Goal: Information Seeking & Learning: Find specific fact

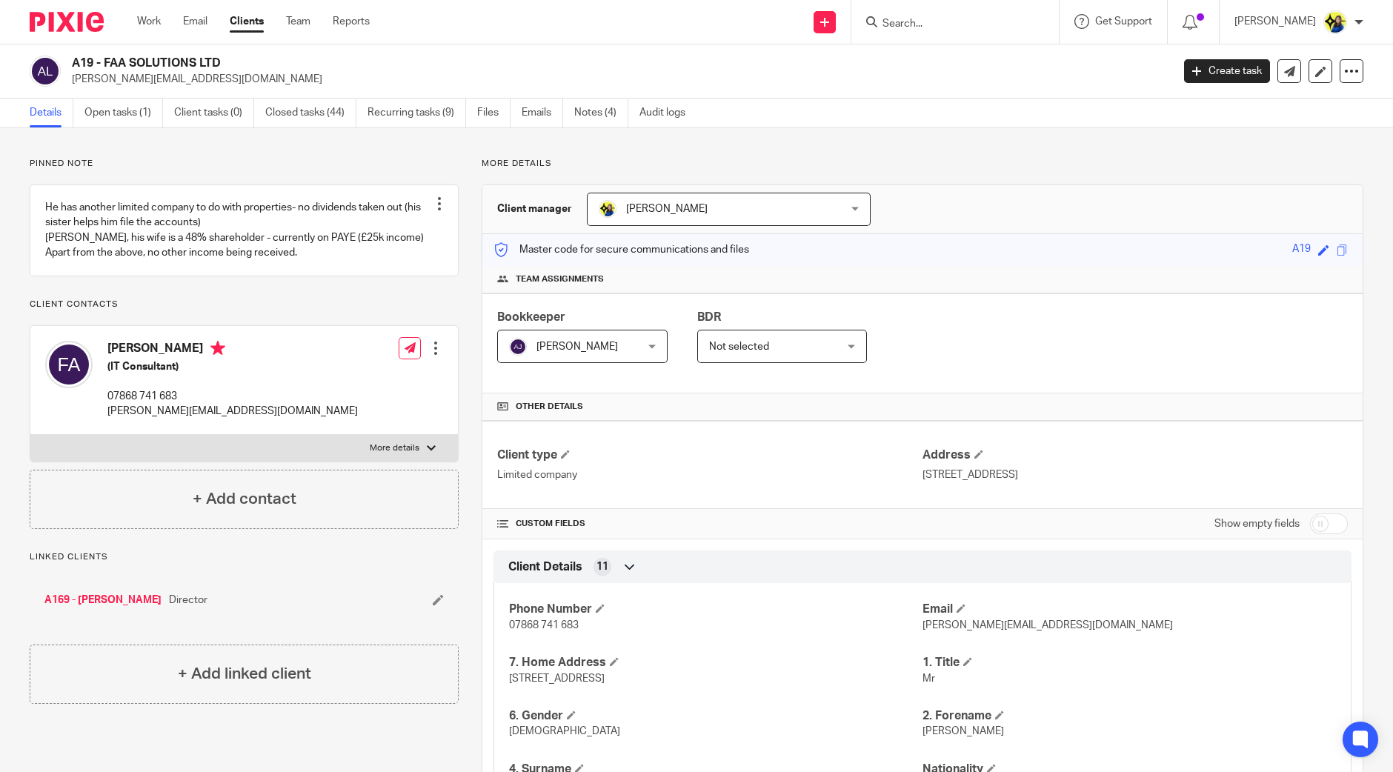
click at [992, 22] on input "Search" at bounding box center [947, 24] width 133 height 13
click at [976, 18] on input "Search" at bounding box center [947, 24] width 133 height 13
click at [979, 18] on input "Search" at bounding box center [947, 24] width 133 height 13
type input "mchingozho@yahoo"
click at [1026, 62] on link at bounding box center [1013, 64] width 270 height 34
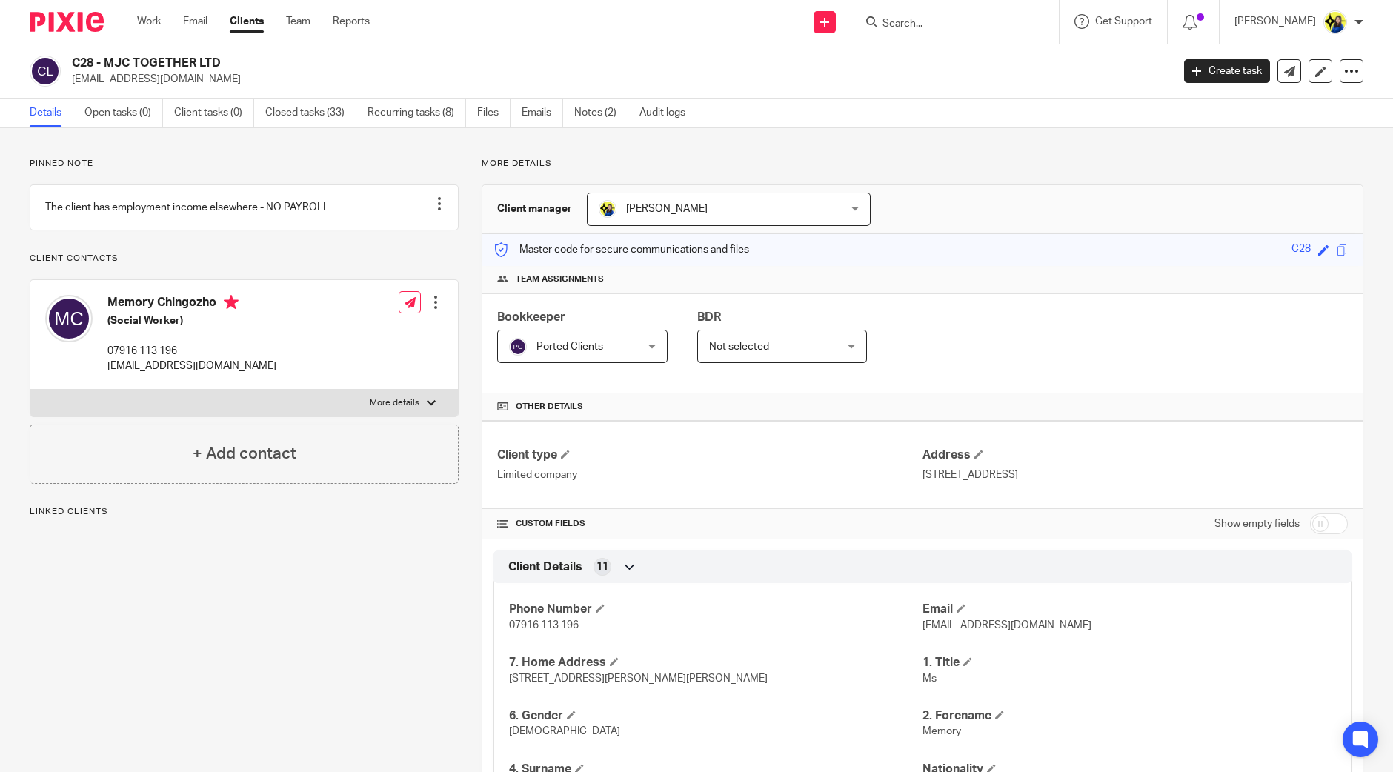
click at [301, 110] on link "Closed tasks (33)" at bounding box center [310, 113] width 91 height 29
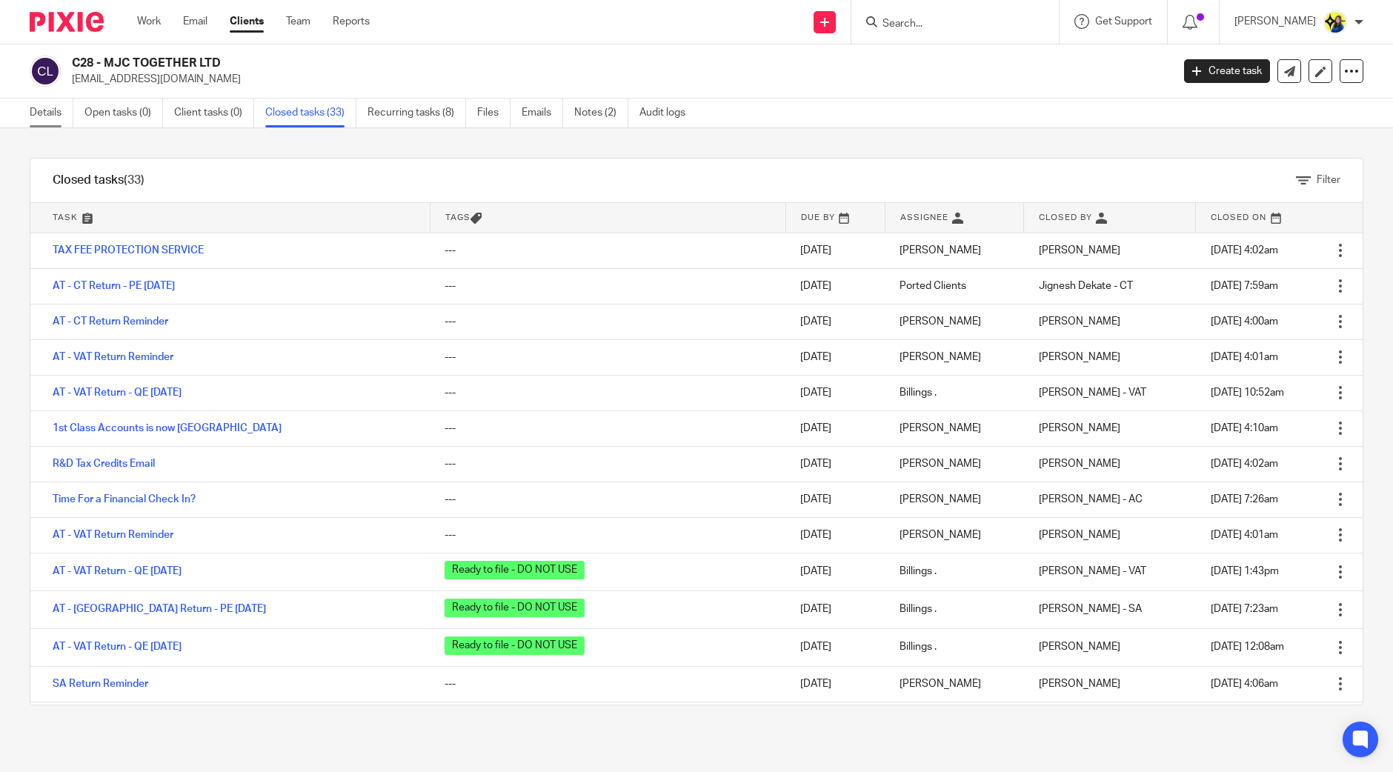
click at [45, 113] on link "Details" at bounding box center [52, 113] width 44 height 29
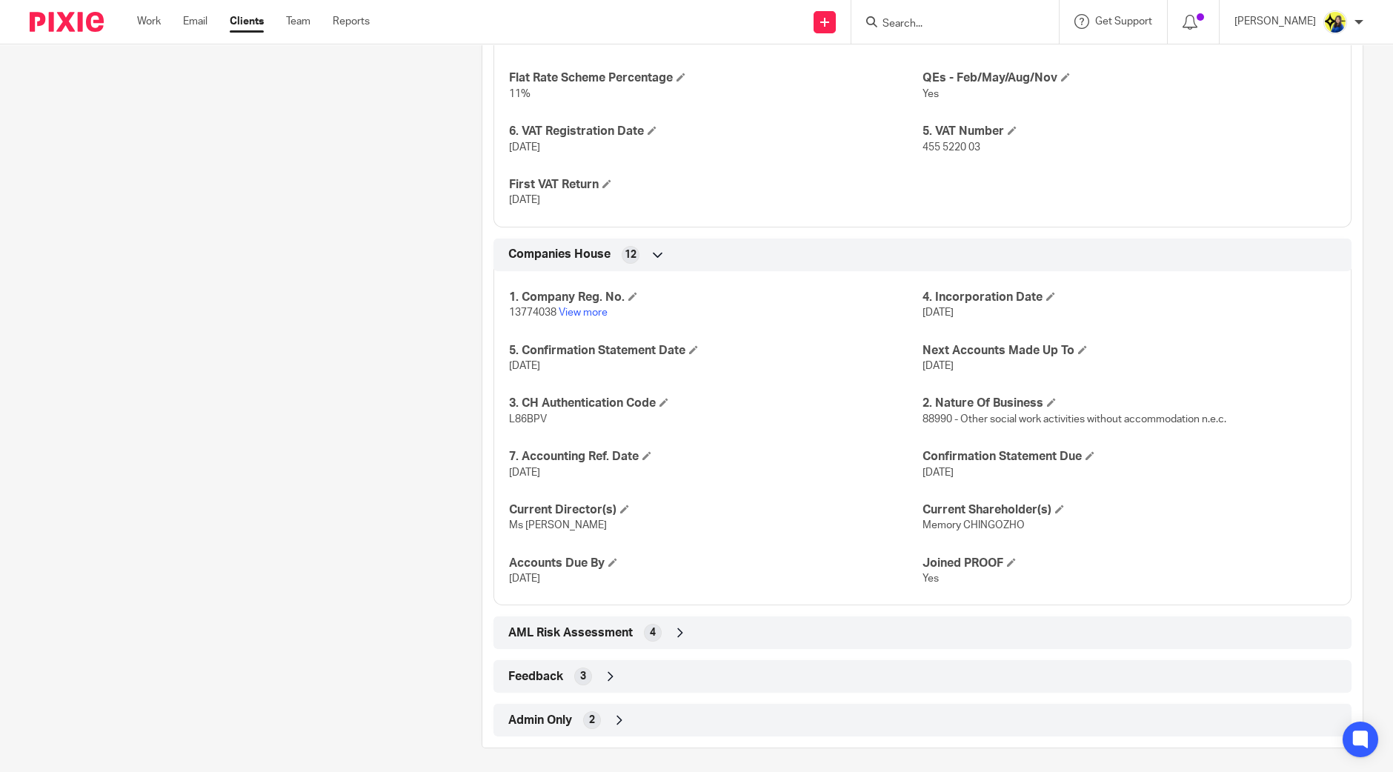
scroll to position [1185, 0]
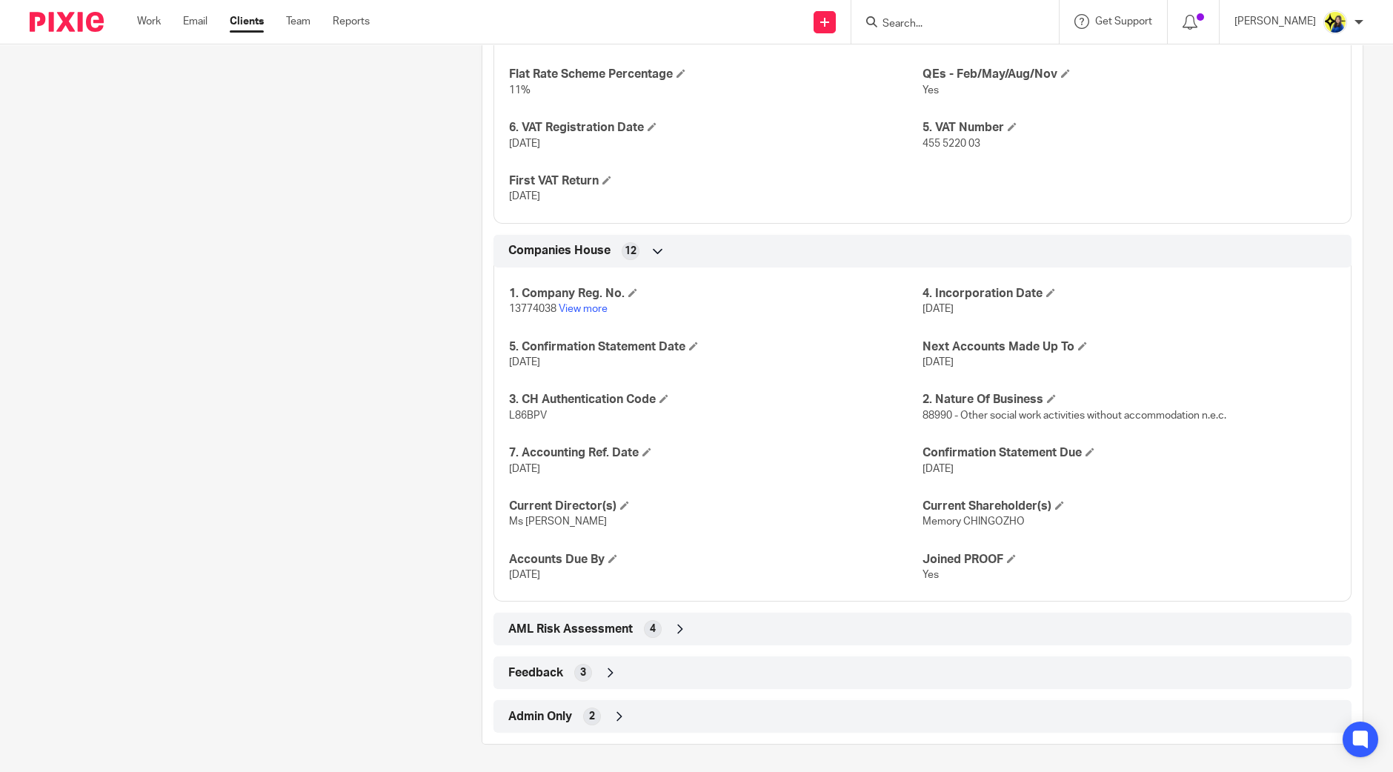
click at [563, 624] on span "AML Risk Assessment" at bounding box center [570, 630] width 124 height 16
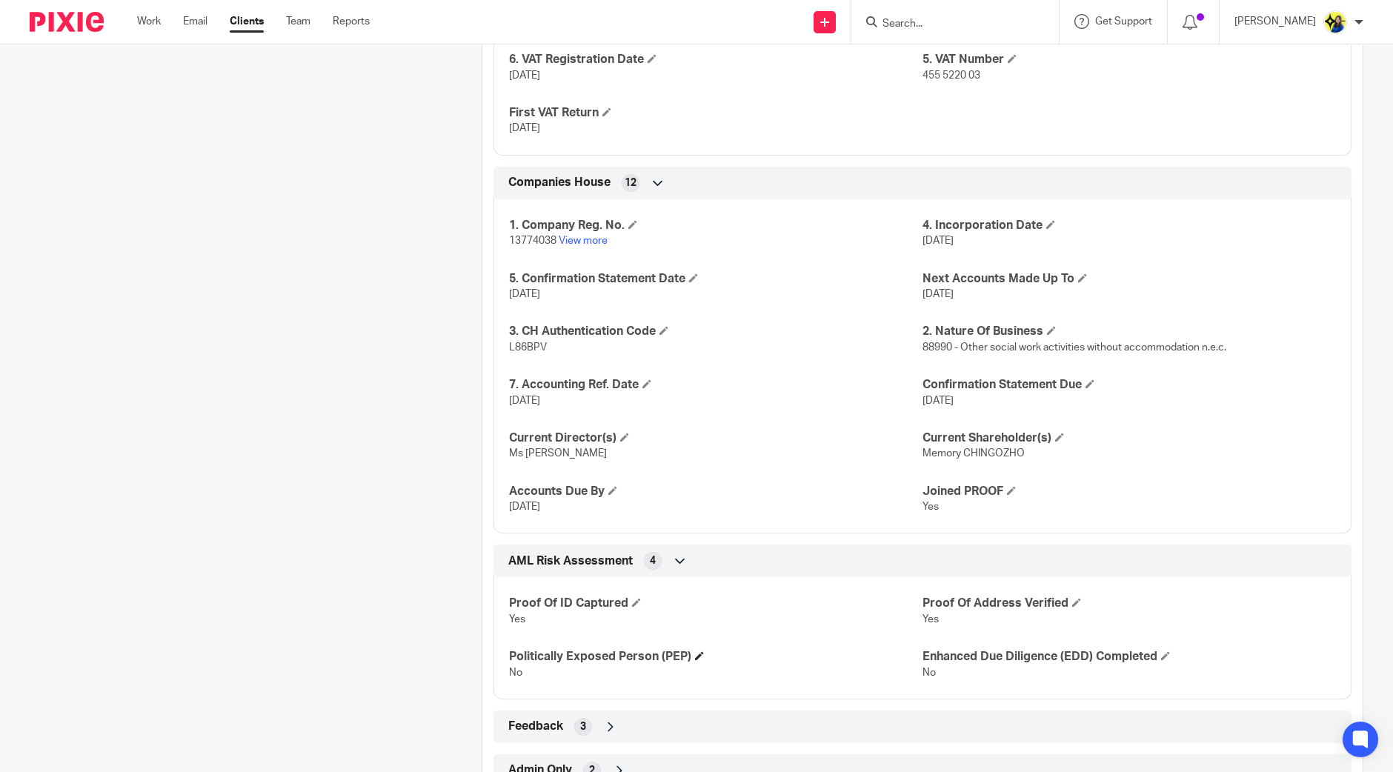
scroll to position [1307, 0]
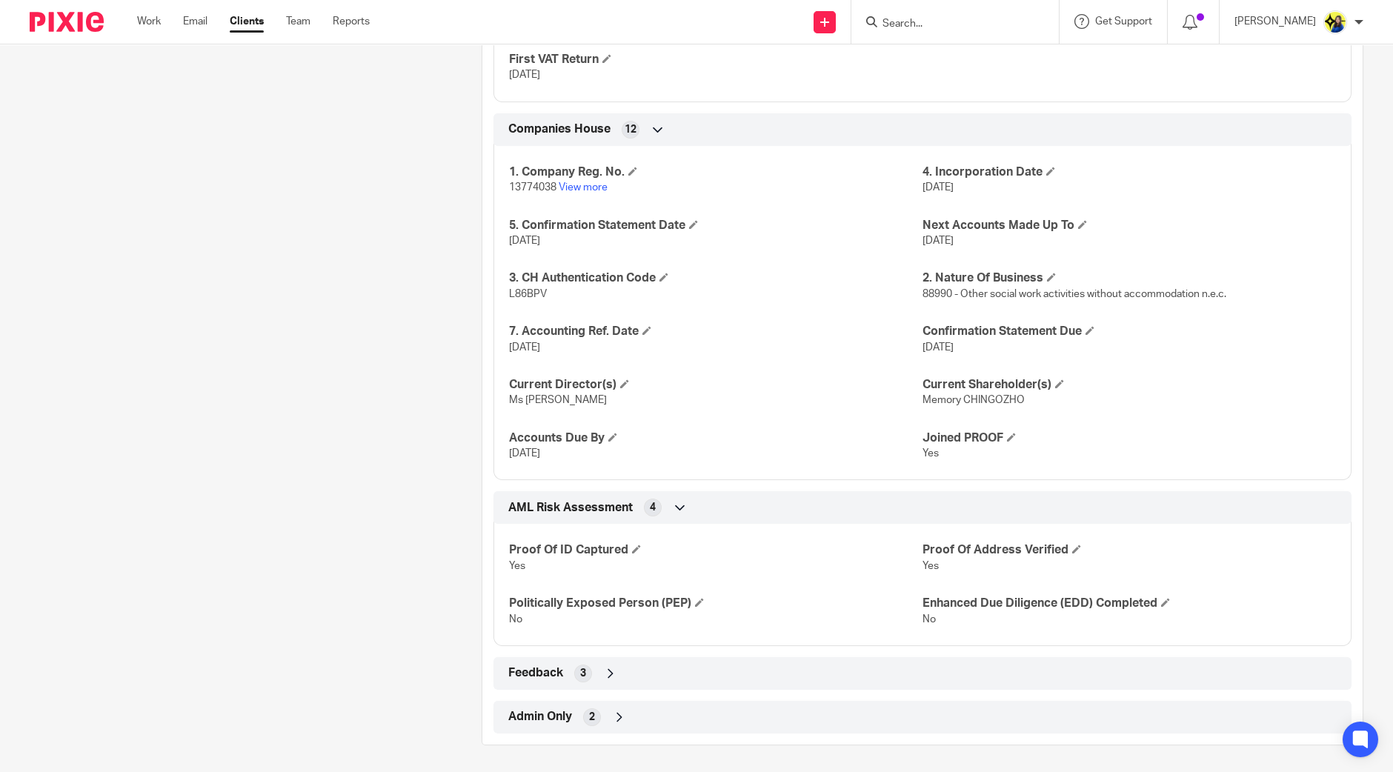
click at [562, 681] on div "Feedback 3" at bounding box center [923, 673] width 836 height 25
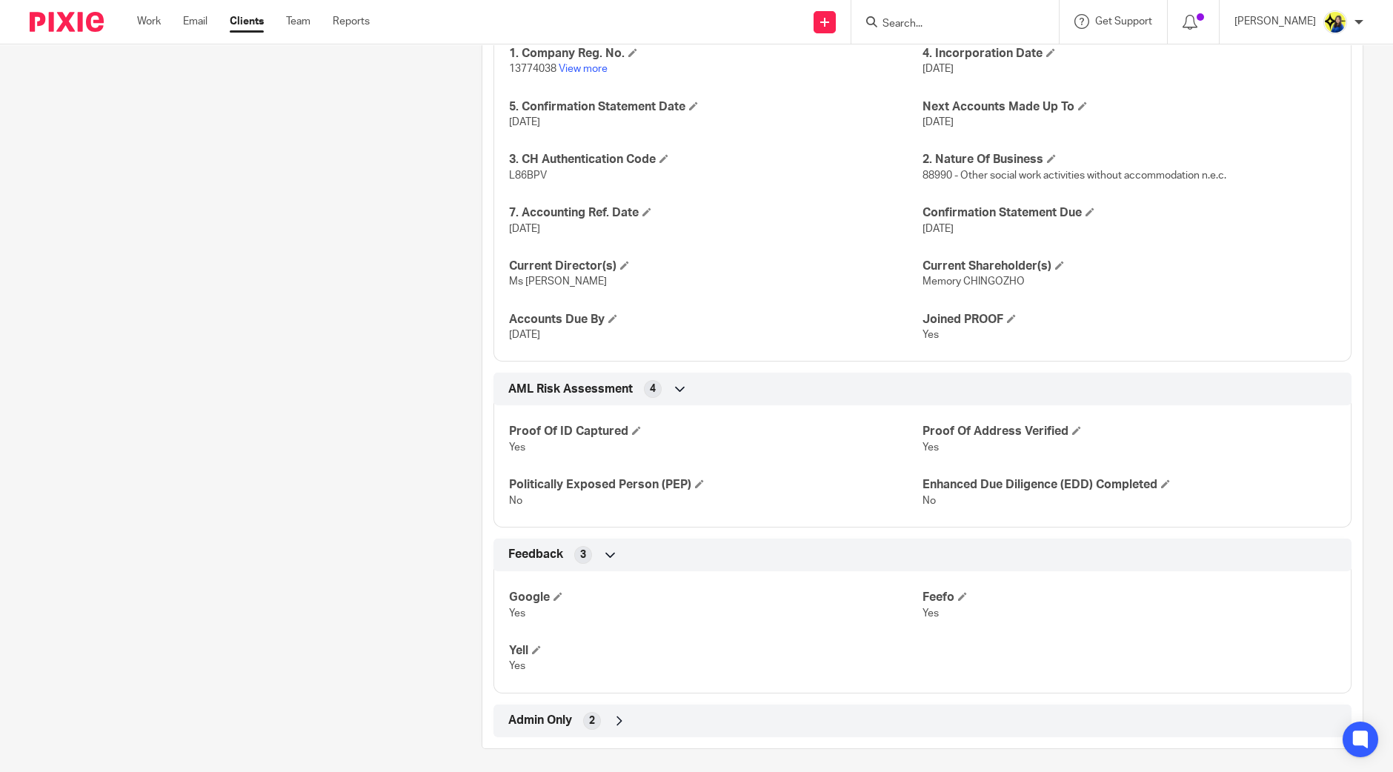
scroll to position [1429, 0]
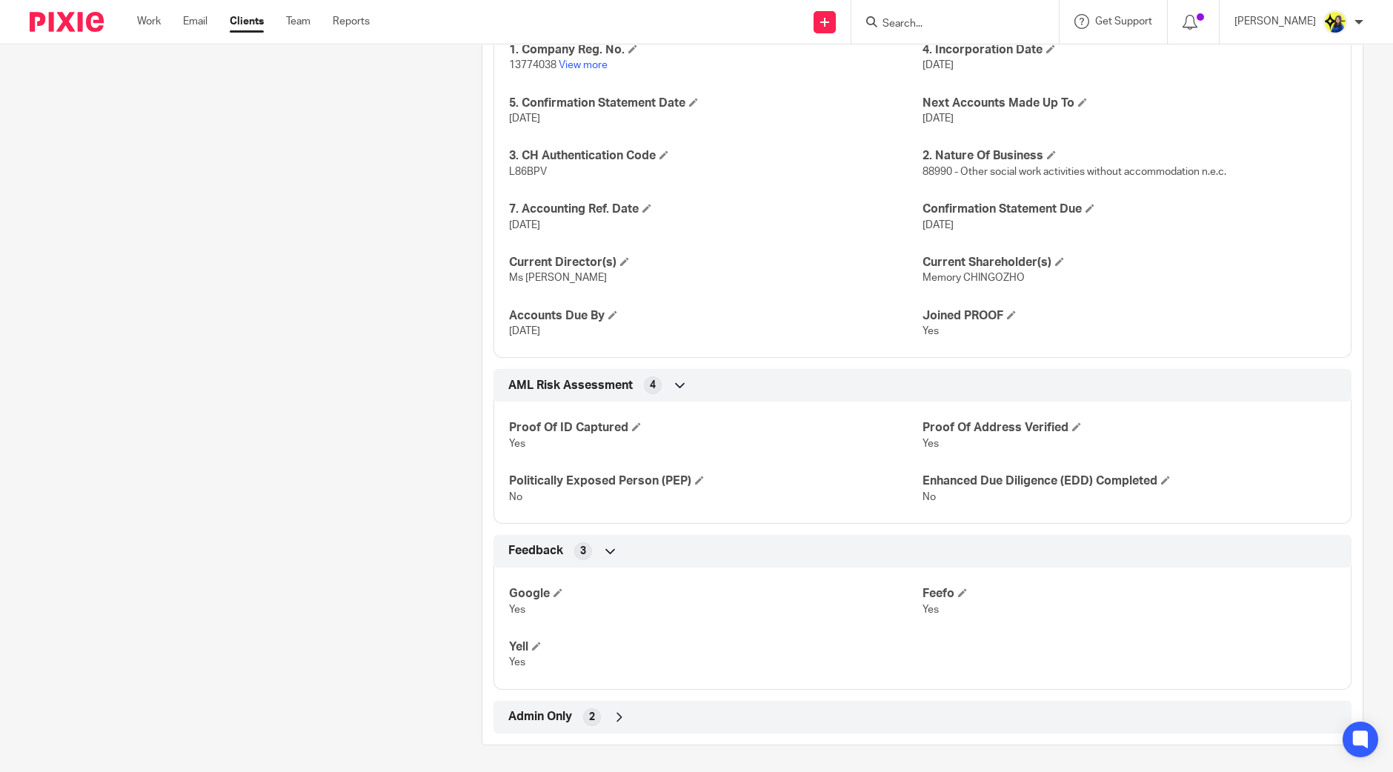
click at [536, 705] on div "Admin Only 2" at bounding box center [923, 717] width 836 height 25
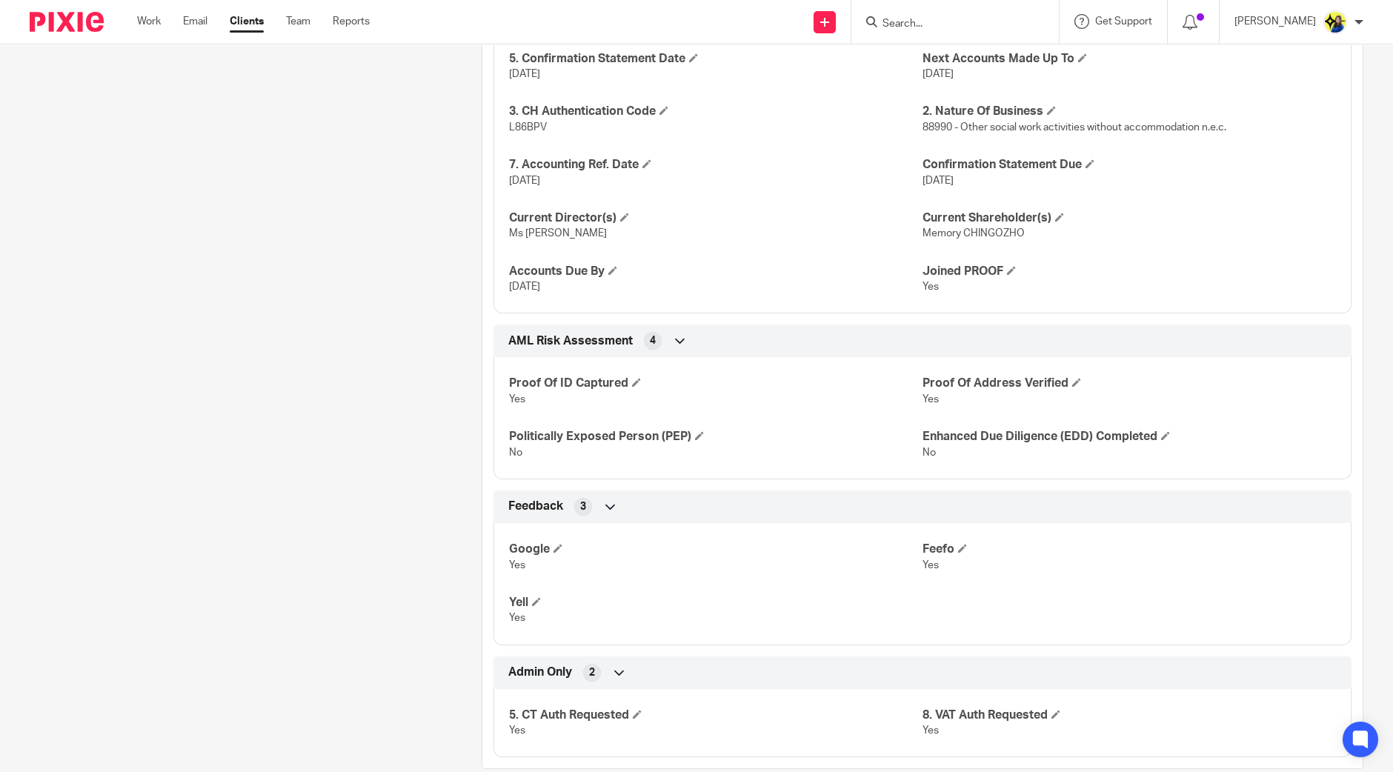
scroll to position [1498, 0]
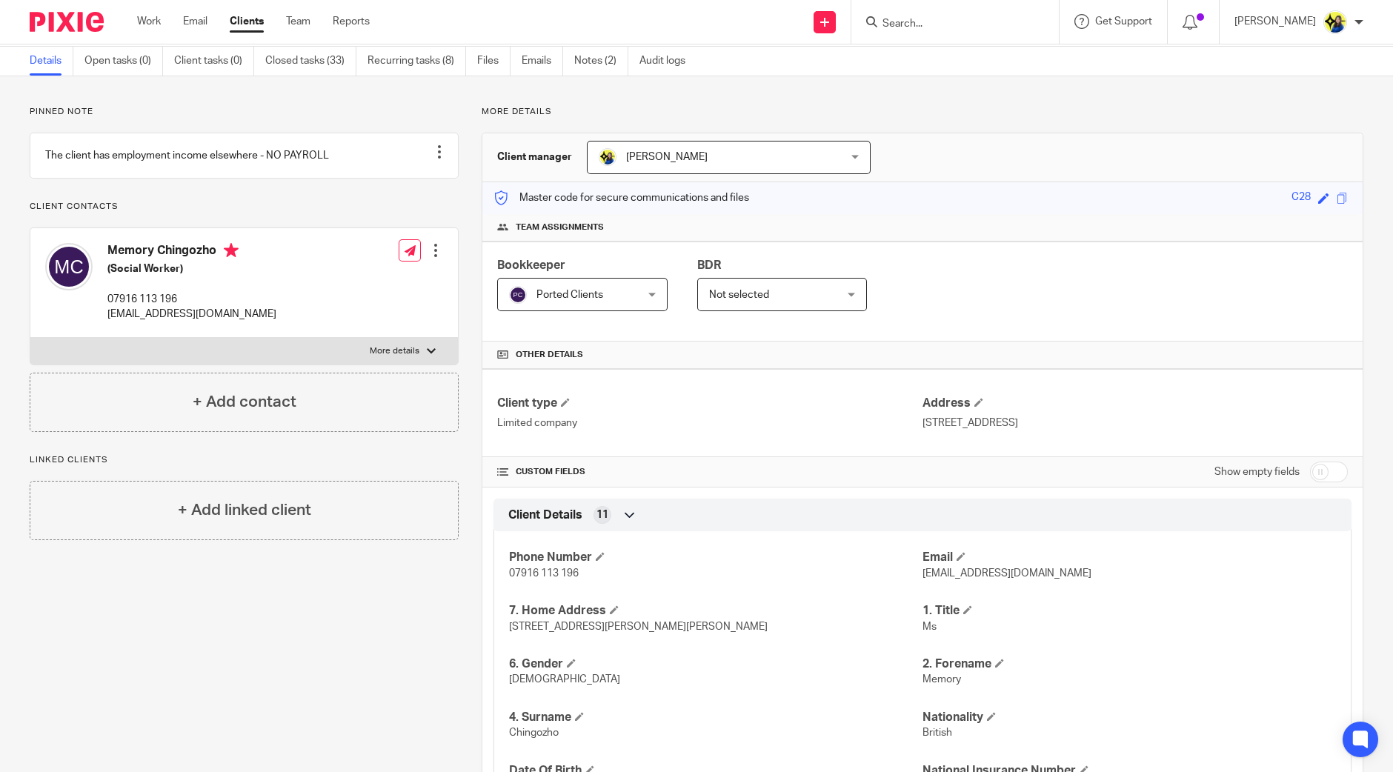
scroll to position [0, 0]
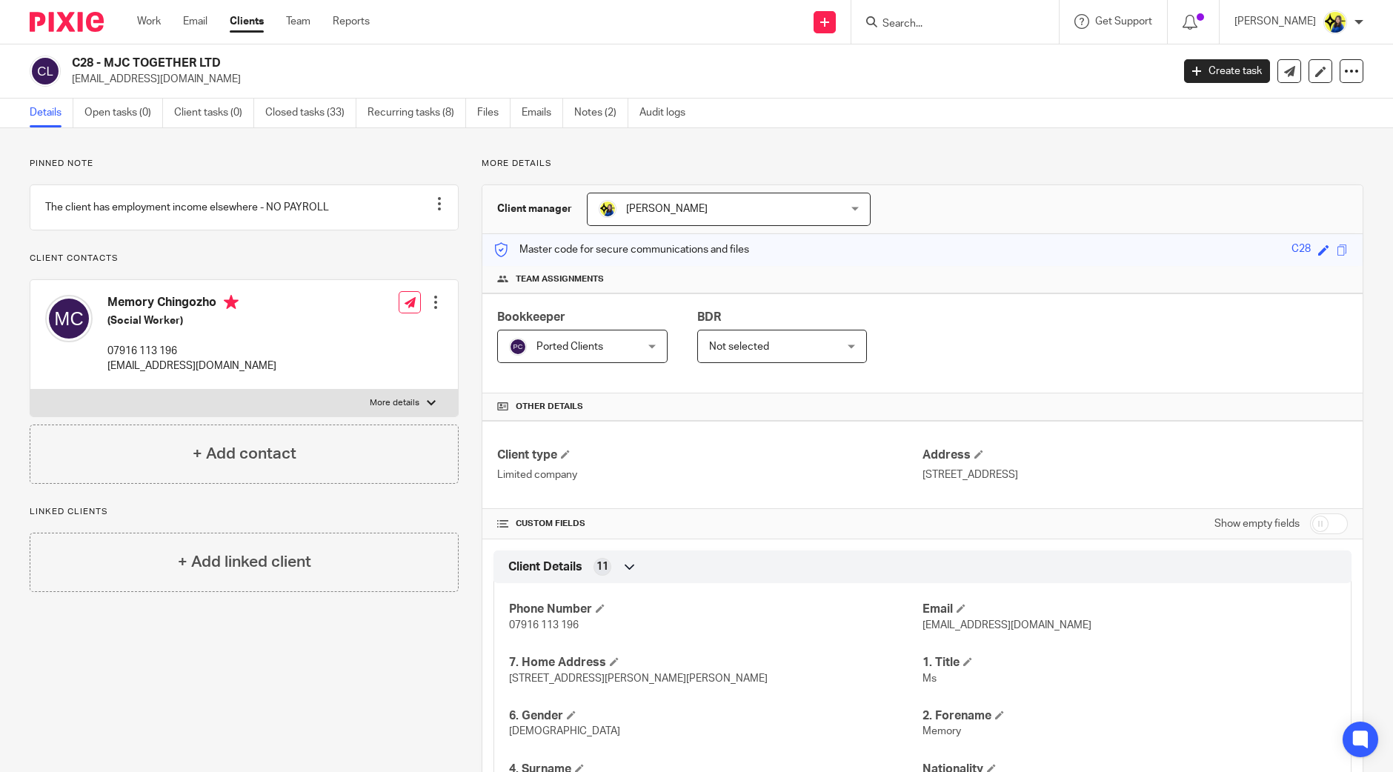
click at [613, 105] on link "Notes (2)" at bounding box center [601, 113] width 54 height 29
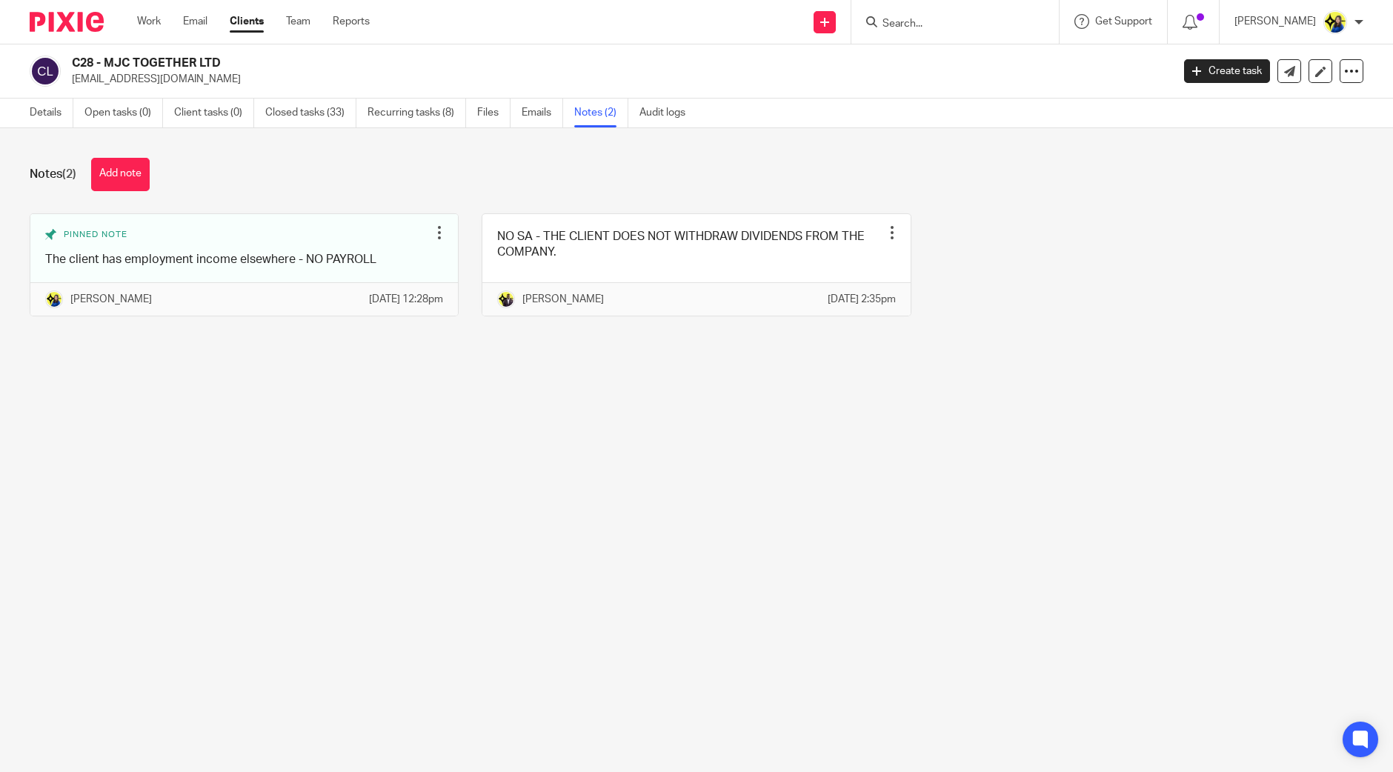
click at [845, 670] on main "C28 - MJC TOGETHER LTD mchingozho@yahoo.co.uk Create task Update from Companies…" at bounding box center [696, 386] width 1393 height 772
click at [505, 534] on main "C28 - MJC TOGETHER LTD mchingozho@yahoo.co.uk Create task Update from Companies…" at bounding box center [696, 386] width 1393 height 772
click at [514, 174] on div "Notes (2) Add note" at bounding box center [696, 174] width 1333 height 33
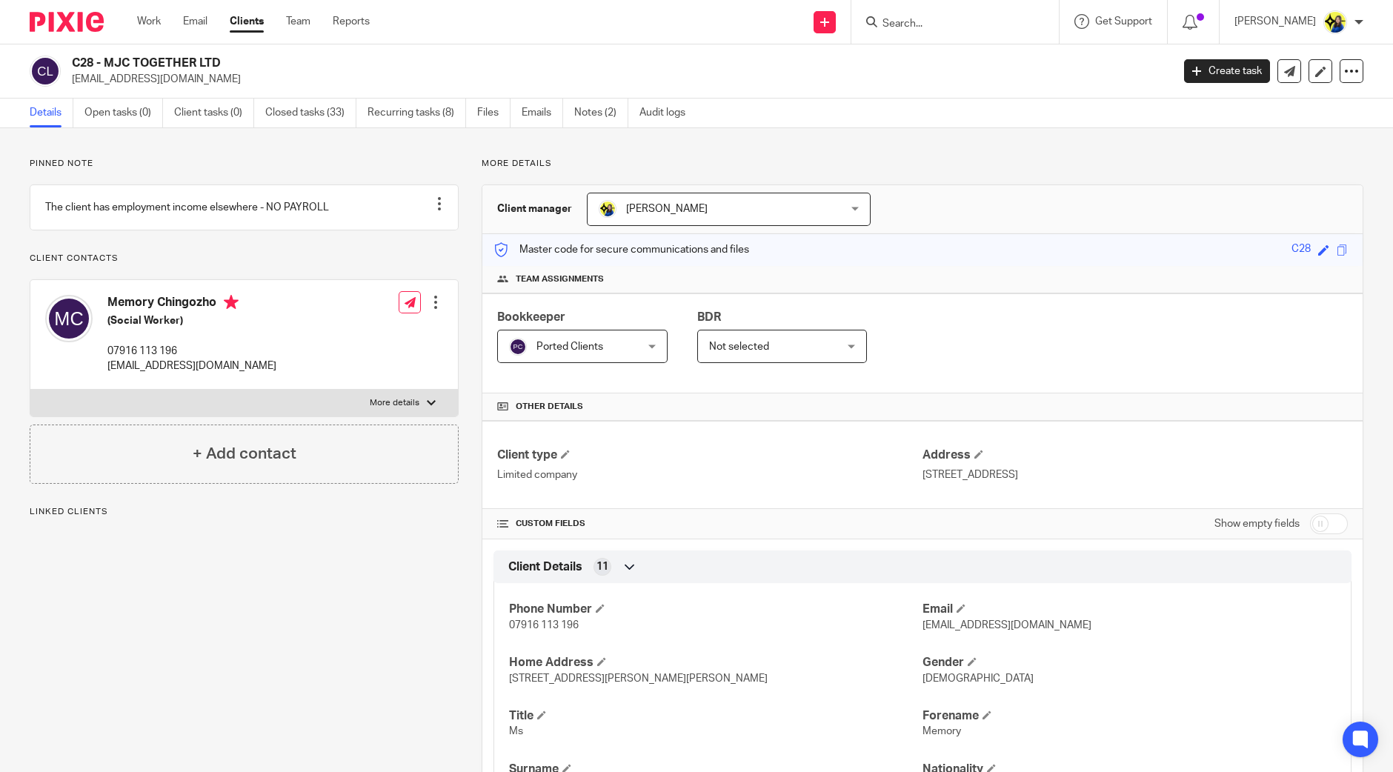
scroll to position [278, 0]
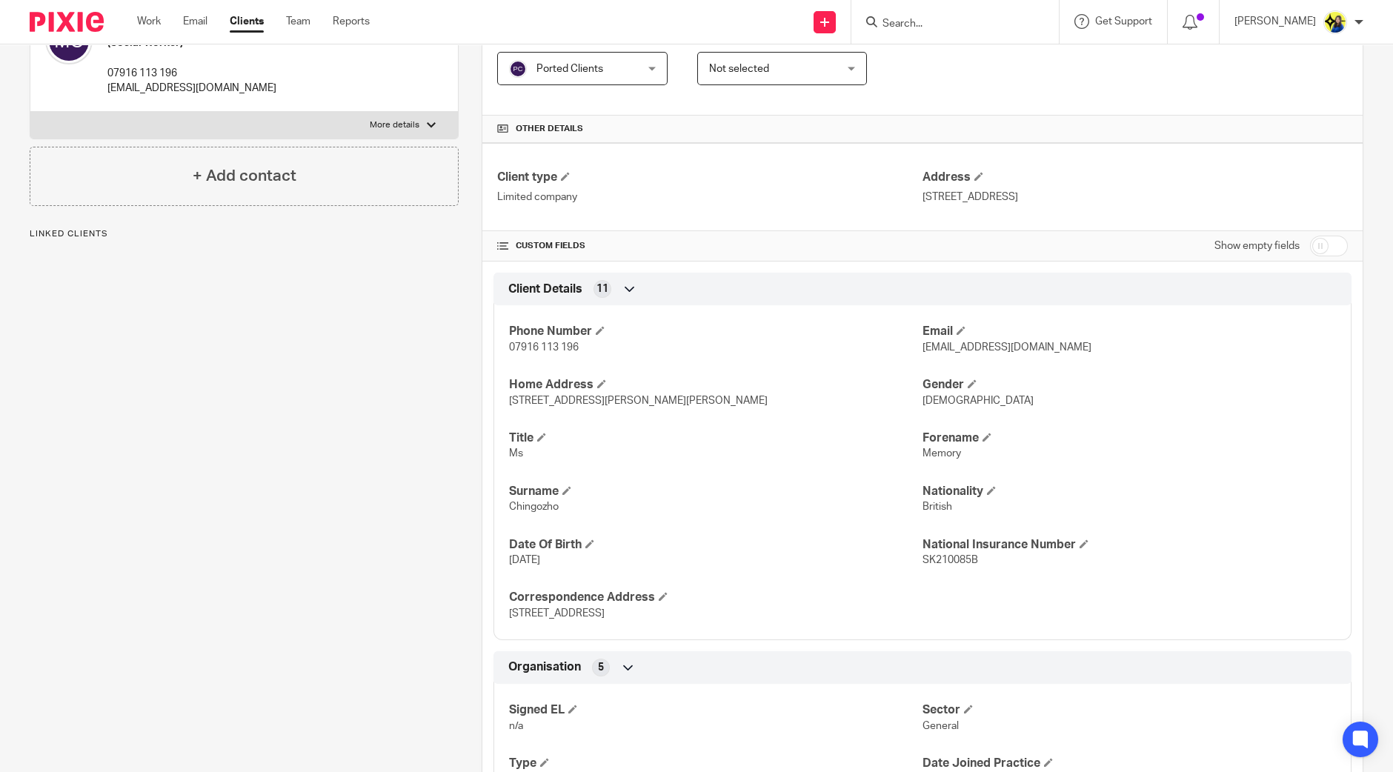
click at [186, 384] on div "Pinned note The client has employment income elsewhere - NO PAYROLL Unpin note …" at bounding box center [233, 766] width 452 height 1772
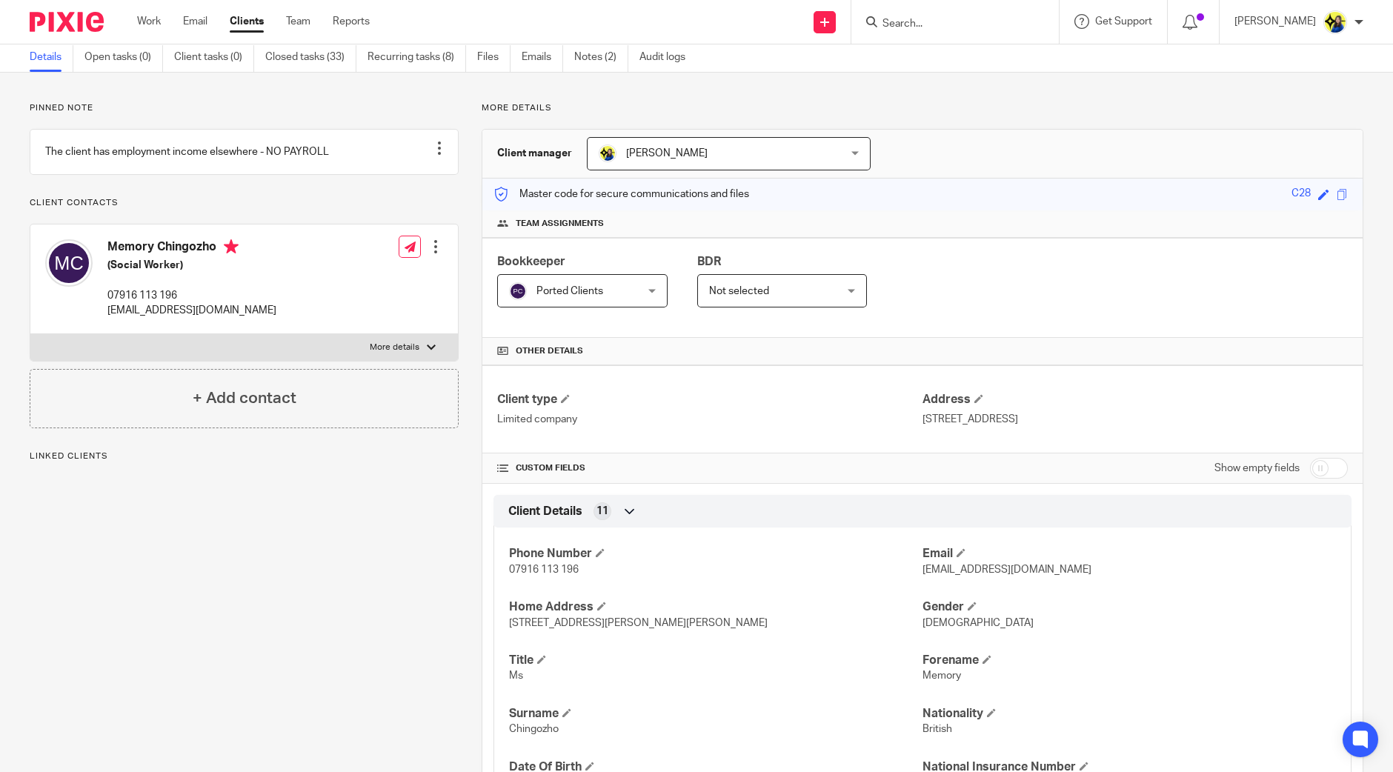
scroll to position [0, 0]
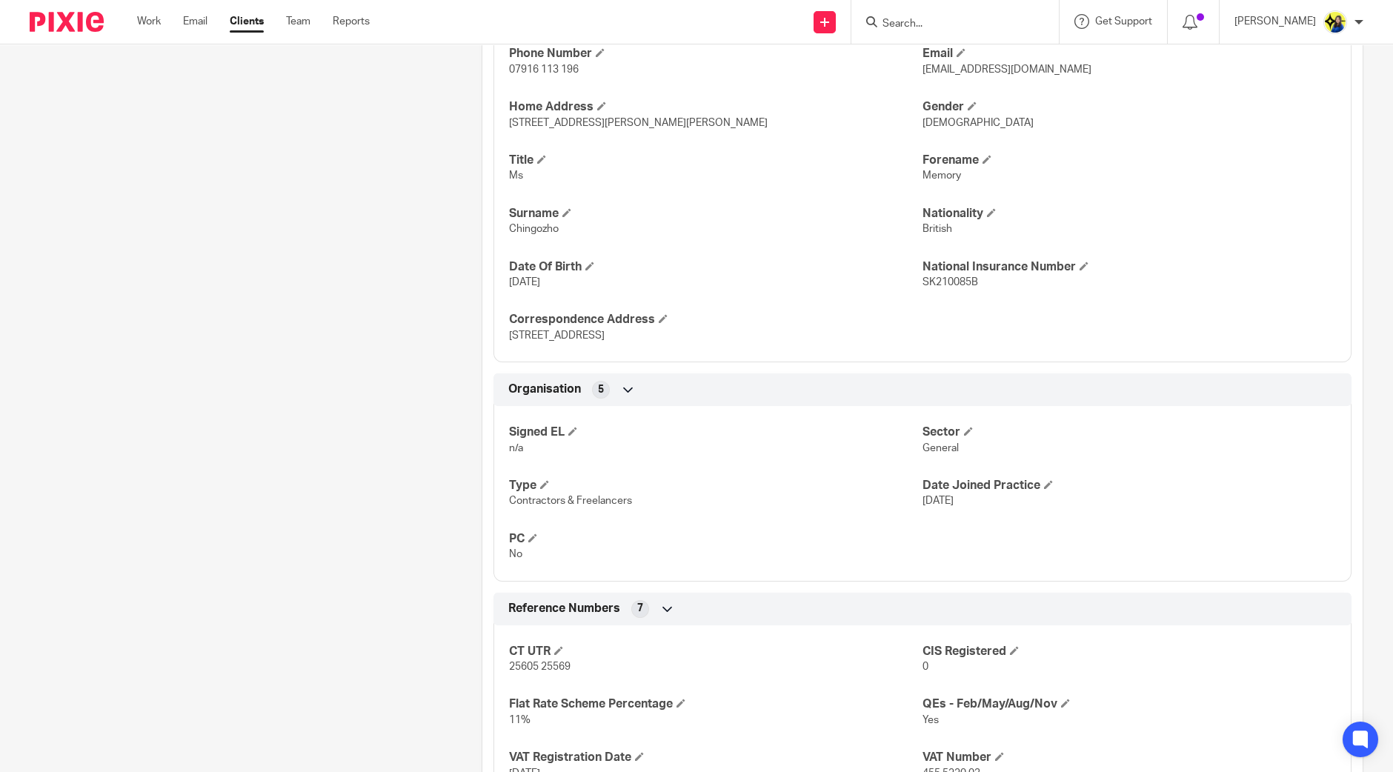
click at [356, 442] on div "Pinned note The client has employment income elsewhere - NO PAYROLL Unpin note …" at bounding box center [233, 488] width 452 height 1772
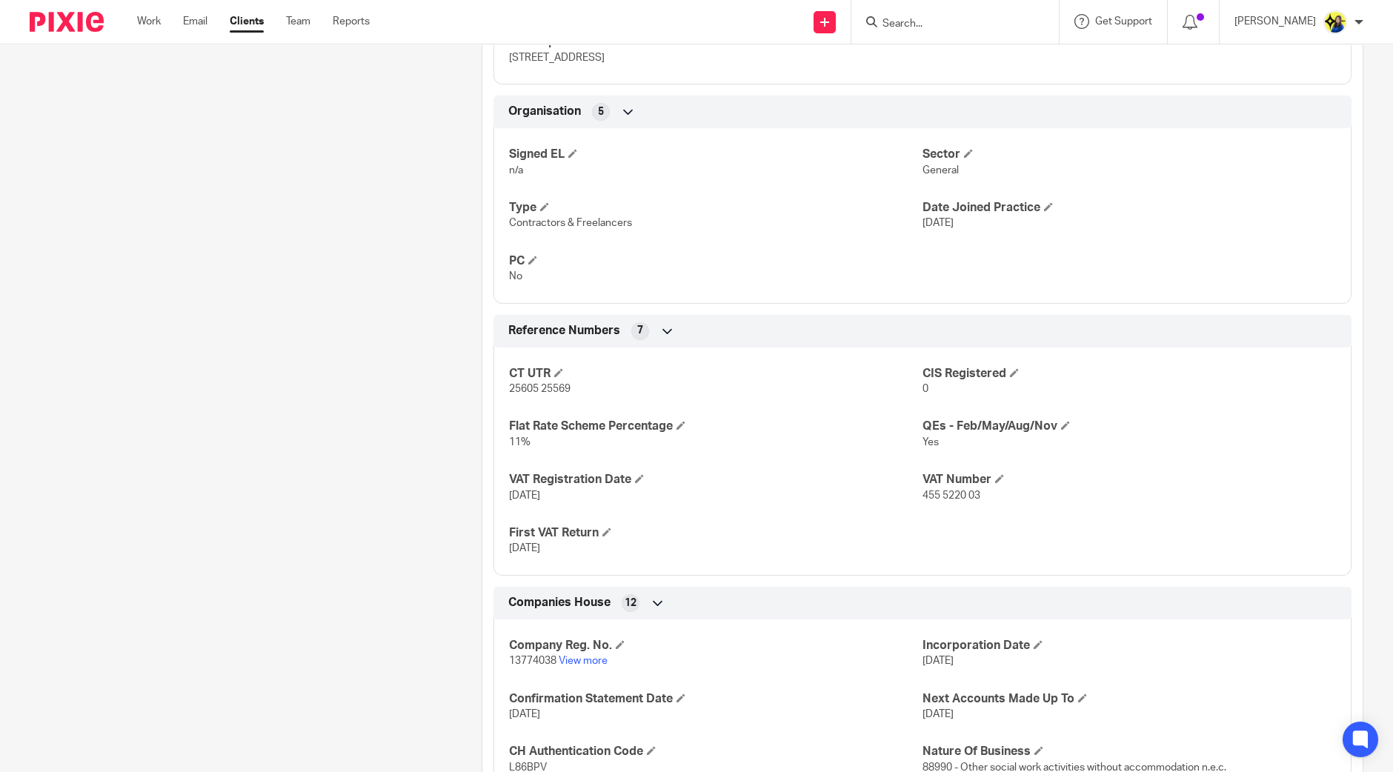
scroll to position [926, 0]
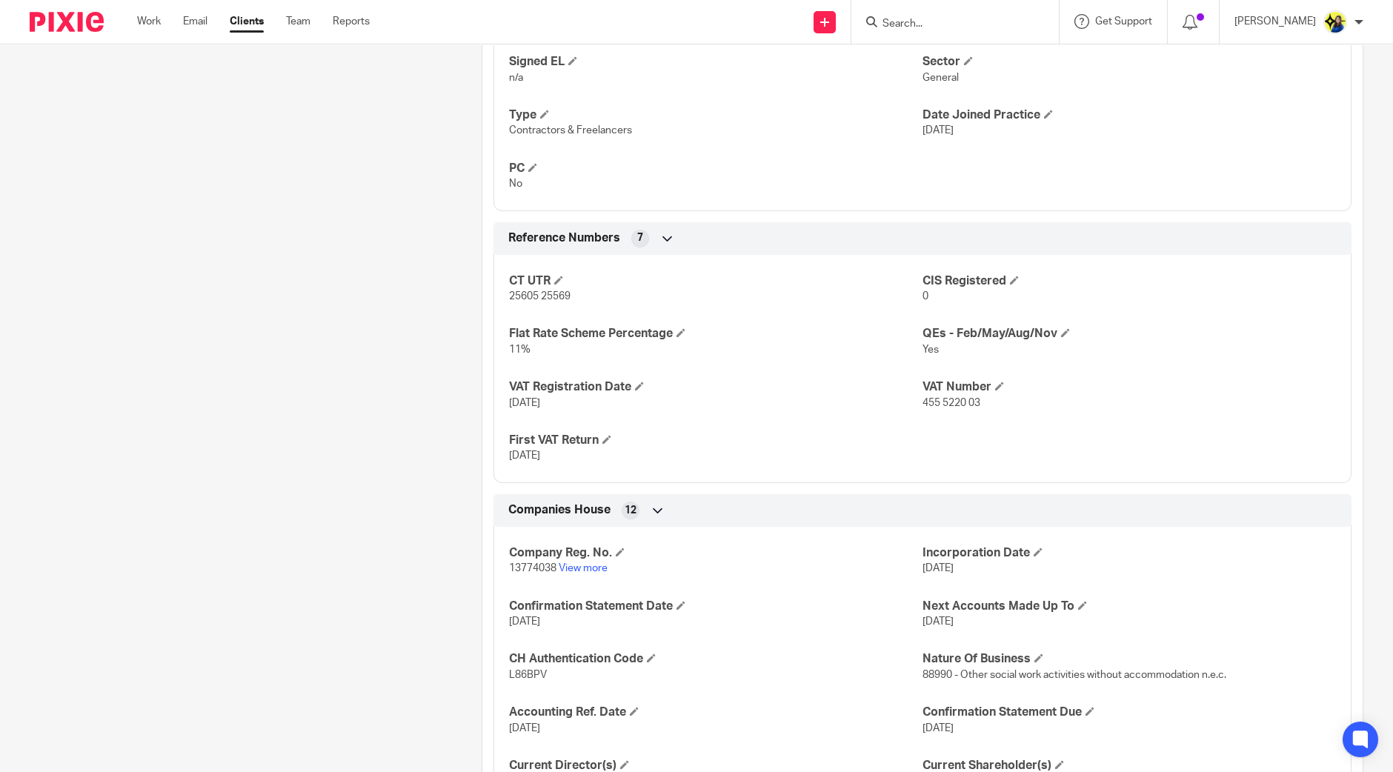
click at [350, 436] on div "Pinned note The client has employment income elsewhere - NO PAYROLL Unpin note …" at bounding box center [233, 118] width 452 height 1772
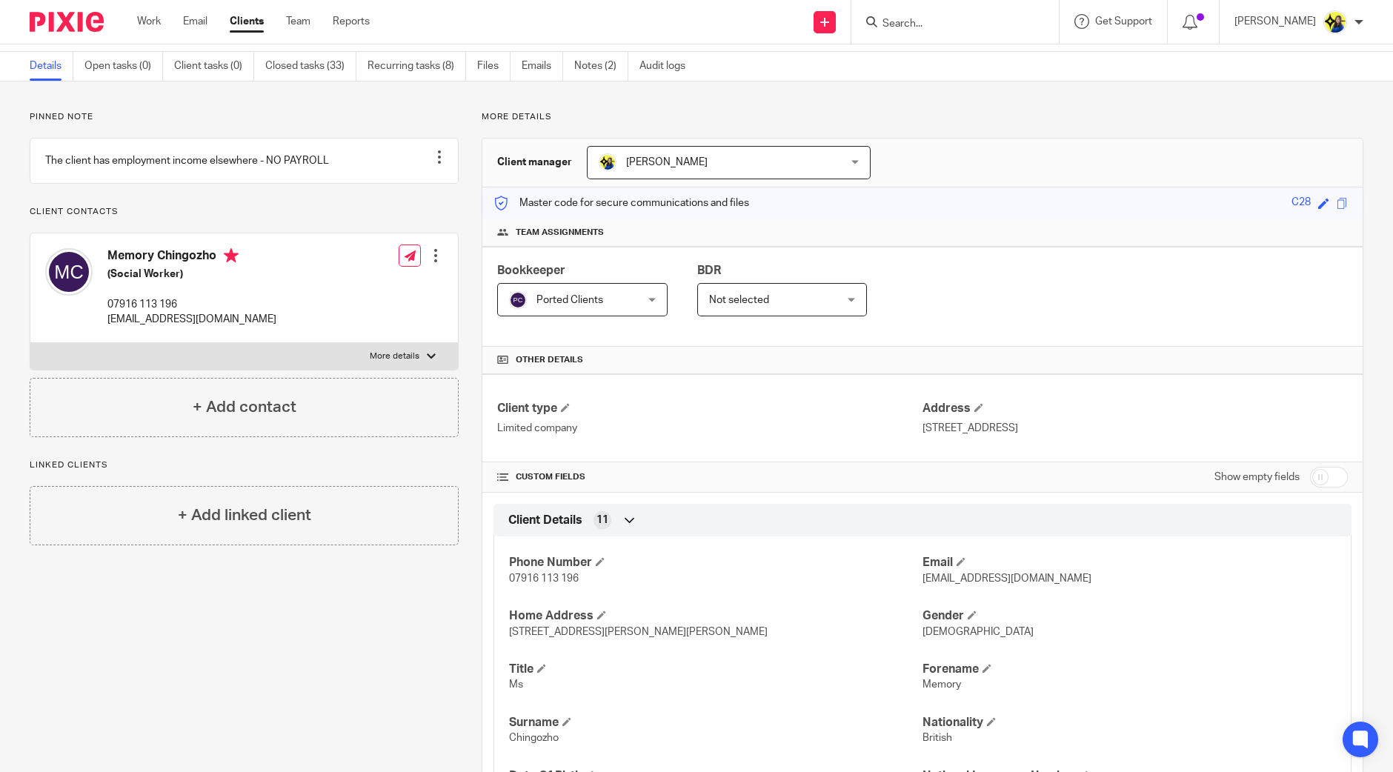
scroll to position [0, 0]
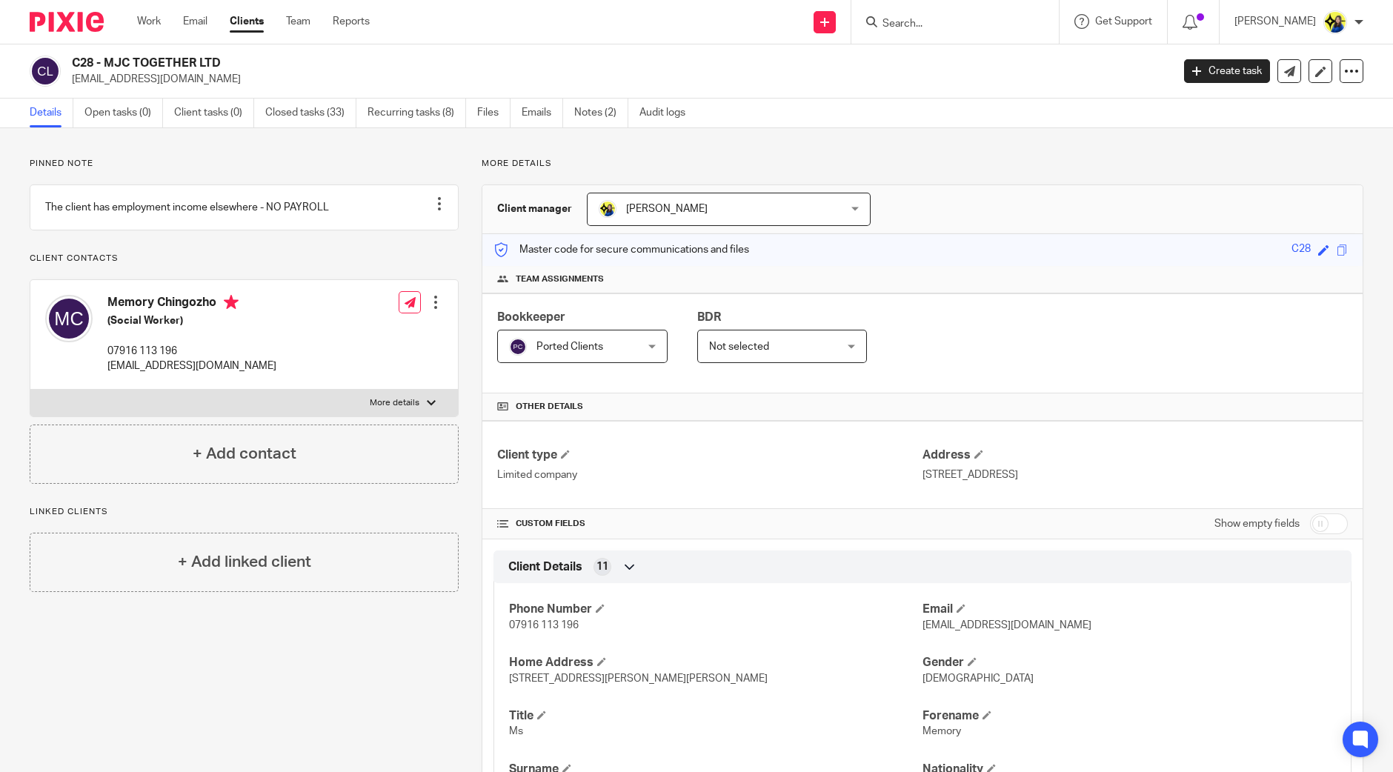
click at [1007, 29] on input "Search" at bounding box center [947, 24] width 133 height 13
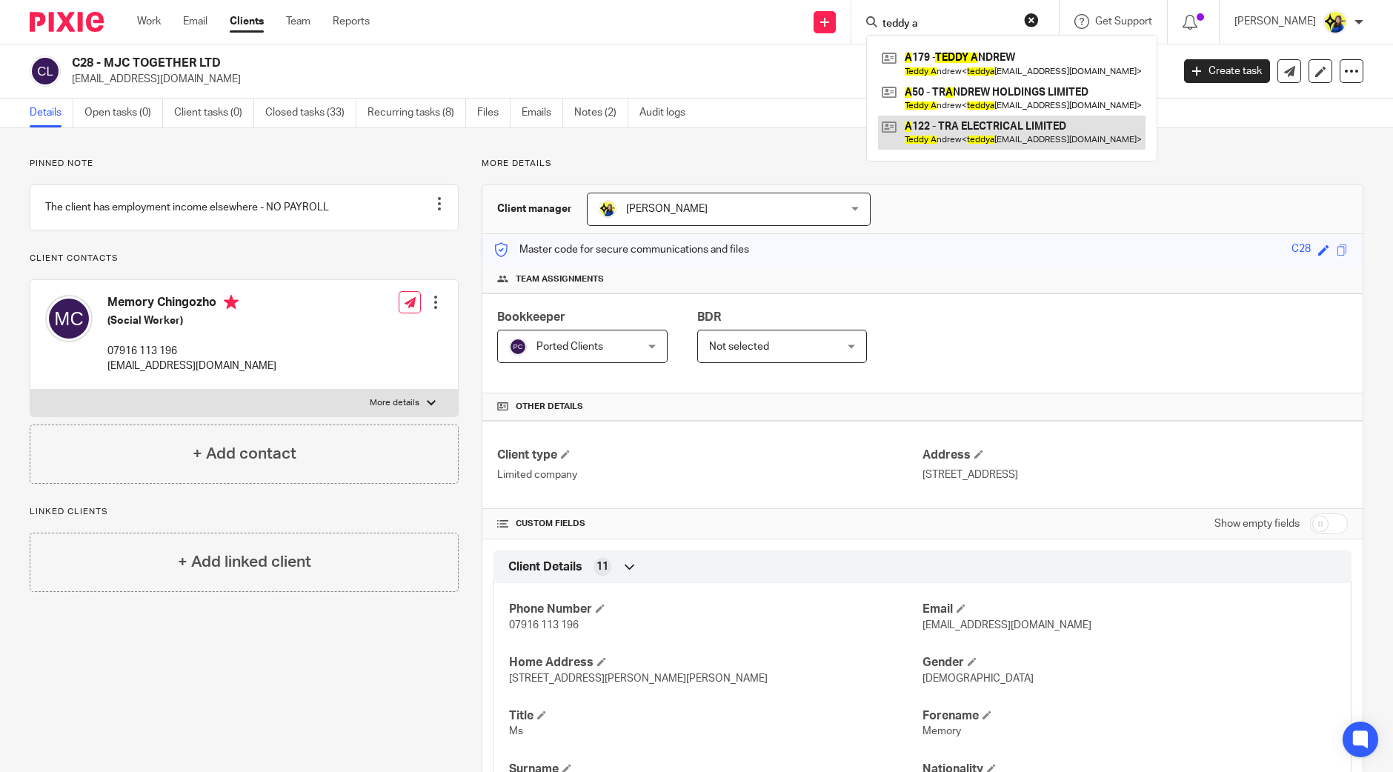
type input "teddy a"
click at [1036, 137] on link at bounding box center [1011, 133] width 267 height 34
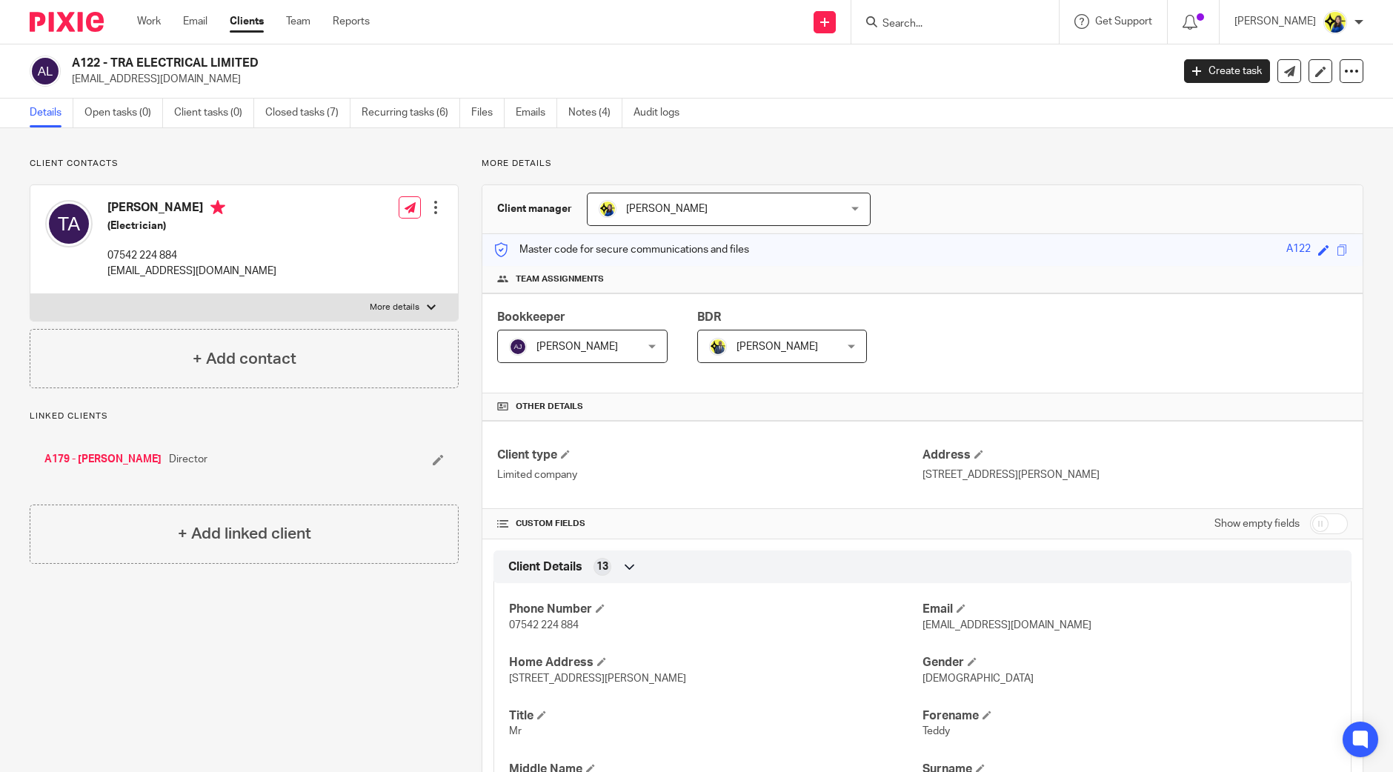
click at [1012, 23] on input "Search" at bounding box center [947, 24] width 133 height 13
type input "east electrical"
click at [1060, 59] on link at bounding box center [1003, 64] width 250 height 34
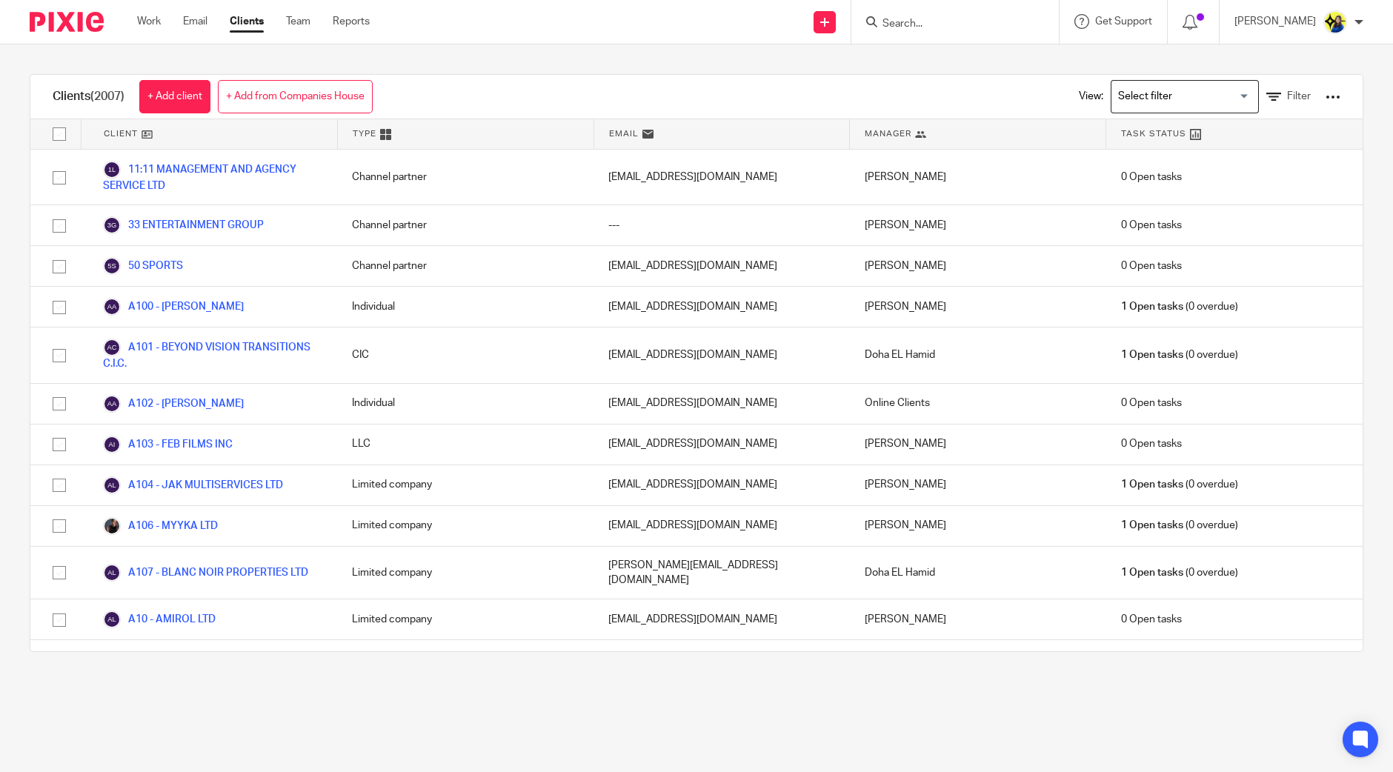
click at [976, 22] on input "Search" at bounding box center [947, 24] width 133 height 13
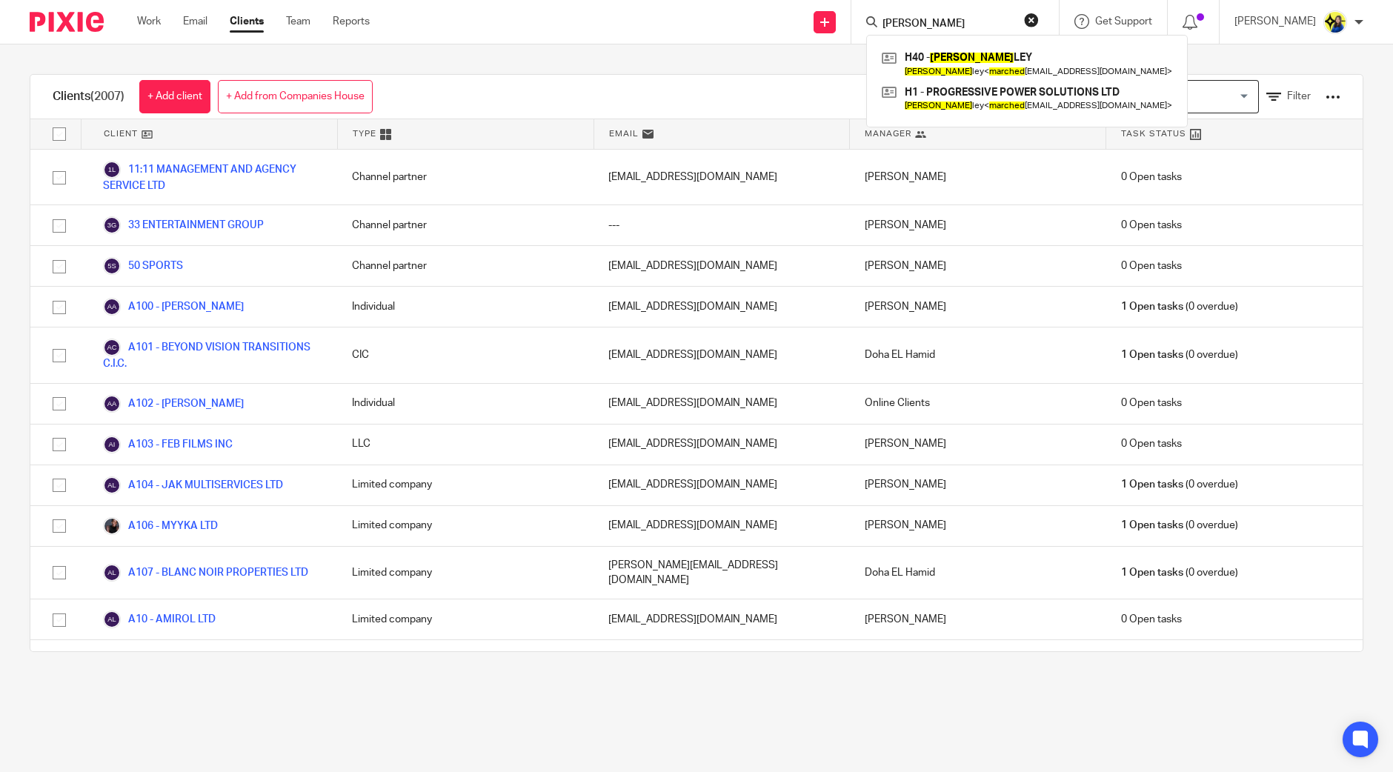
type input "marc hed"
drag, startPoint x: 993, startPoint y: 23, endPoint x: 853, endPoint y: 48, distance: 141.5
click at [853, 48] on body "Work Email Clients Team Reports Work Email Clients Team Reports Settings Send n…" at bounding box center [696, 386] width 1393 height 772
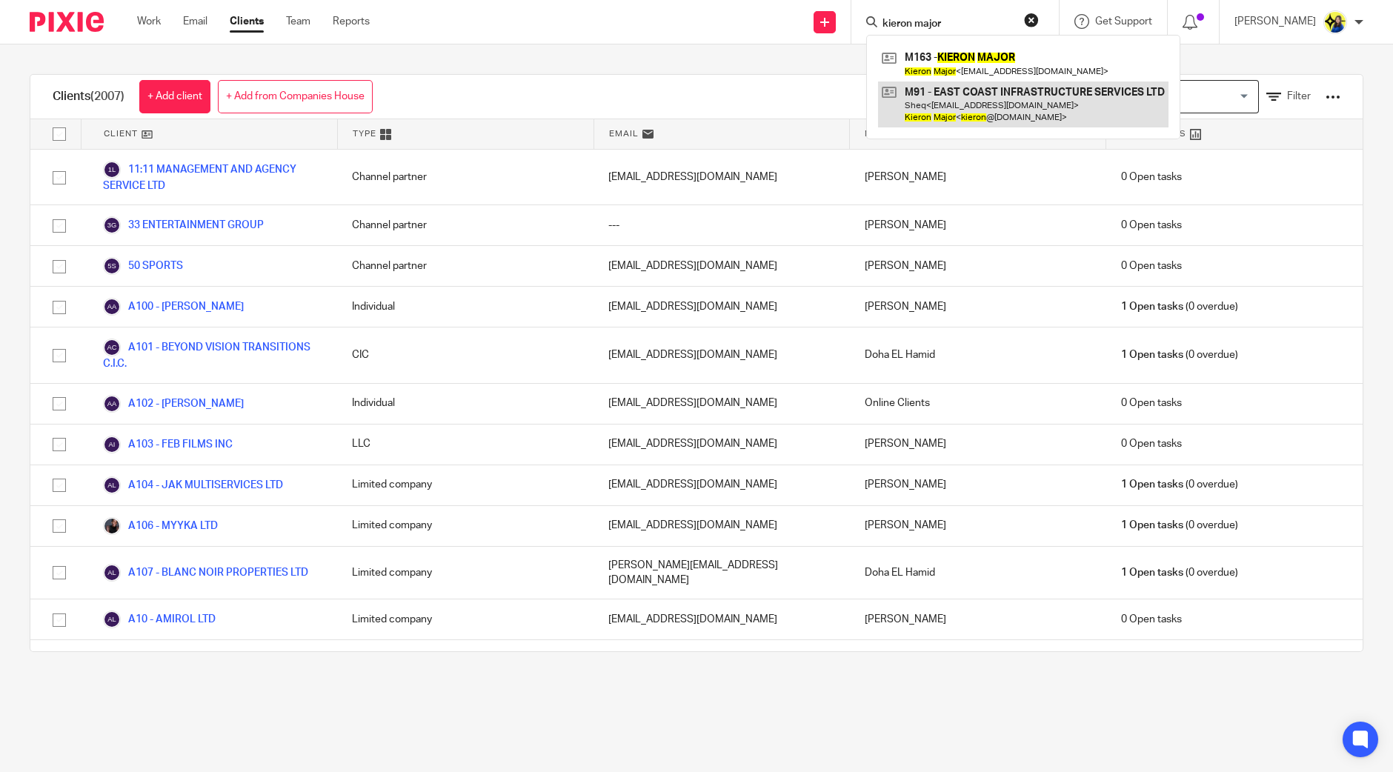
type input "kieron major"
click at [1001, 116] on link at bounding box center [1023, 104] width 290 height 46
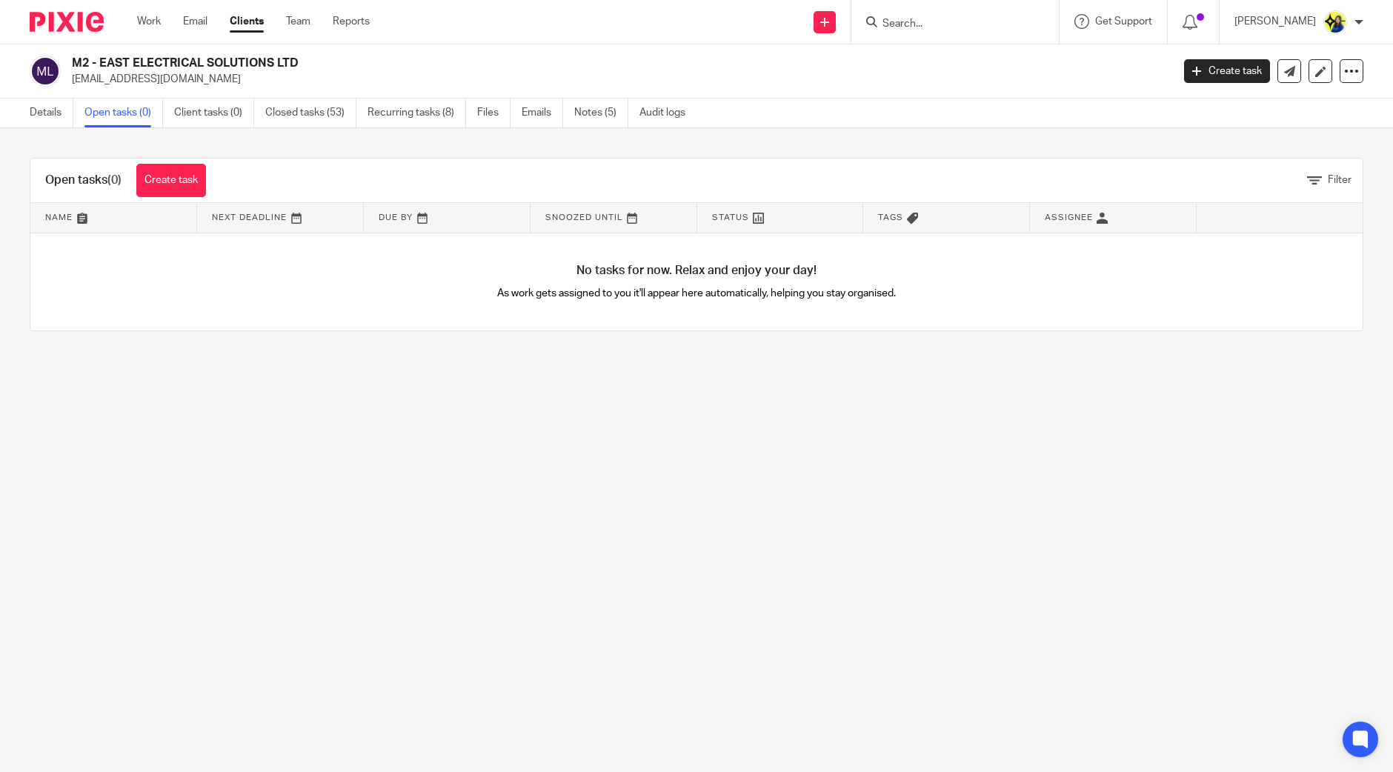
click at [993, 24] on input "Search" at bounding box center [947, 24] width 133 height 13
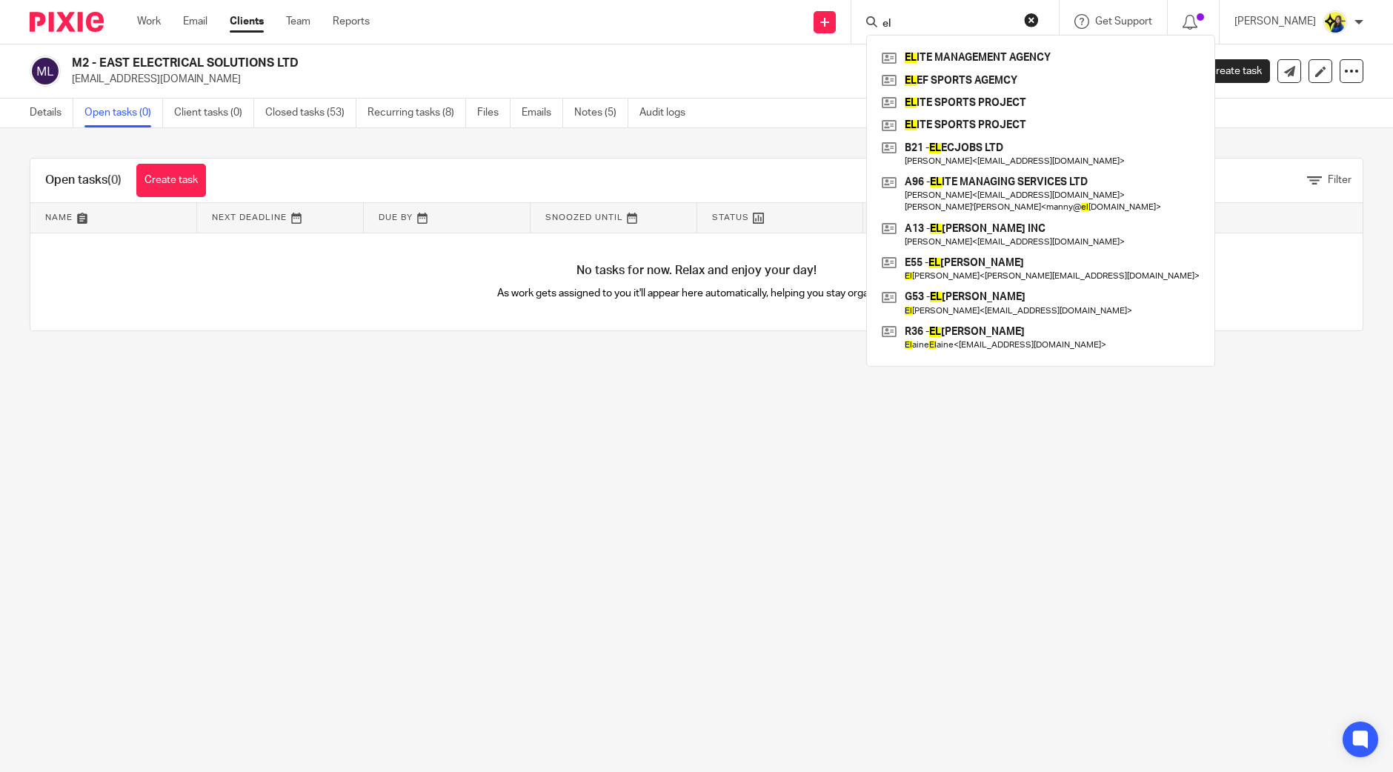
type input "e"
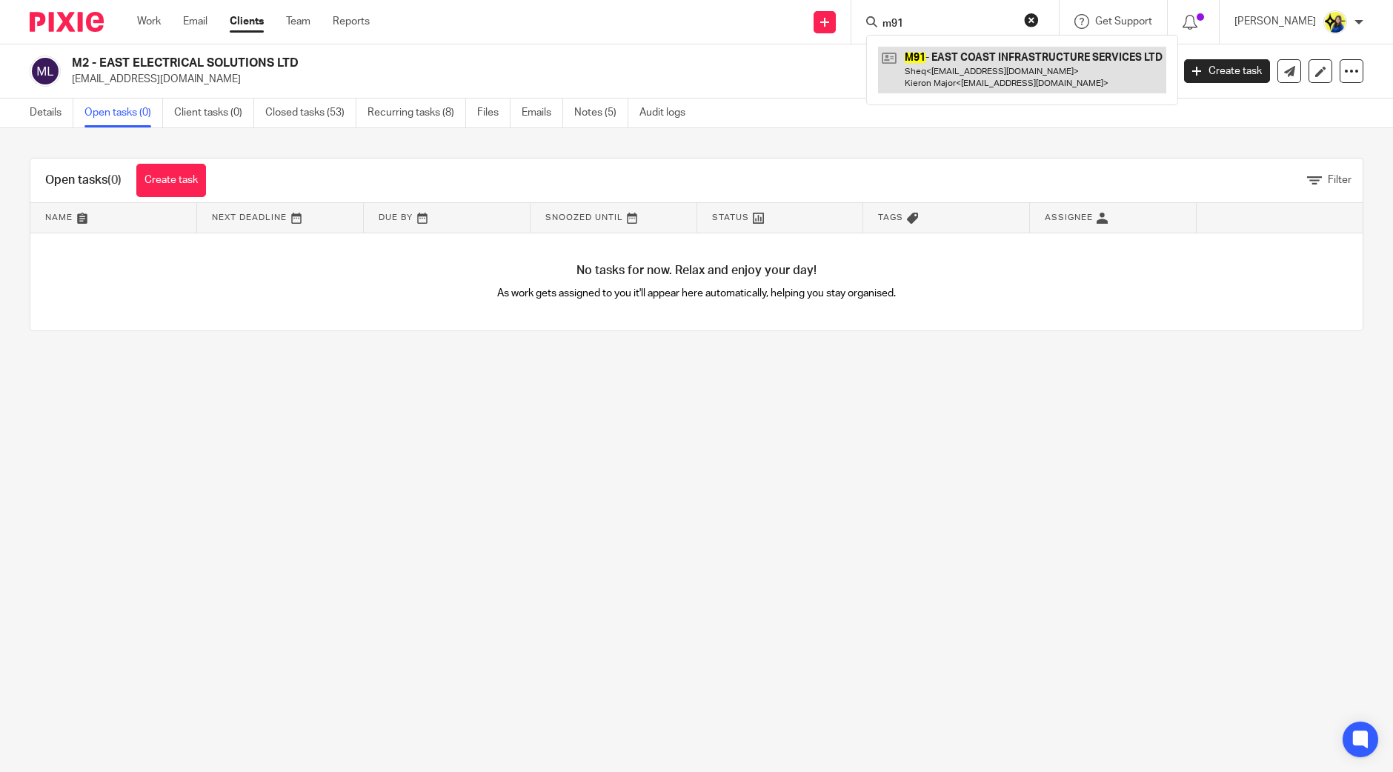
type input "m91"
click at [1044, 64] on link at bounding box center [1022, 70] width 288 height 46
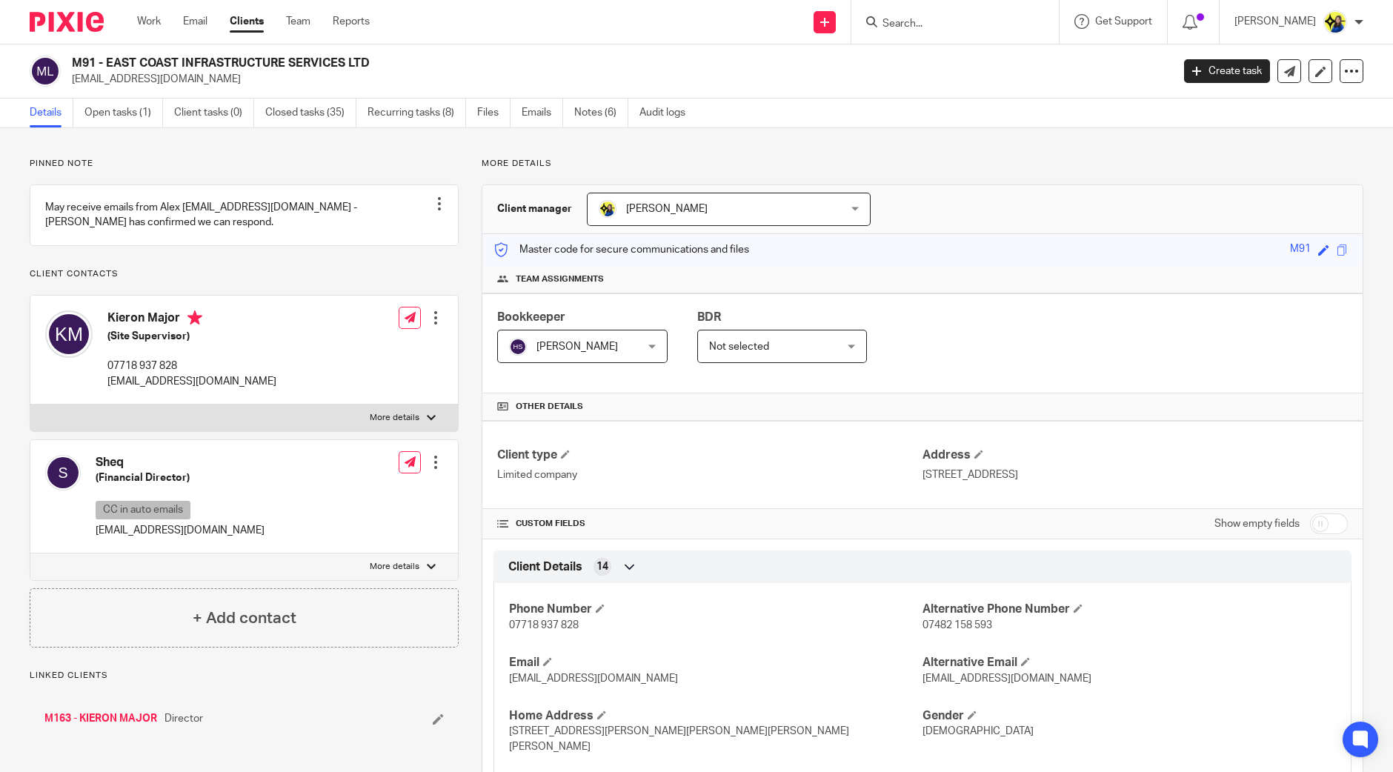
click at [118, 127] on div "Details Open tasks (1) Client tasks (0) Closed tasks (35) Recurring tasks (8) F…" at bounding box center [696, 114] width 1393 height 30
click at [126, 111] on link "Open tasks (1)" at bounding box center [123, 113] width 79 height 29
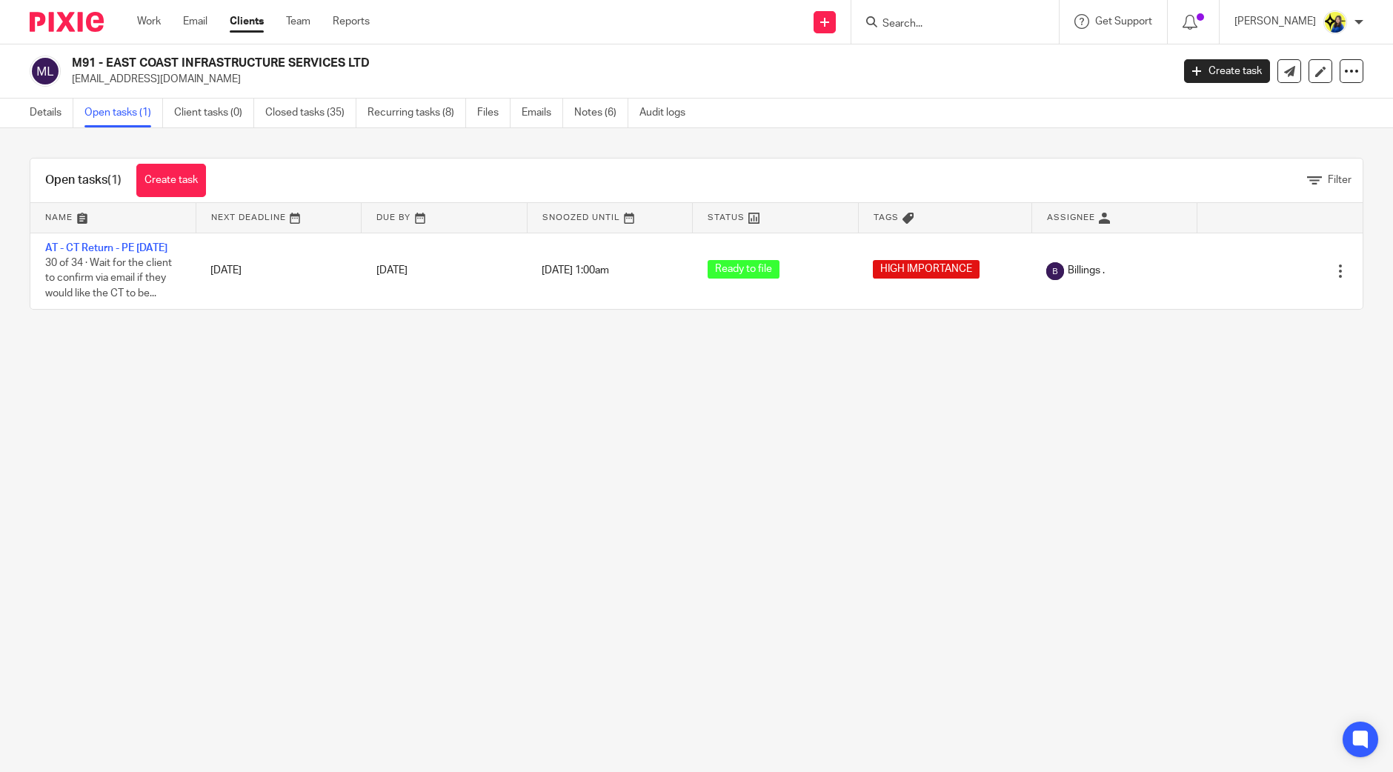
click at [333, 390] on main "M91 - EAST COAST INFRASTRUCTURE SERVICES LTD [EMAIL_ADDRESS][DOMAIN_NAME] Creat…" at bounding box center [696, 386] width 1393 height 772
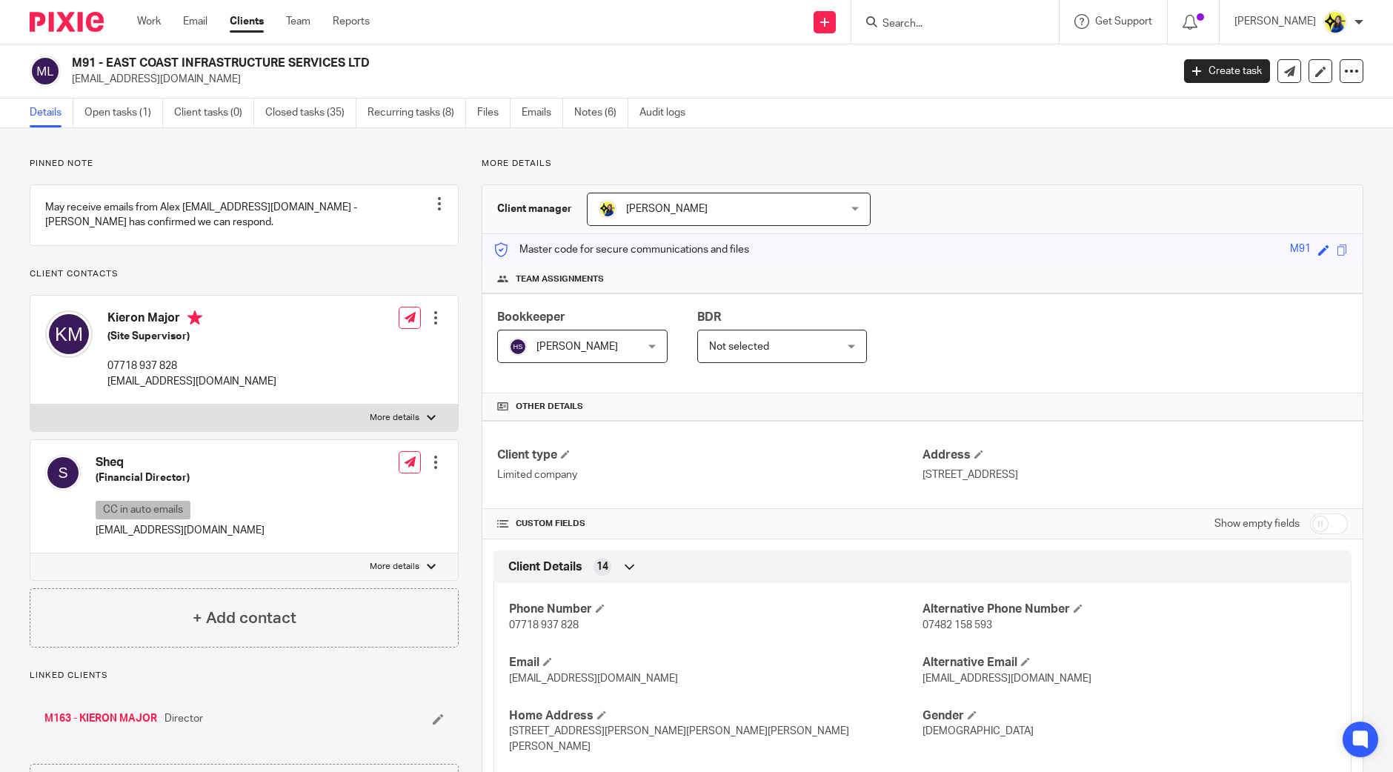
click at [1000, 21] on input "Search" at bounding box center [947, 24] width 133 height 13
click at [1006, 29] on input "Search" at bounding box center [947, 24] width 133 height 13
type input "superbloom"
click at [1002, 67] on link at bounding box center [1003, 64] width 250 height 34
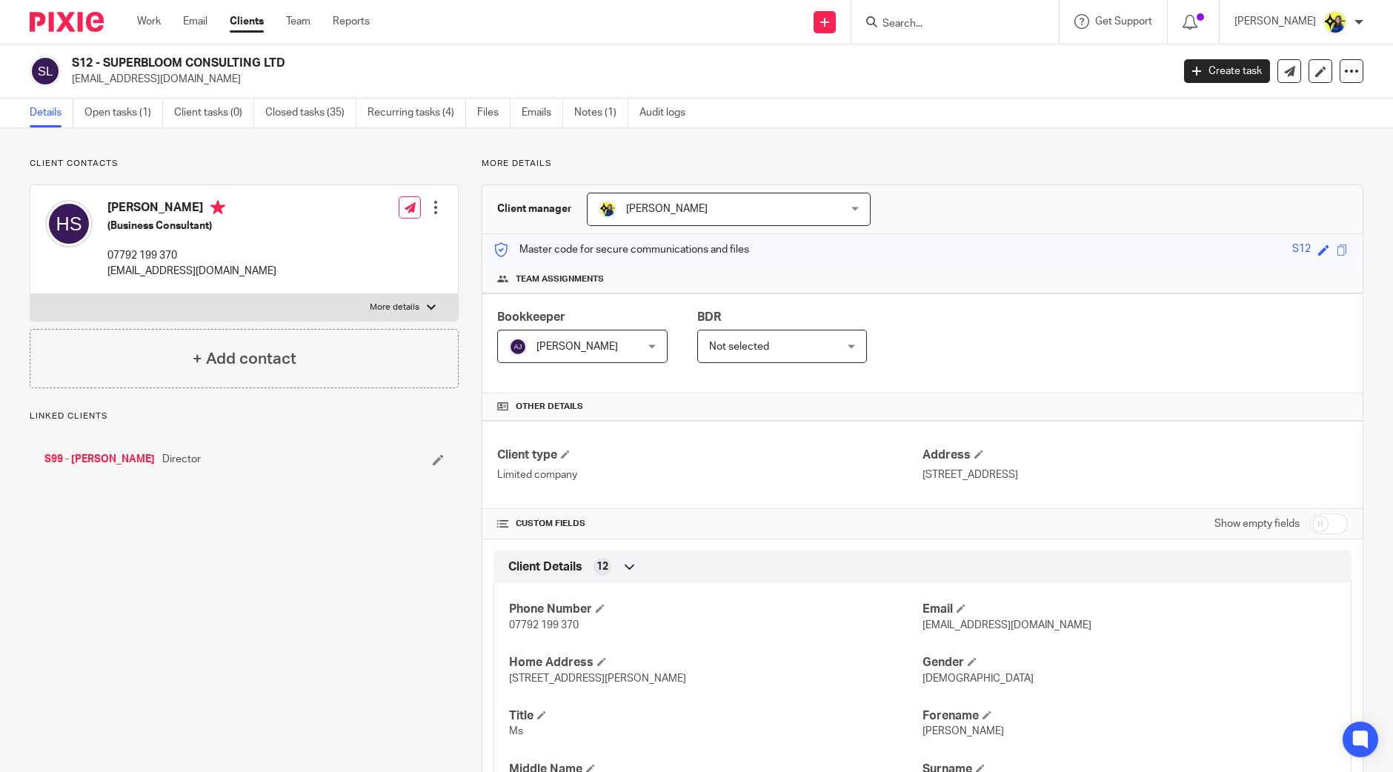
click at [72, 81] on p "[EMAIL_ADDRESS][DOMAIN_NAME]" at bounding box center [617, 79] width 1090 height 15
click at [1009, 27] on input "Search" at bounding box center [947, 24] width 133 height 13
click at [358, 159] on p "Client contacts" at bounding box center [244, 164] width 429 height 12
click at [1000, 21] on input "Search" at bounding box center [947, 24] width 133 height 13
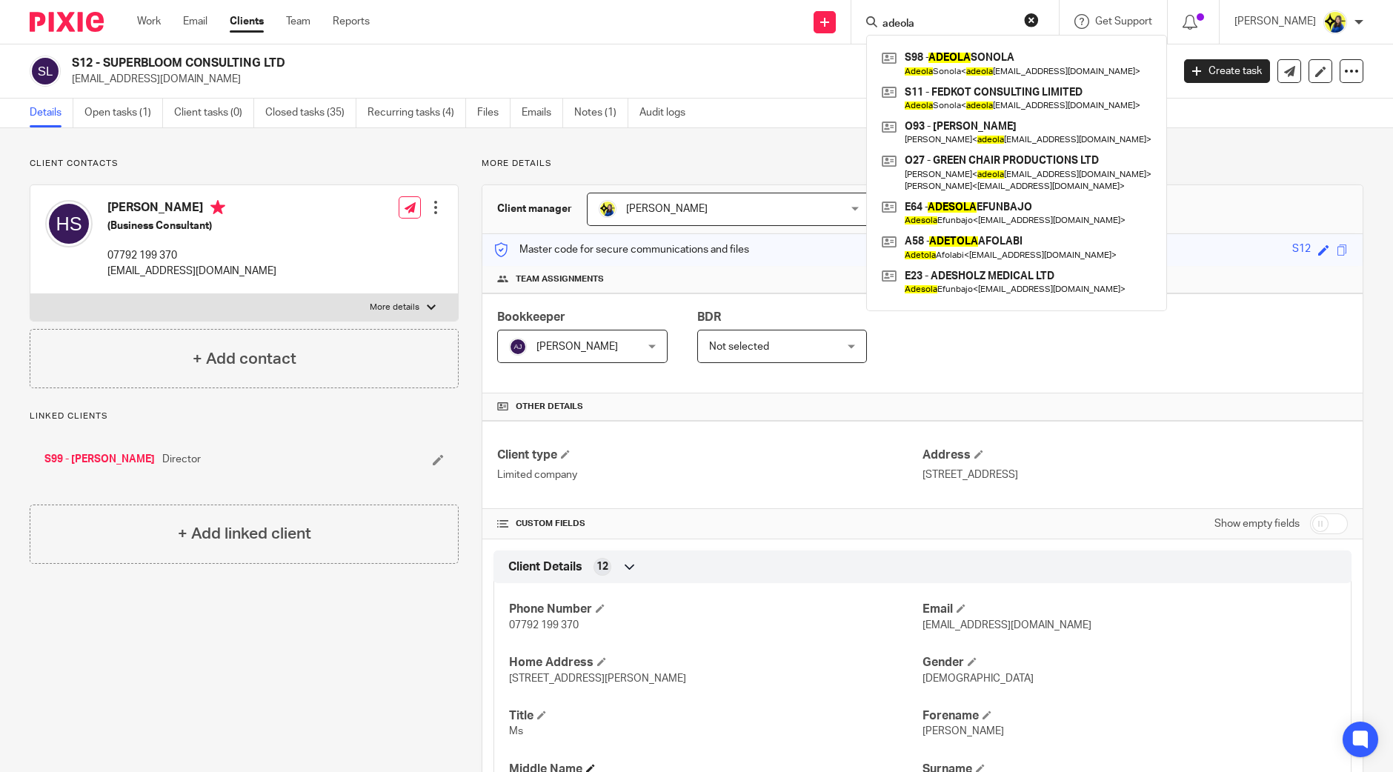
type input "adeola"
drag, startPoint x: 963, startPoint y: 16, endPoint x: 865, endPoint y: 14, distance: 97.8
click at [865, 14] on div "Send new email Create task Add client Request signature adeola S98 - ADEOLA SON…" at bounding box center [892, 22] width 1001 height 44
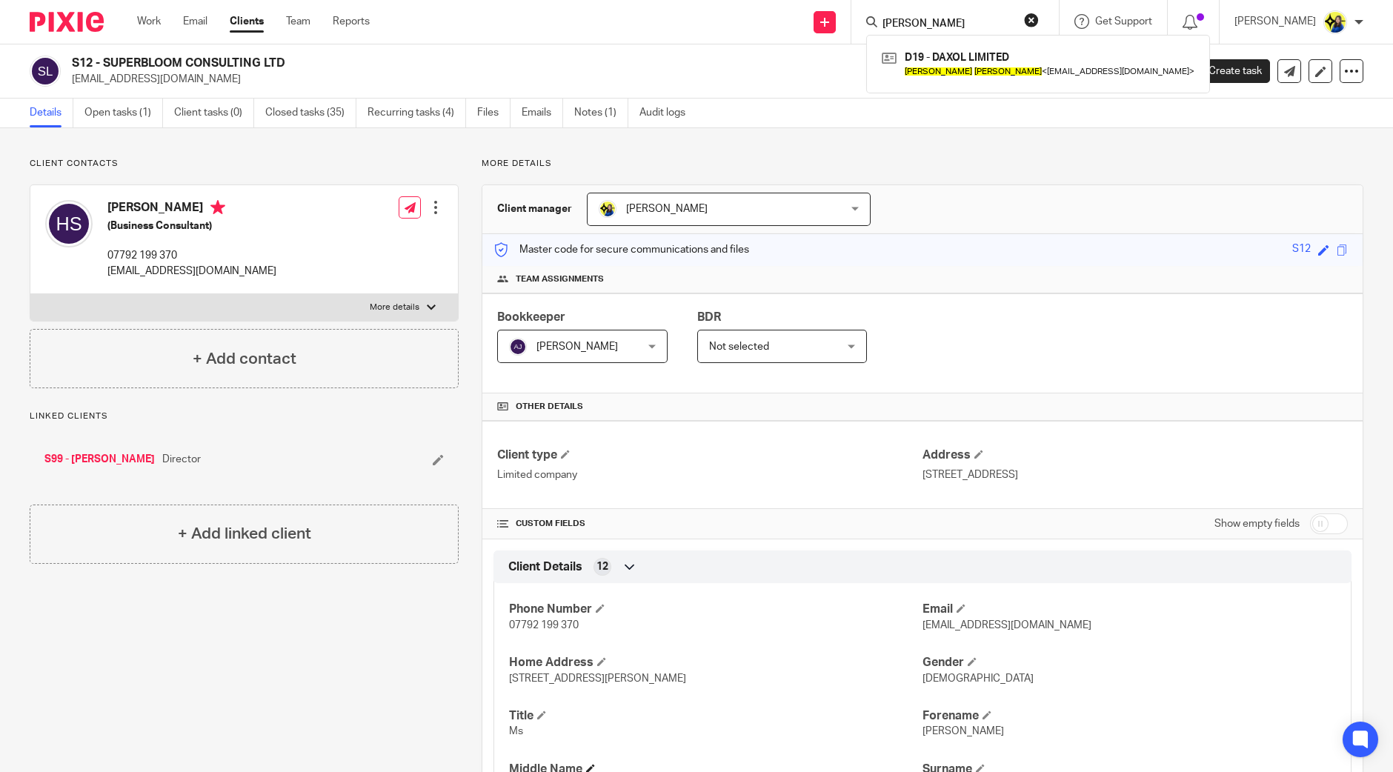
type input "damian dube"
drag, startPoint x: 1019, startPoint y: 21, endPoint x: 732, endPoint y: 53, distance: 288.5
click at [732, 53] on body "Work Email Clients Team Reports Work Email Clients Team Reports Settings Send n…" at bounding box center [696, 386] width 1393 height 772
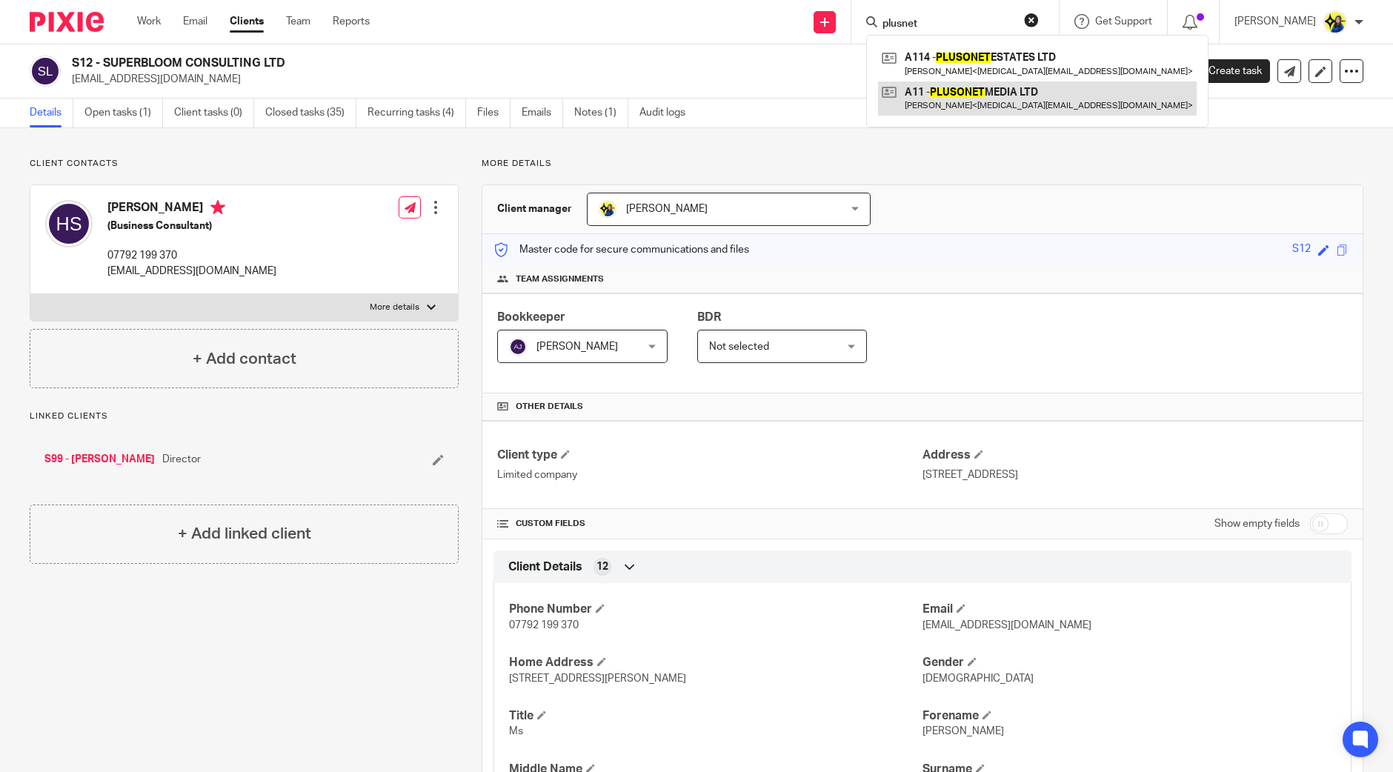
type input "plusnet"
click at [1001, 101] on link at bounding box center [1037, 98] width 319 height 34
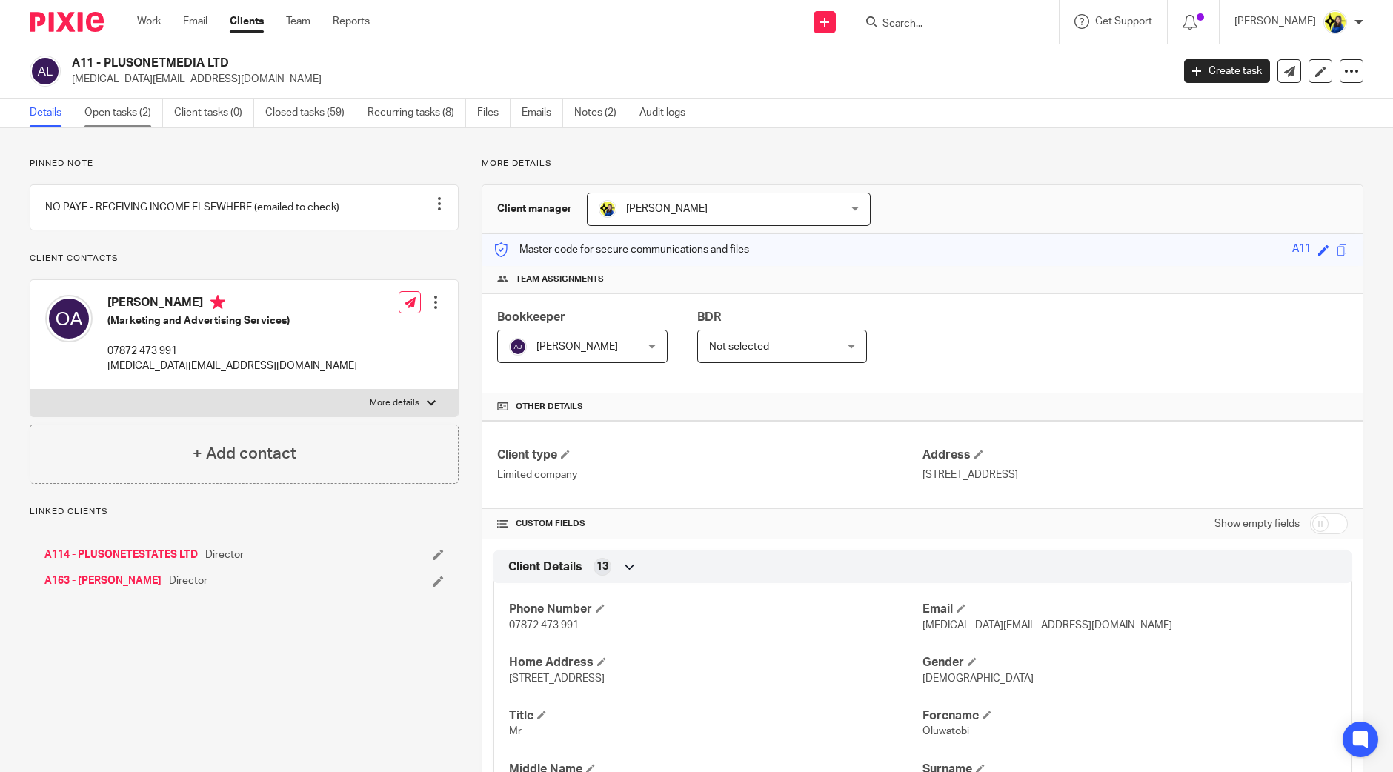
click at [103, 105] on link "Open tasks (2)" at bounding box center [123, 113] width 79 height 29
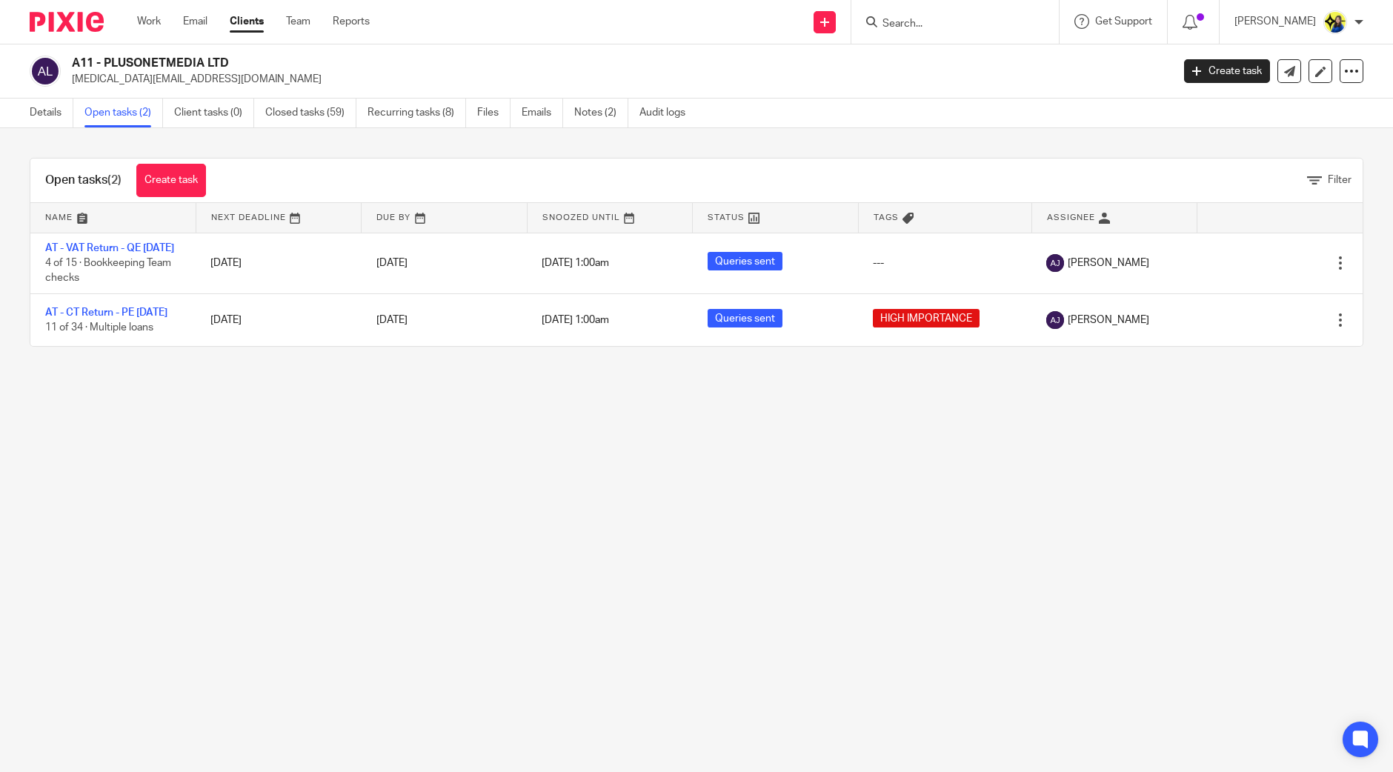
click at [165, 505] on main "A11 - PLUSONETMEDIA LTD [MEDICAL_DATA][EMAIL_ADDRESS][DOMAIN_NAME] Create task …" at bounding box center [696, 386] width 1393 height 772
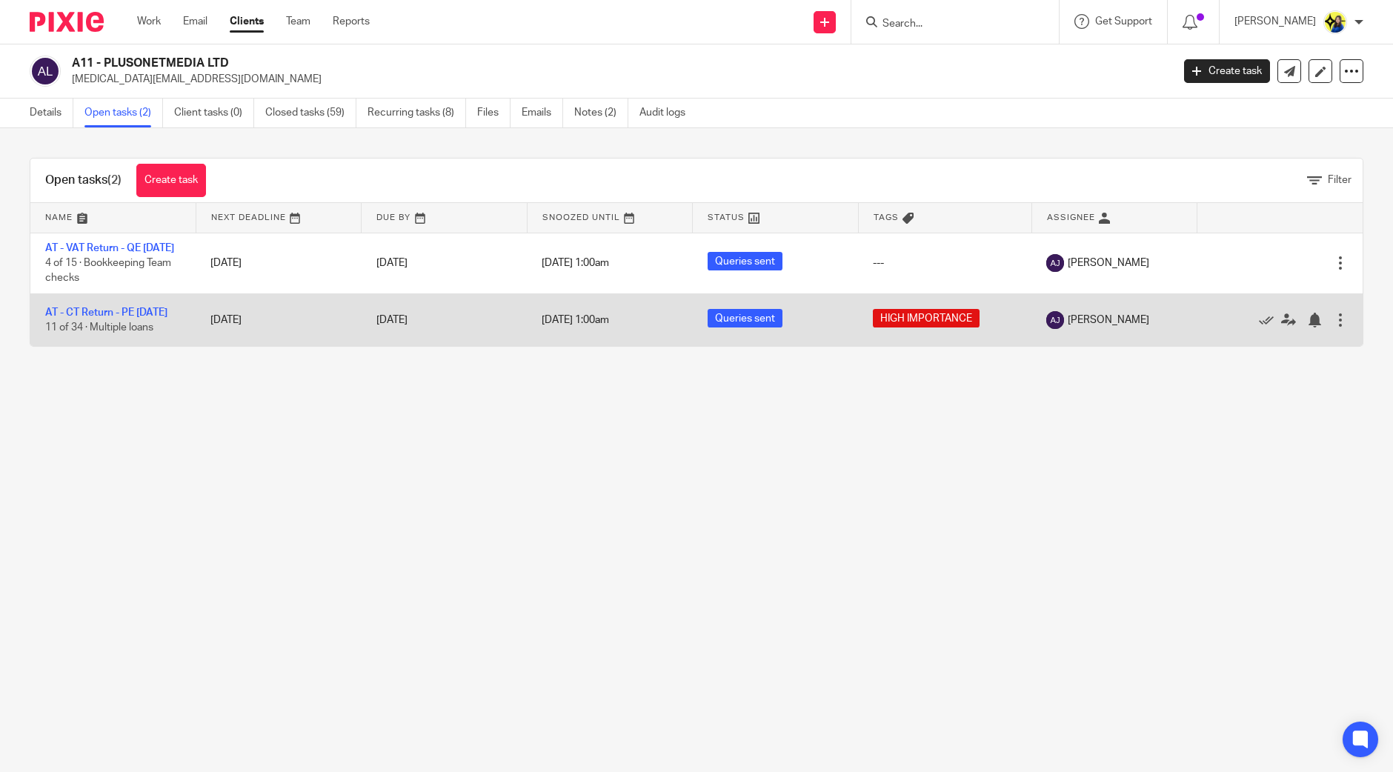
click at [118, 316] on td "AT - CT Return - PE 31-01-2025 11 of 34 · Multiple loans" at bounding box center [112, 319] width 165 height 53
click at [125, 318] on link "AT - CT Return - PE [DATE]" at bounding box center [106, 312] width 122 height 10
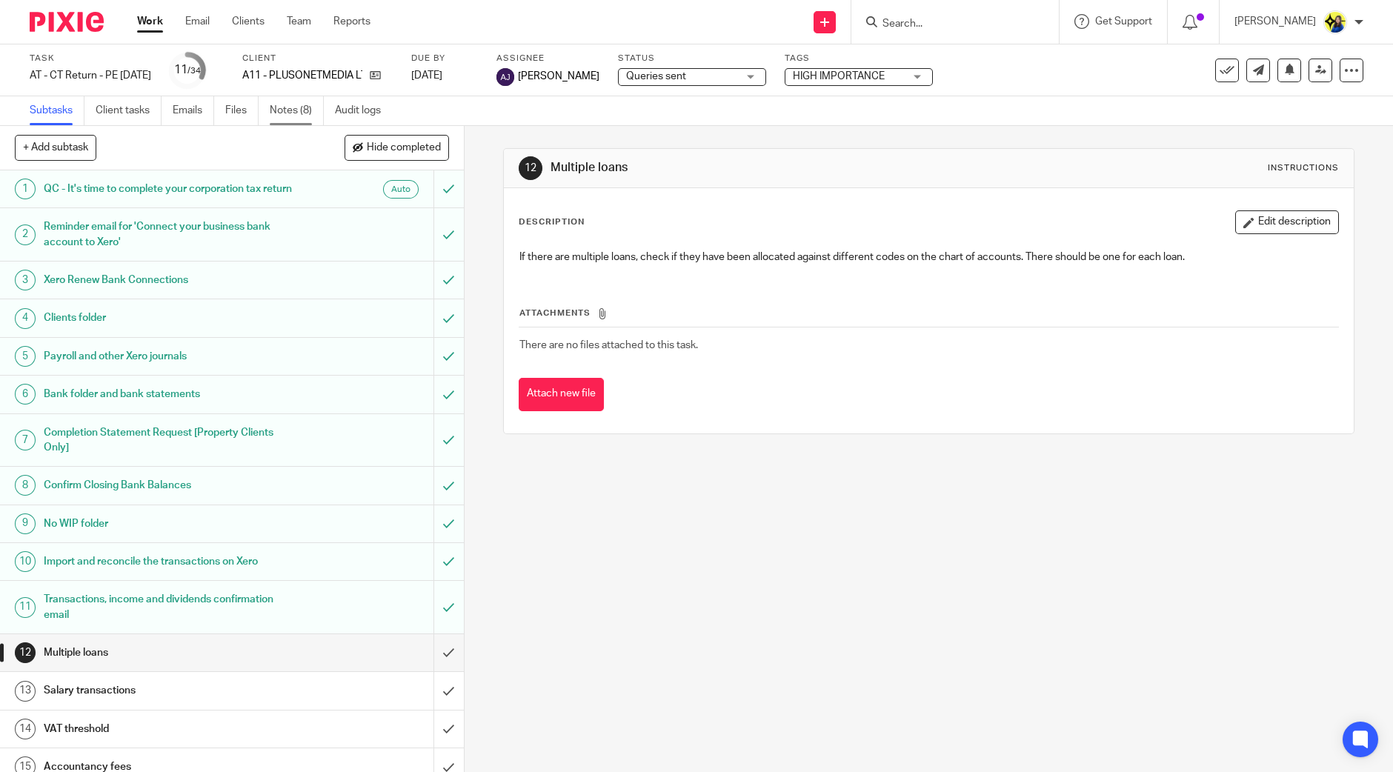
click at [294, 108] on link "Notes (8)" at bounding box center [297, 110] width 54 height 29
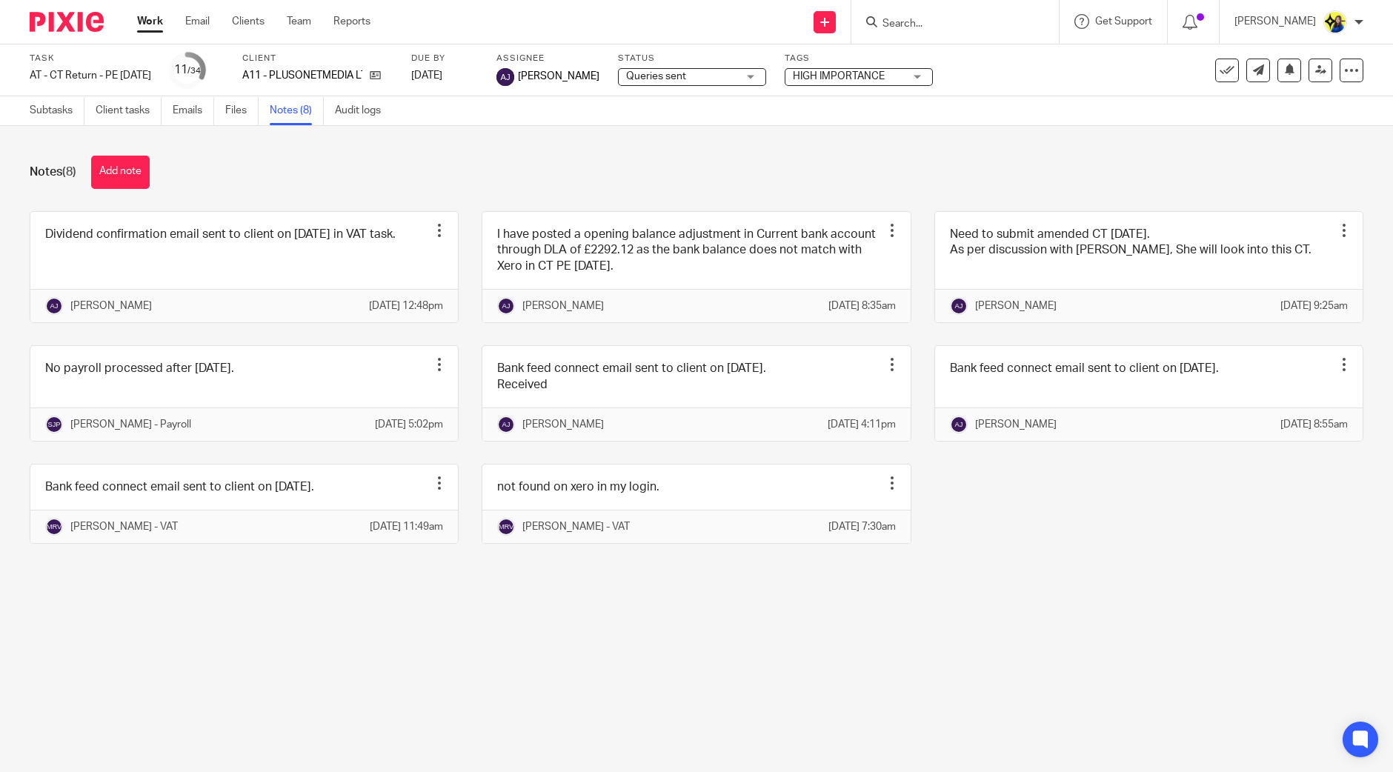
click at [290, 182] on div "Notes (8) Add note" at bounding box center [696, 172] width 1333 height 33
click at [311, 170] on div "Notes (8) Add note" at bounding box center [696, 172] width 1333 height 33
click at [982, 24] on input "Search" at bounding box center [947, 24] width 133 height 13
type input "will stevens"
drag, startPoint x: 1009, startPoint y: 19, endPoint x: 833, endPoint y: 20, distance: 176.3
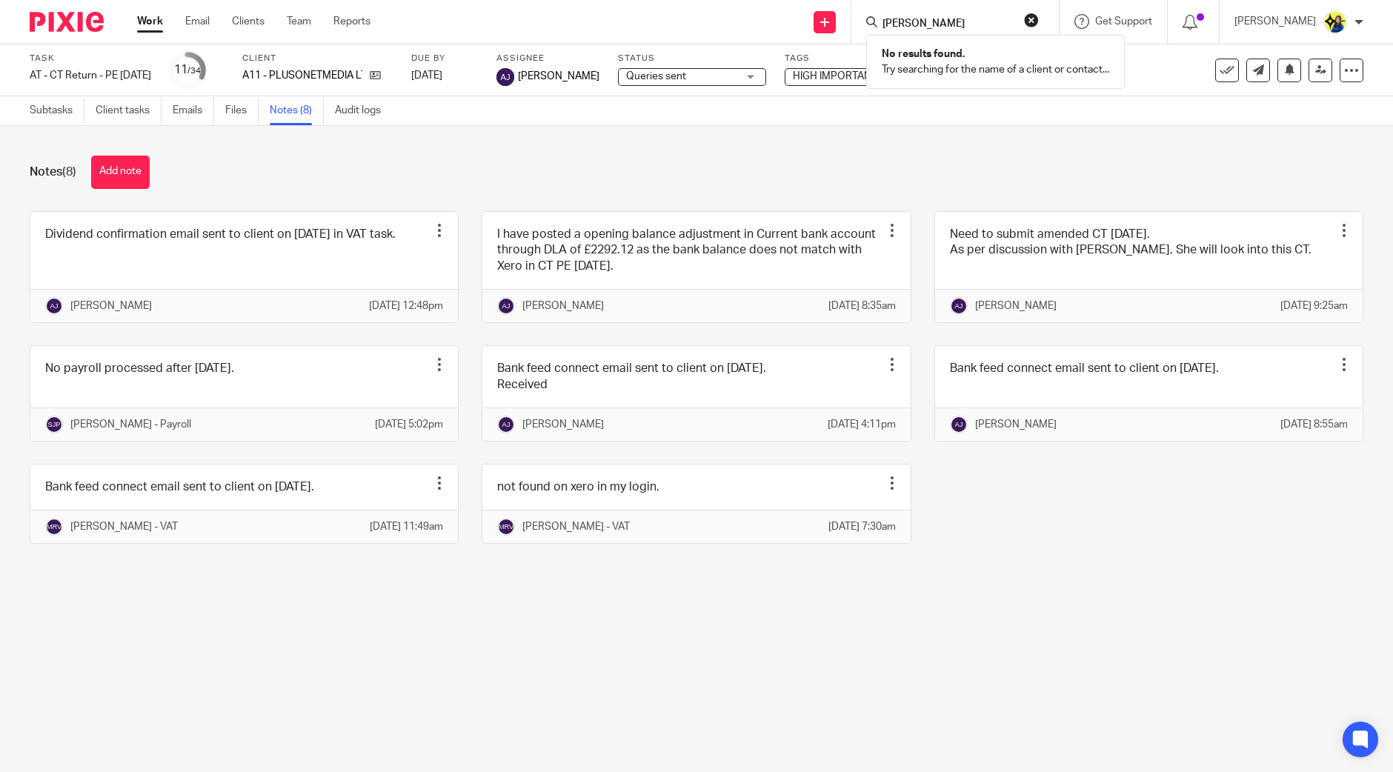
click at [833, 20] on div "Send new email Create task Add client Request signature will stevens No results…" at bounding box center [893, 22] width 1000 height 44
type input "wilsta"
click at [990, 71] on link at bounding box center [981, 64] width 207 height 34
click at [989, 107] on link at bounding box center [981, 98] width 207 height 34
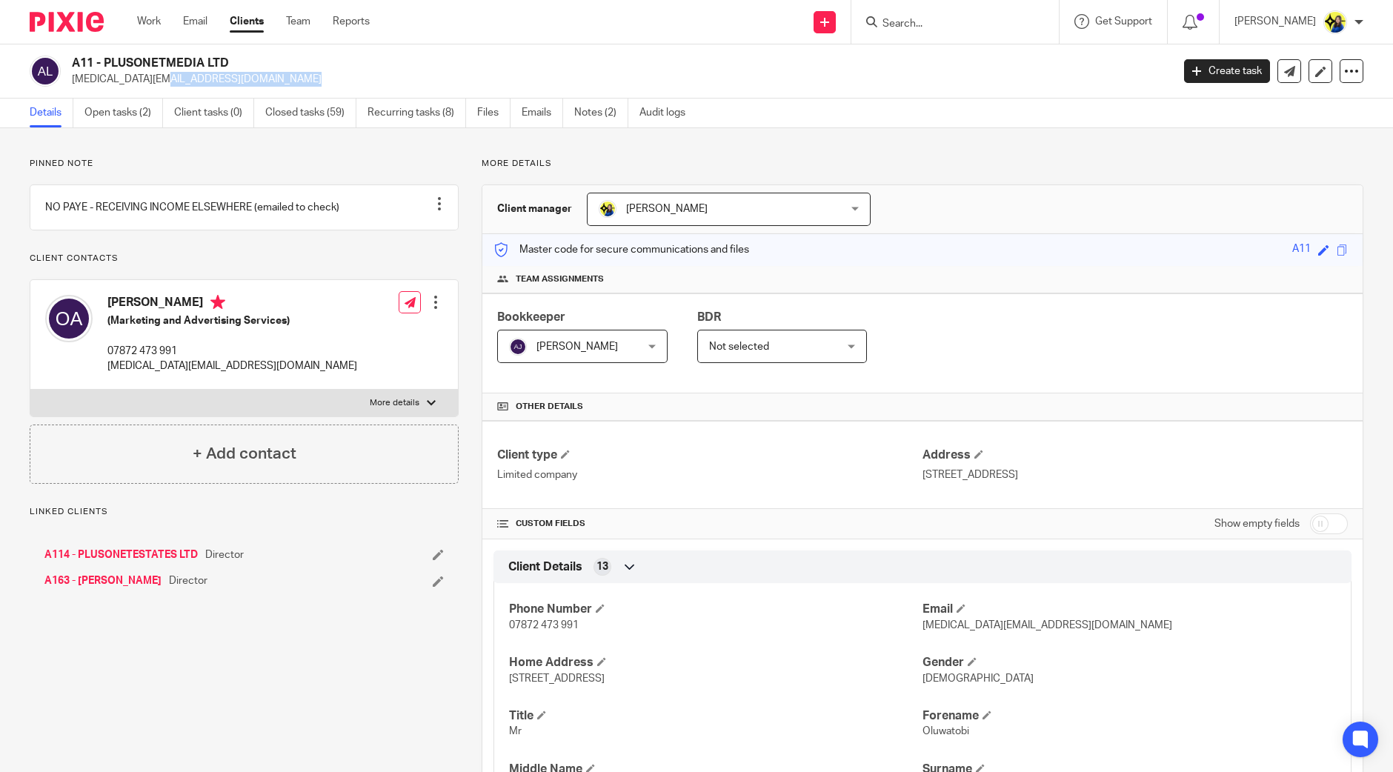
drag, startPoint x: 207, startPoint y: 84, endPoint x: 70, endPoint y: 82, distance: 137.1
click at [70, 82] on div "A11 - PLUSONETMEDIA LTD tobi.akinkugbe@live.co.uk" at bounding box center [596, 71] width 1132 height 31
copy p "tobi.akinkugbe@live.co.uk"
drag, startPoint x: 978, startPoint y: 16, endPoint x: 983, endPoint y: 25, distance: 10.3
click at [978, 16] on form at bounding box center [960, 22] width 158 height 19
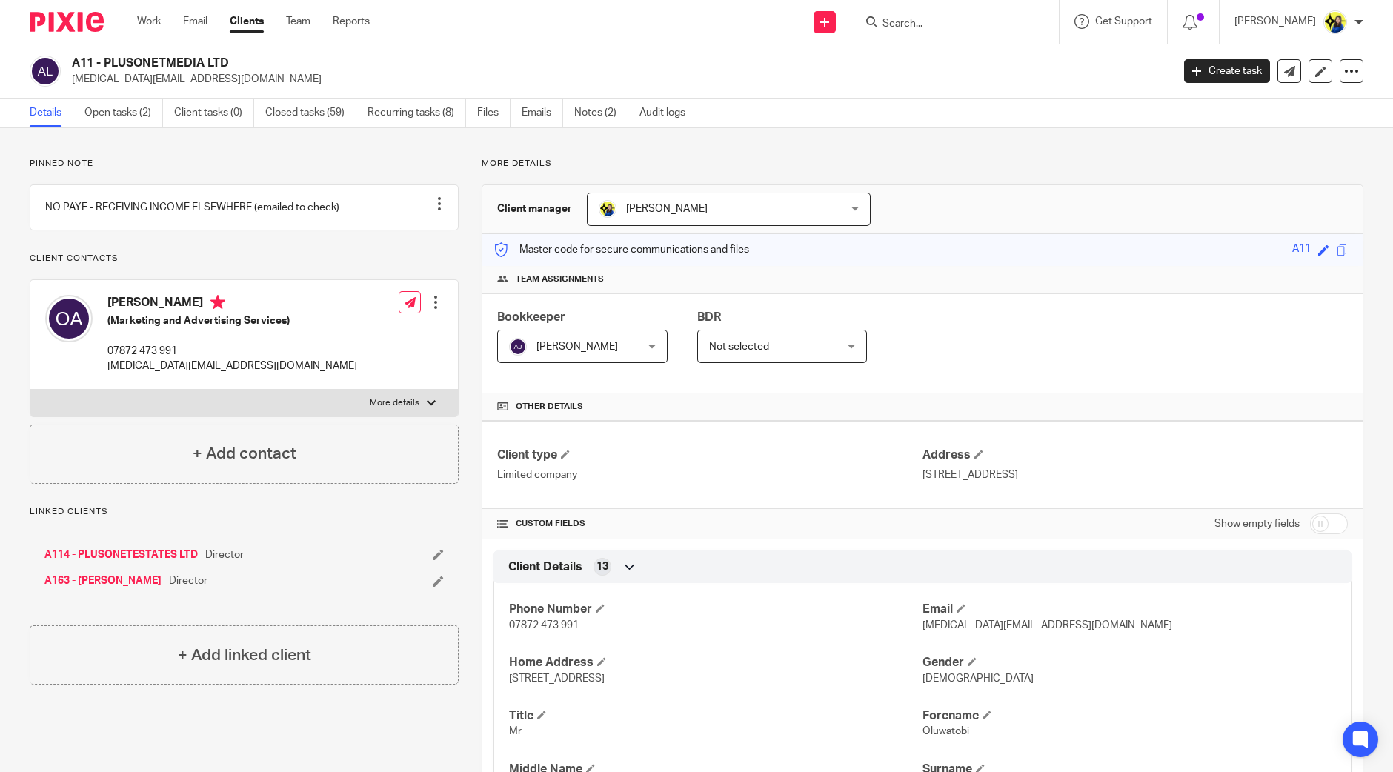
click at [983, 25] on input "Search" at bounding box center [947, 24] width 133 height 13
click at [985, 31] on div at bounding box center [954, 22] width 207 height 44
click at [982, 20] on input "Search" at bounding box center [947, 24] width 133 height 13
type input "sinead"
click at [1033, 71] on link at bounding box center [1003, 64] width 250 height 34
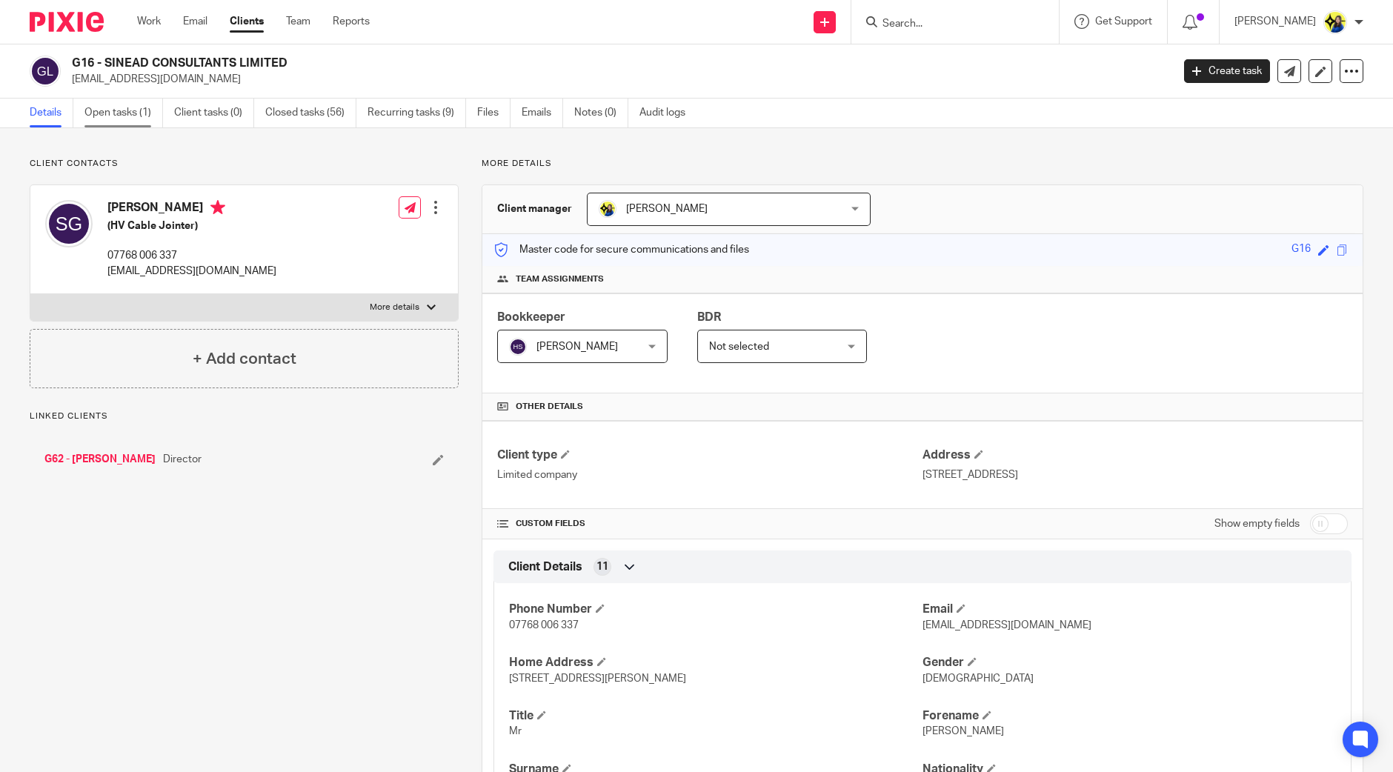
click at [127, 113] on link "Open tasks (1)" at bounding box center [123, 113] width 79 height 29
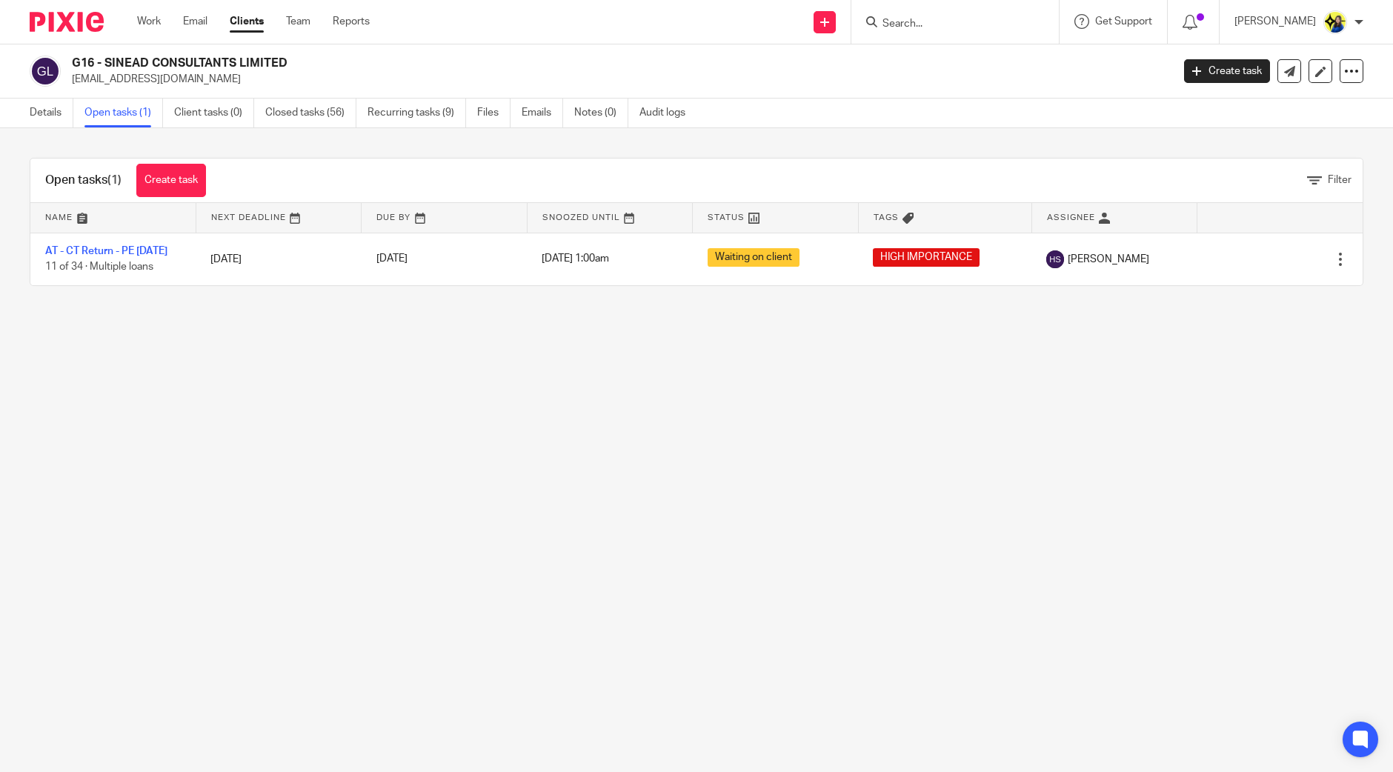
click at [996, 19] on input "Search" at bounding box center [947, 24] width 133 height 13
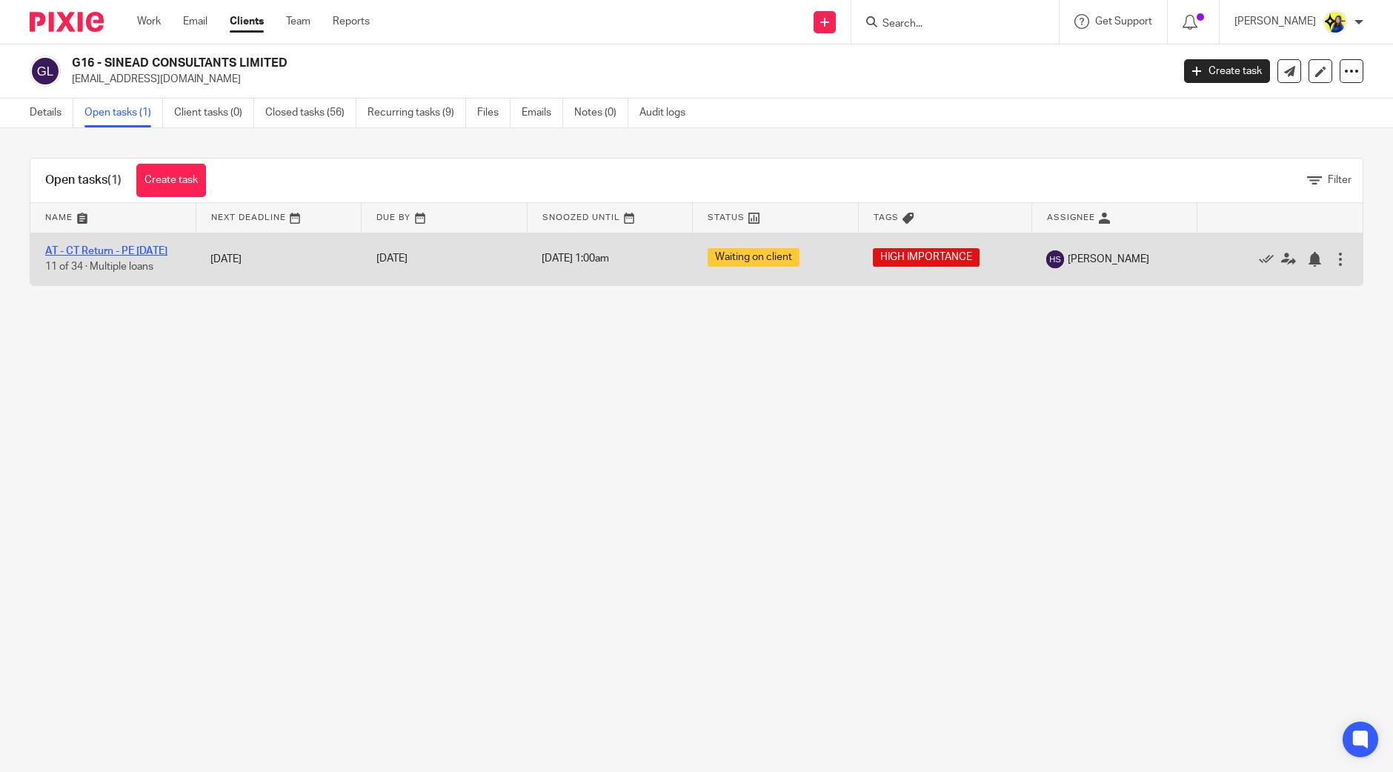
click at [139, 246] on link "AT - CT Return - PE [DATE]" at bounding box center [106, 251] width 122 height 10
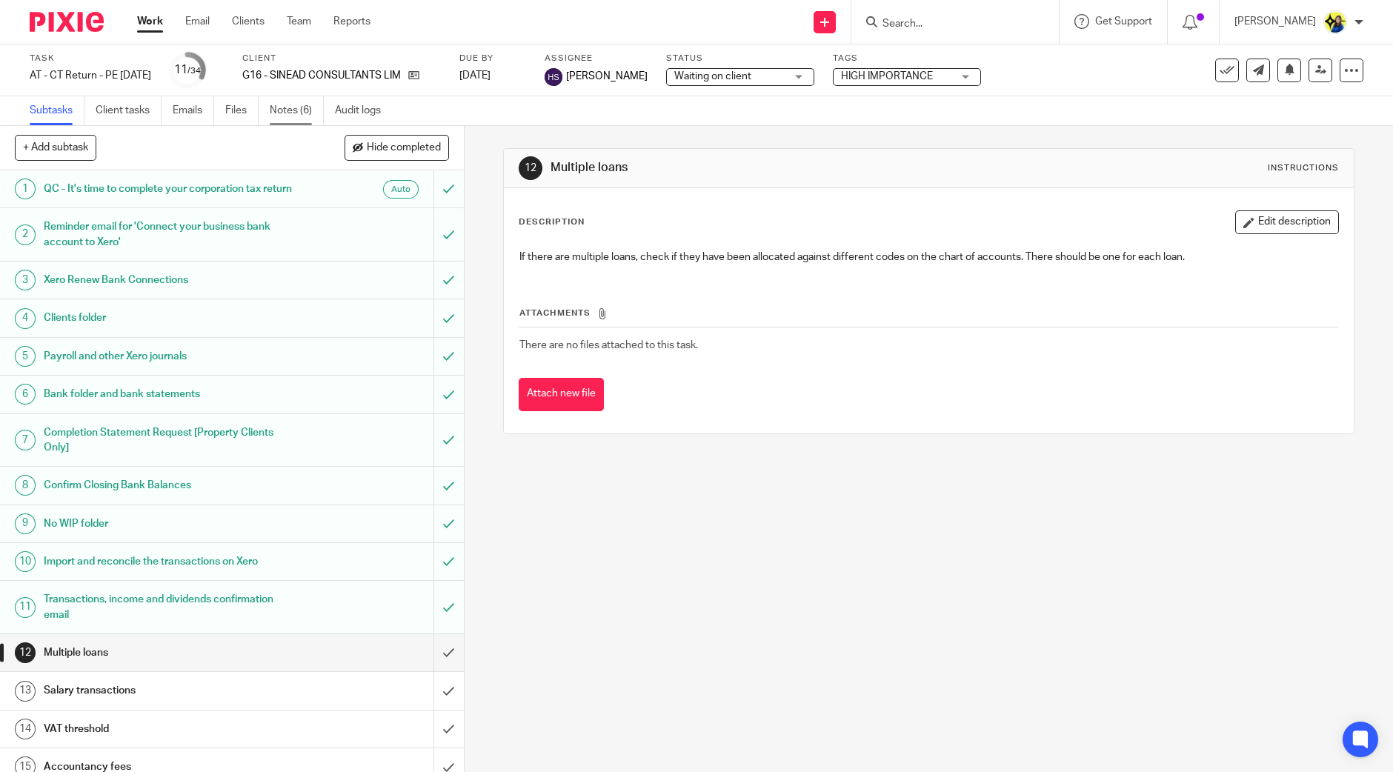
click at [302, 116] on link "Notes (6)" at bounding box center [297, 110] width 54 height 29
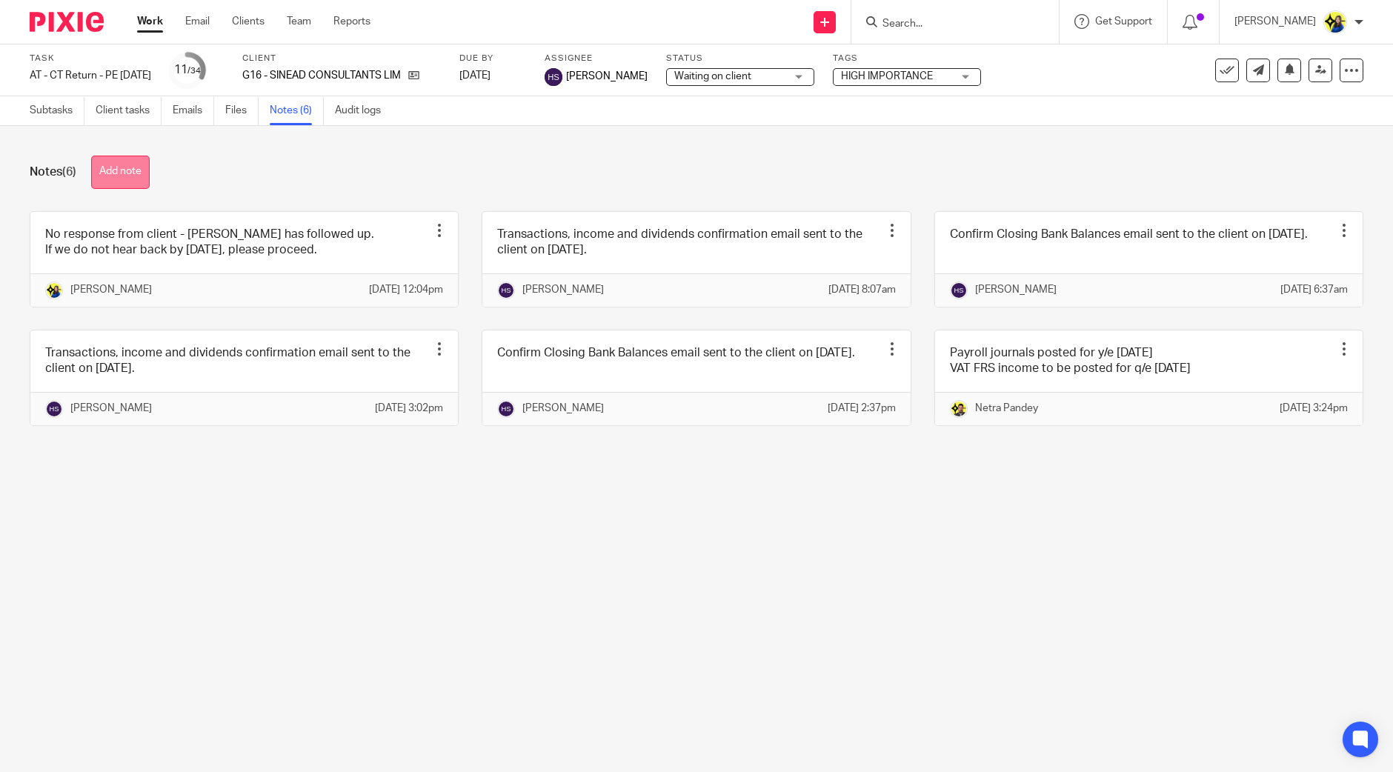
click at [135, 171] on button "Add note" at bounding box center [120, 172] width 59 height 33
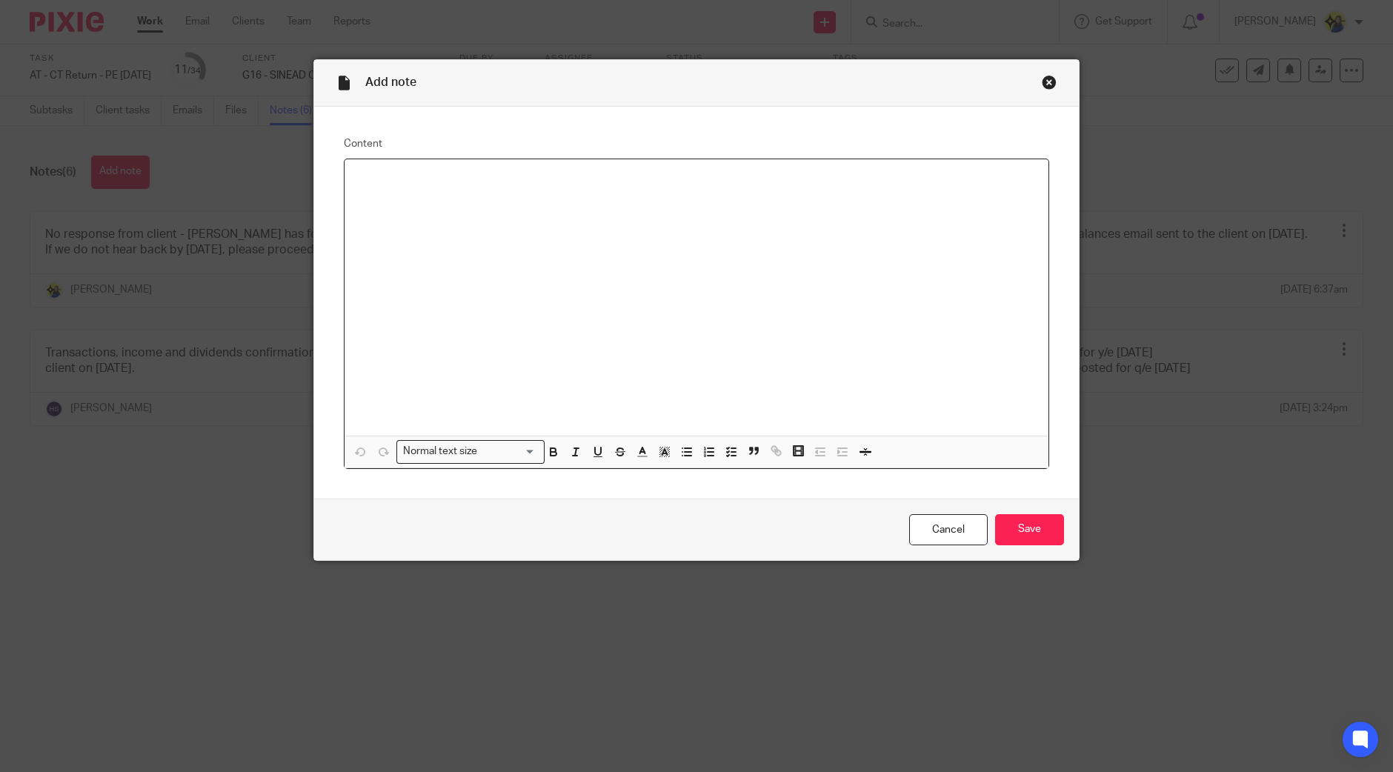
click at [707, 290] on div at bounding box center [696, 297] width 704 height 276
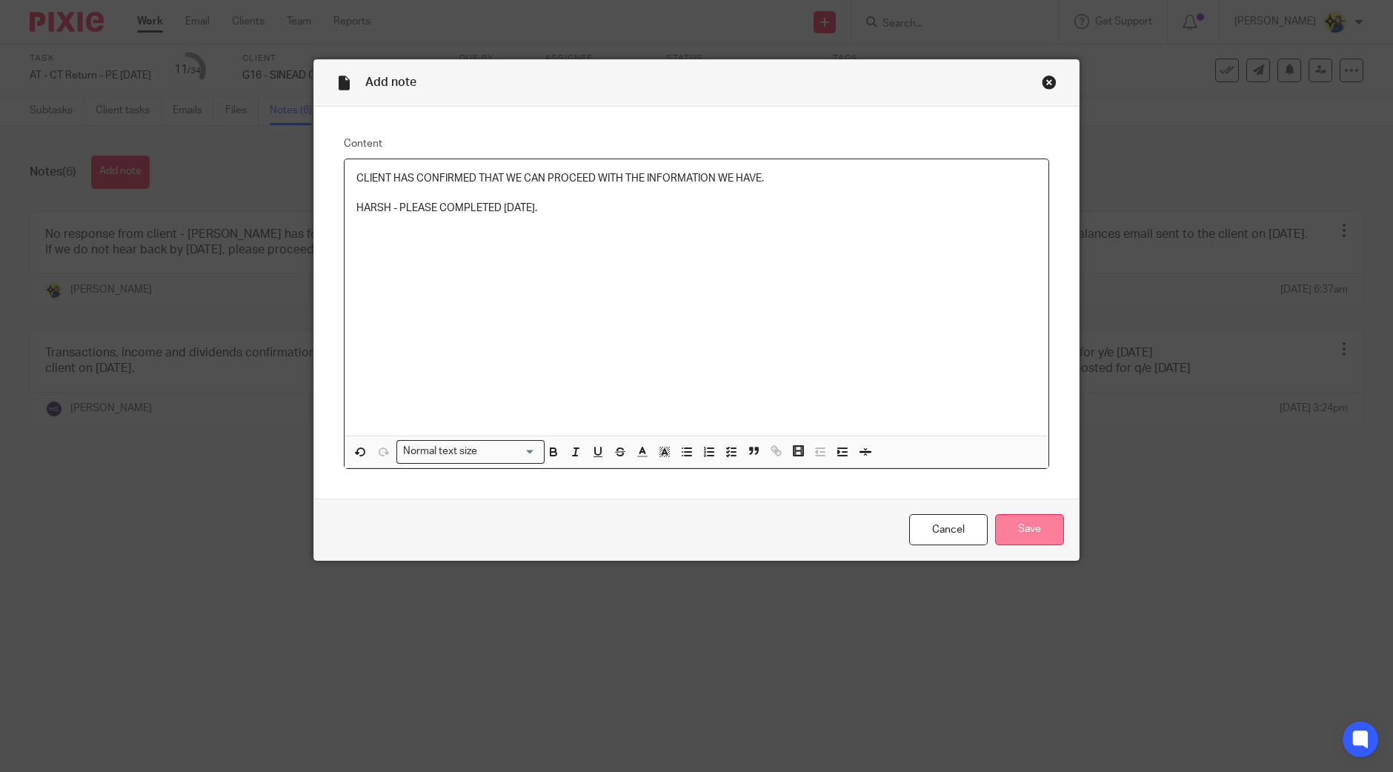
click at [1042, 521] on input "Save" at bounding box center [1029, 530] width 69 height 32
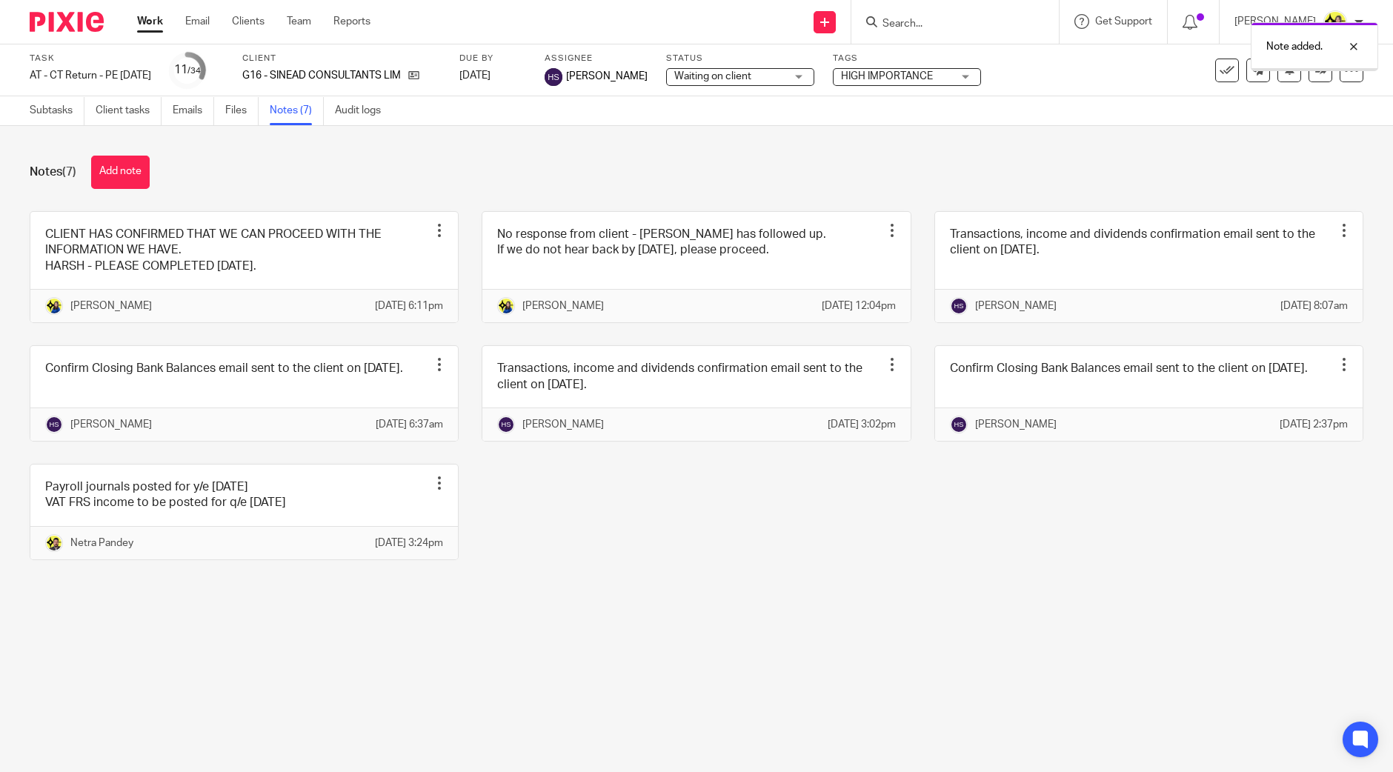
click at [704, 72] on span "Waiting on client" at bounding box center [712, 76] width 77 height 10
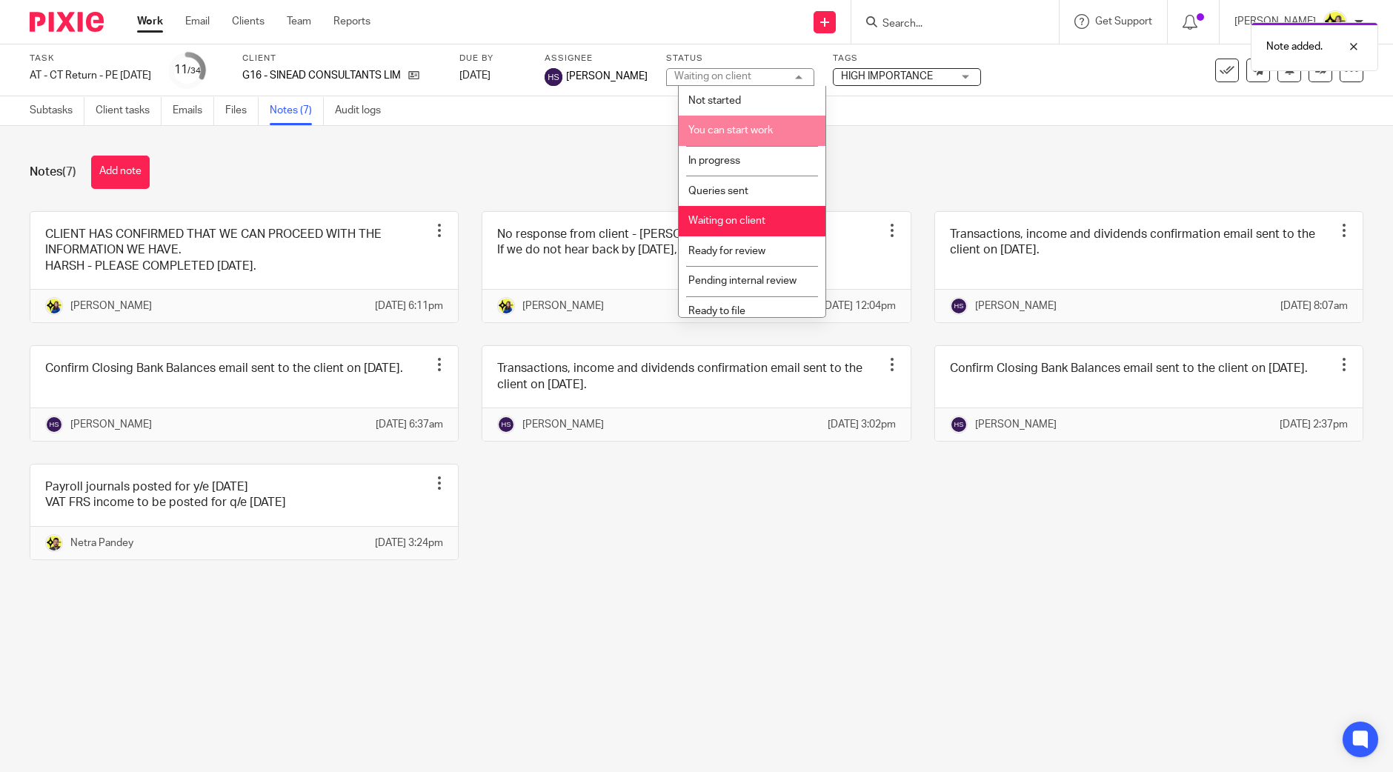
click at [737, 130] on span "You can start work" at bounding box center [730, 130] width 84 height 10
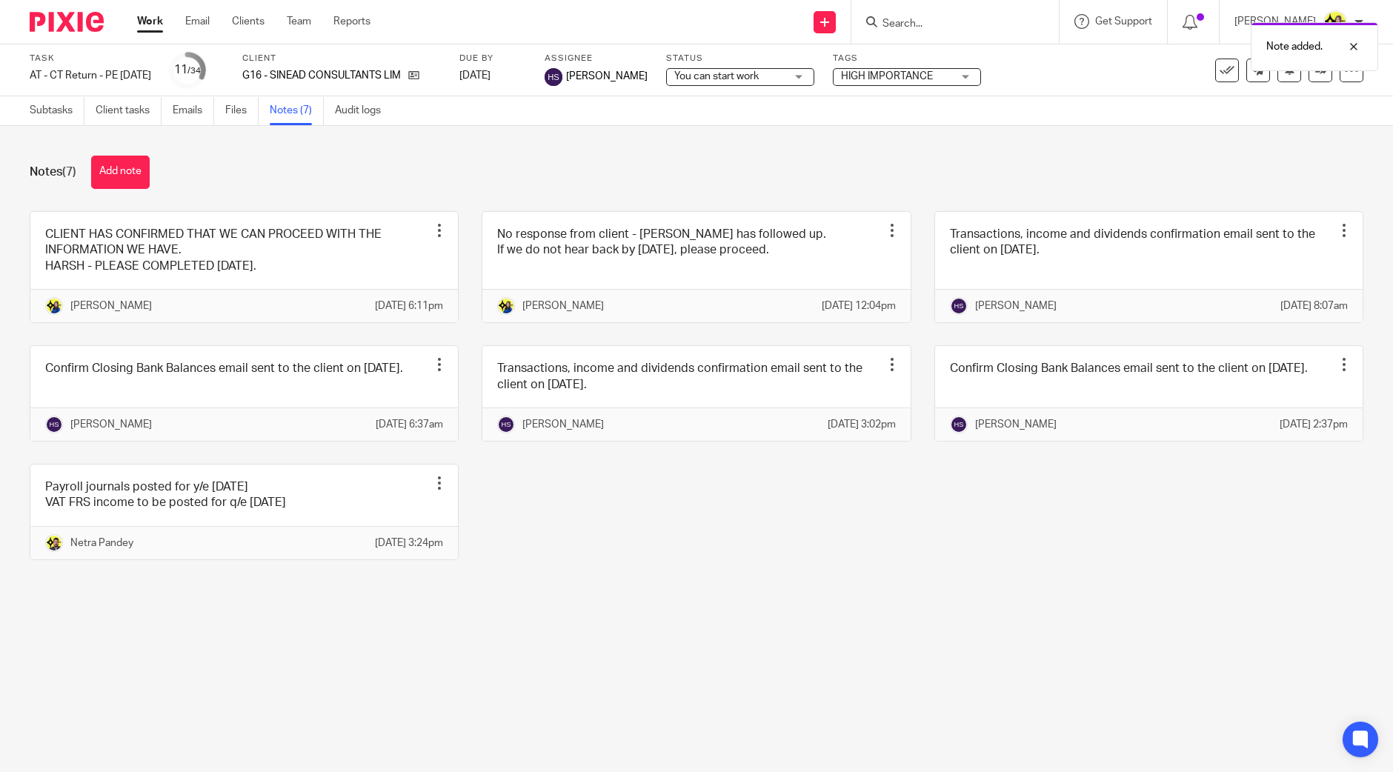
click at [585, 176] on div "Notes (7) Add note" at bounding box center [696, 172] width 1333 height 33
click at [477, 179] on div "Notes (7) Add note" at bounding box center [696, 172] width 1333 height 33
click at [1013, 26] on input "Search" at bounding box center [947, 24] width 133 height 13
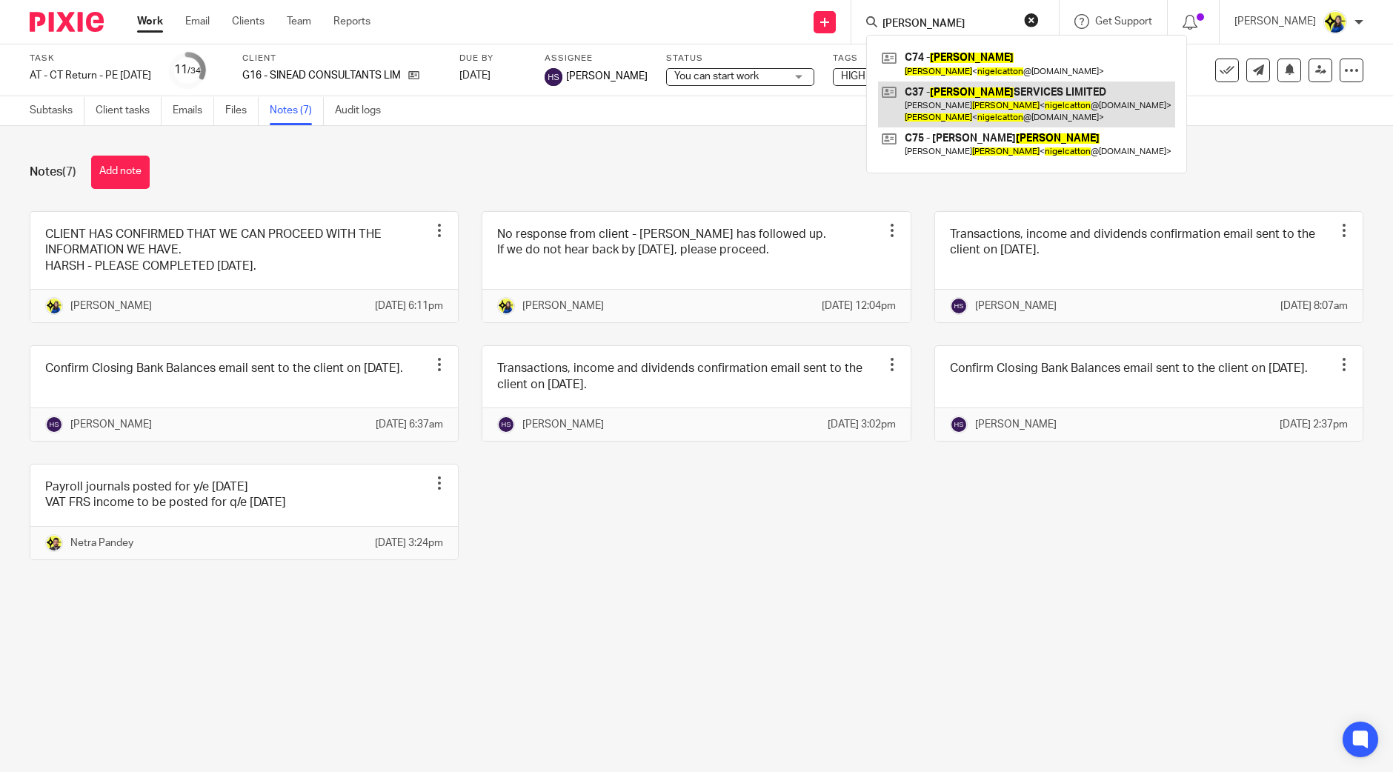
type input "[PERSON_NAME]"
click at [1067, 107] on link at bounding box center [1026, 104] width 297 height 46
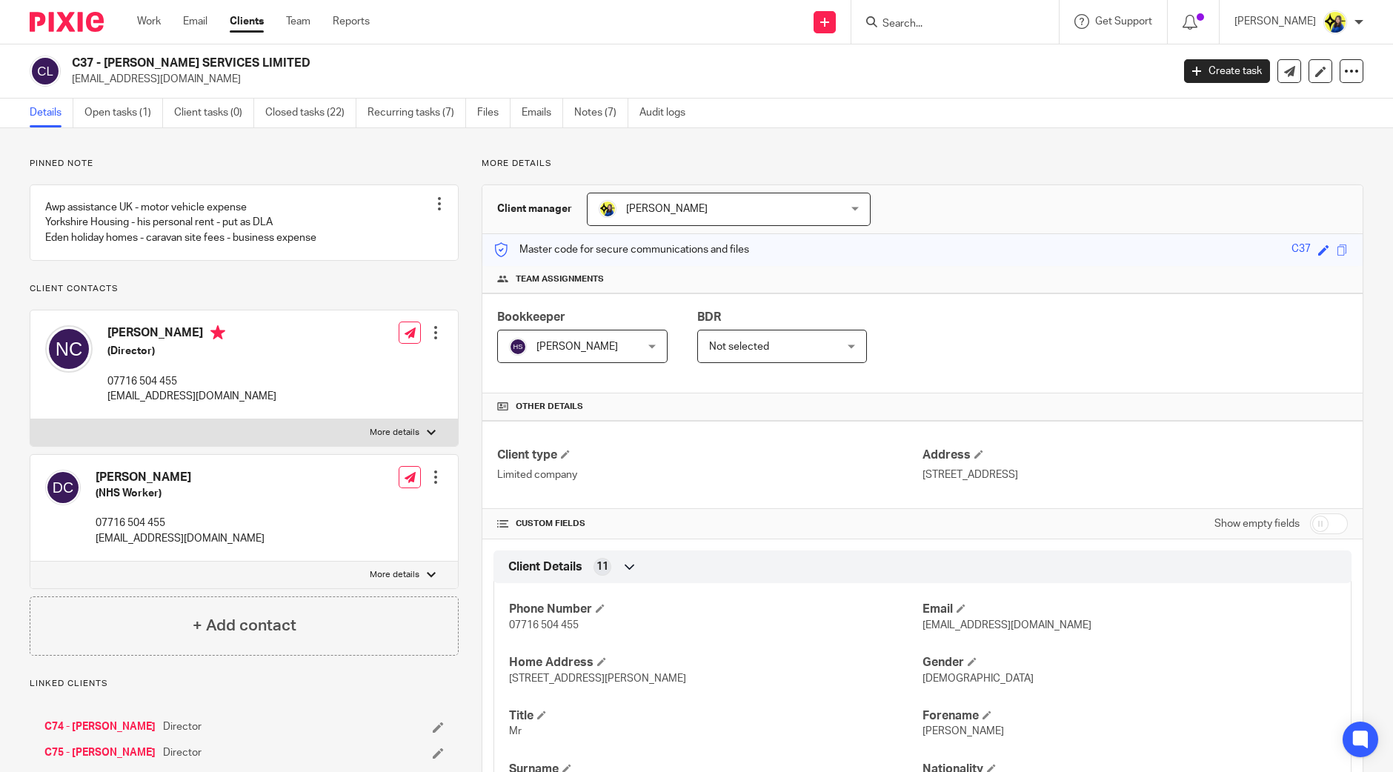
drag, startPoint x: 199, startPoint y: 87, endPoint x: 73, endPoint y: 83, distance: 126.7
click at [73, 83] on div "C37 - [PERSON_NAME] SERVICES LIMITED [EMAIL_ADDRESS][DOMAIN_NAME] Create task U…" at bounding box center [696, 71] width 1393 height 54
copy p "[EMAIL_ADDRESS][DOMAIN_NAME]"
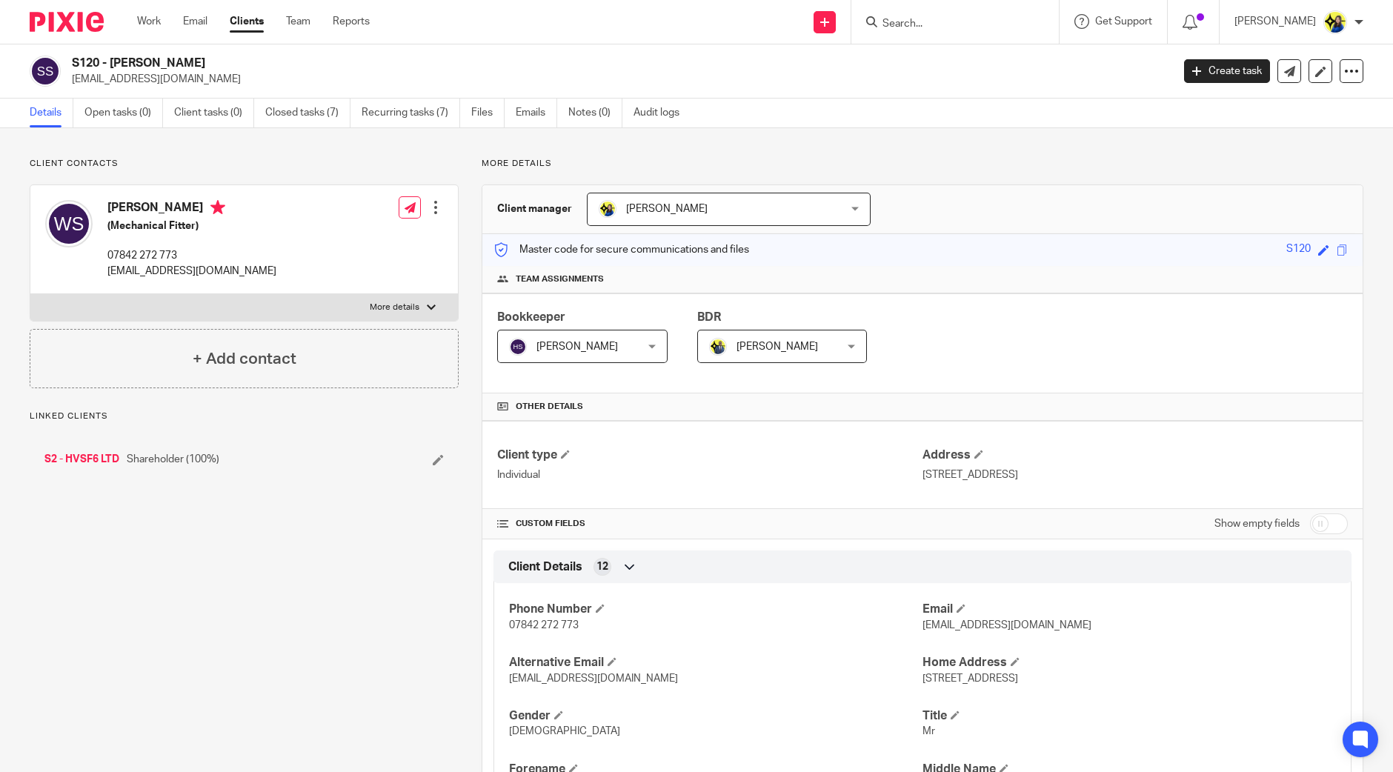
click at [101, 459] on link "S2 - HVSF6 LTD" at bounding box center [81, 459] width 75 height 15
drag, startPoint x: 70, startPoint y: 60, endPoint x: 207, endPoint y: 60, distance: 137.1
click at [207, 60] on div "S2 - HVSF6 LTD [EMAIL_ADDRESS][DOMAIN_NAME]" at bounding box center [596, 71] width 1132 height 31
copy h2 "S2 - HVSF6 LTD"
click at [993, 18] on input "Search" at bounding box center [947, 24] width 133 height 13
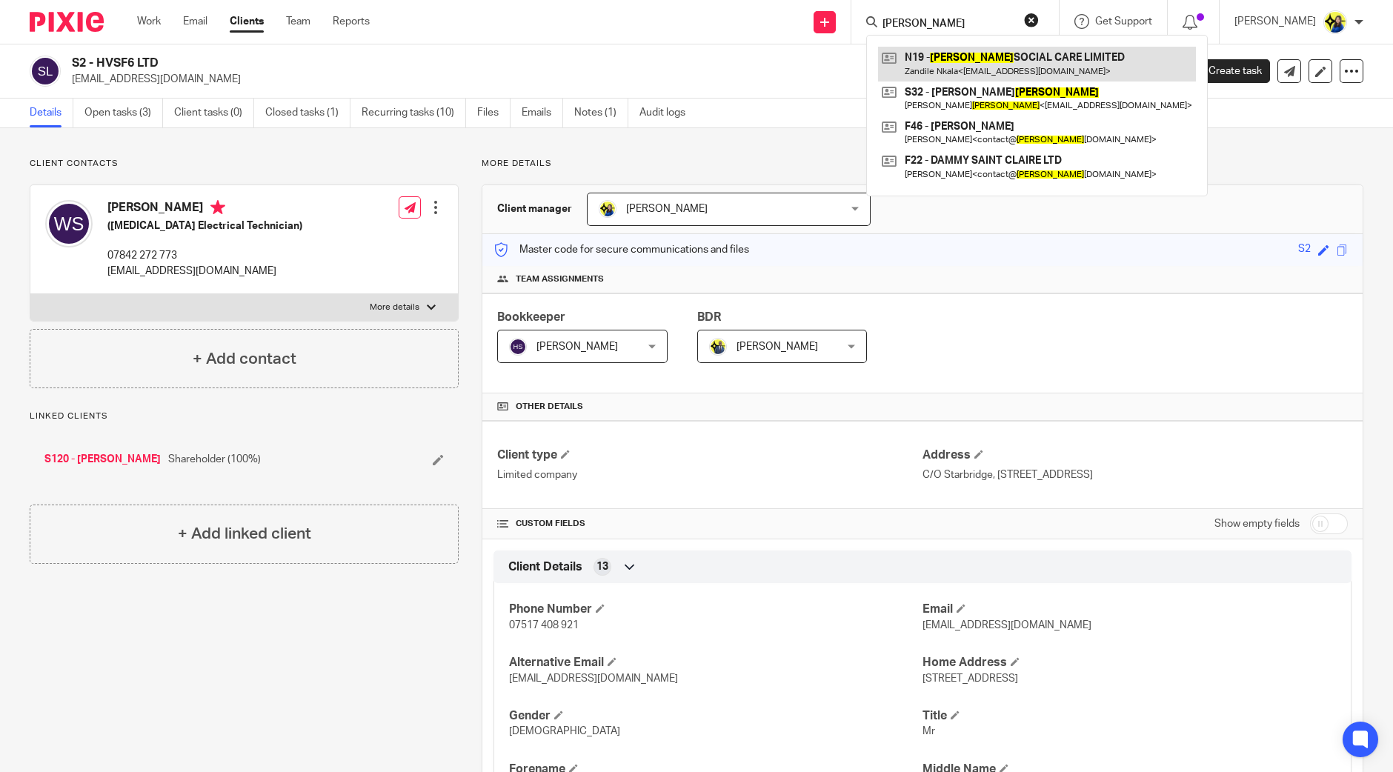
type input "[PERSON_NAME]"
click at [1013, 65] on link at bounding box center [1037, 64] width 318 height 34
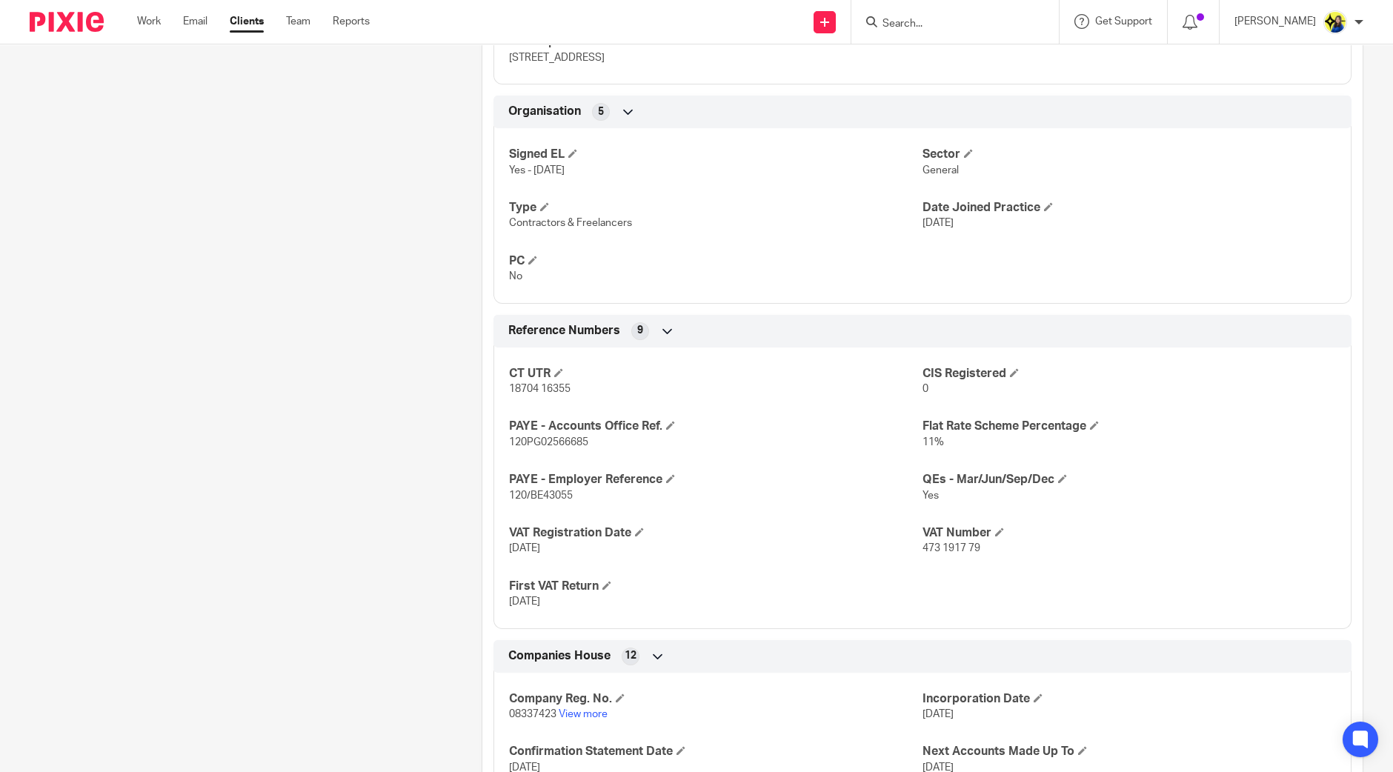
scroll to position [1111, 0]
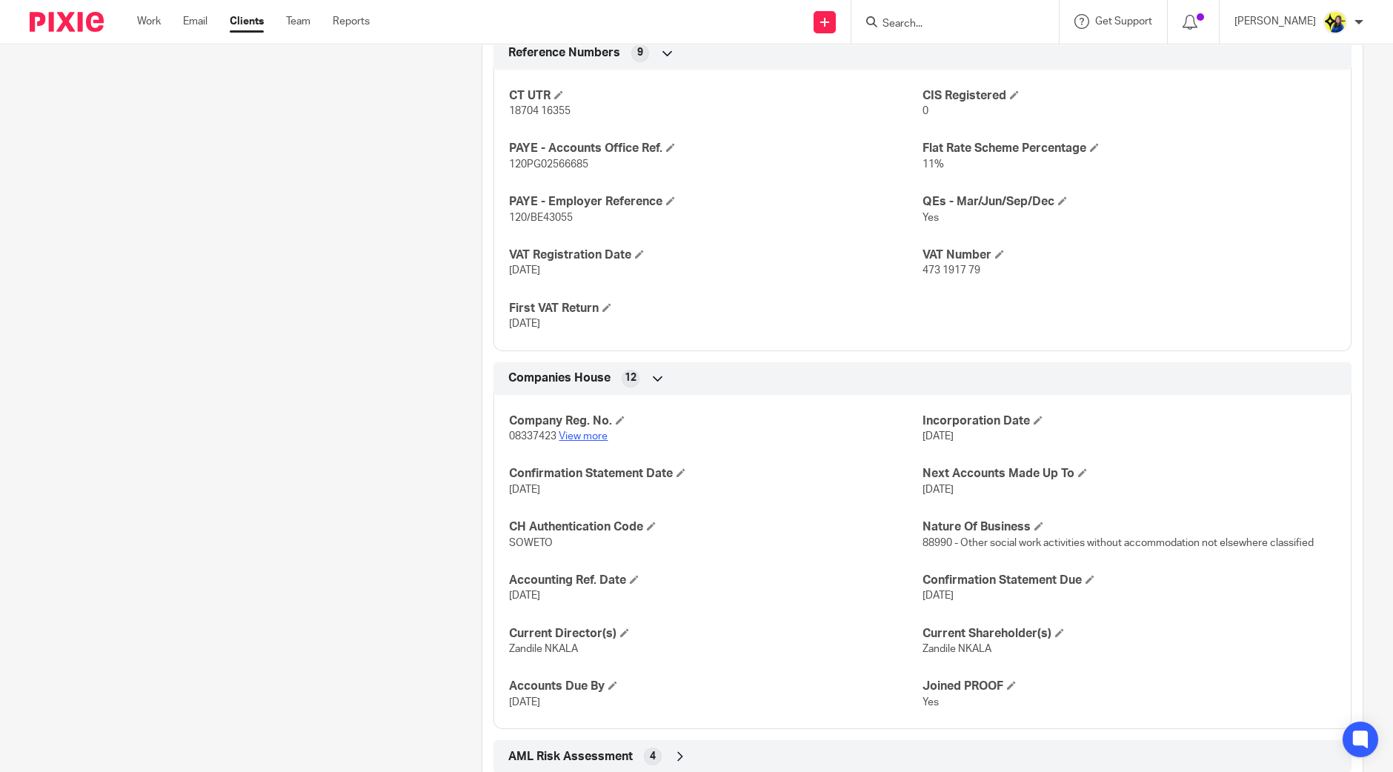
click at [586, 436] on link "View more" at bounding box center [583, 436] width 49 height 10
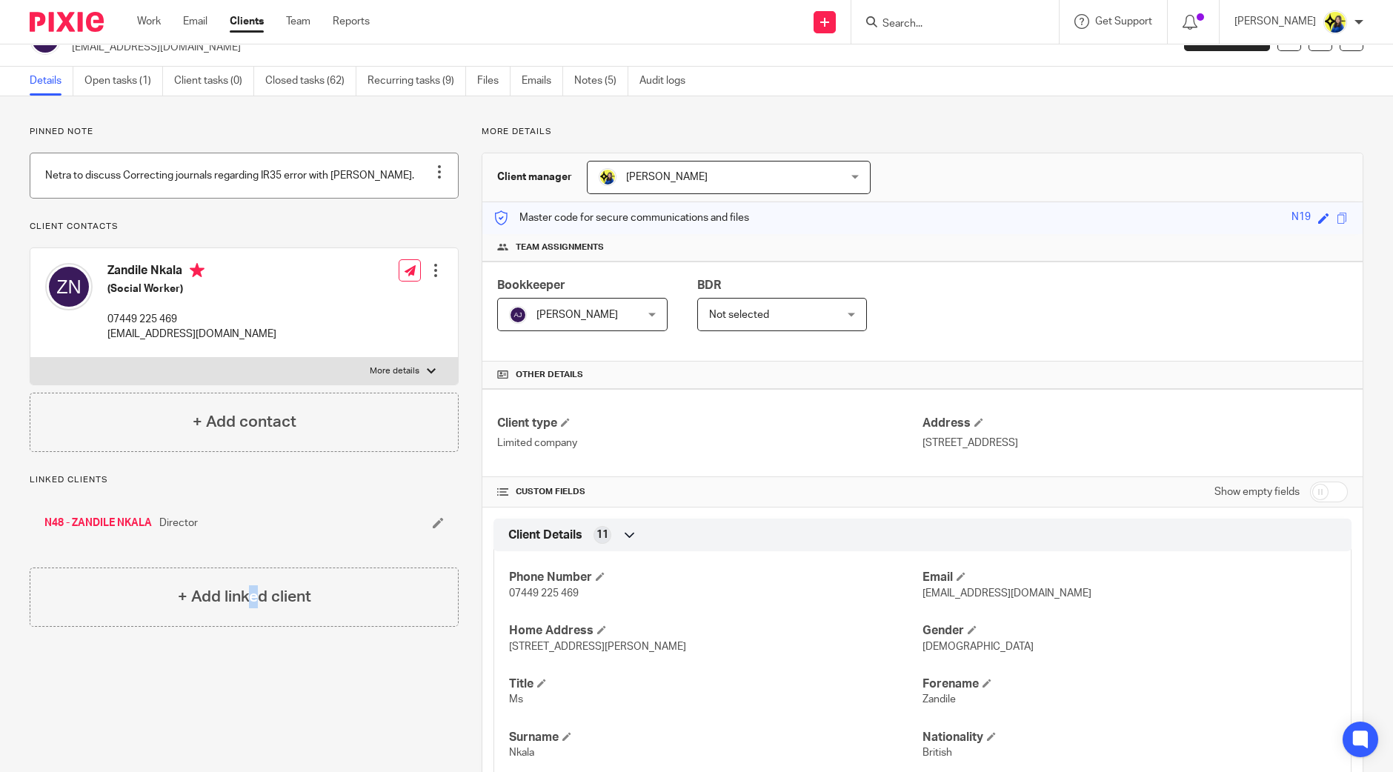
scroll to position [0, 0]
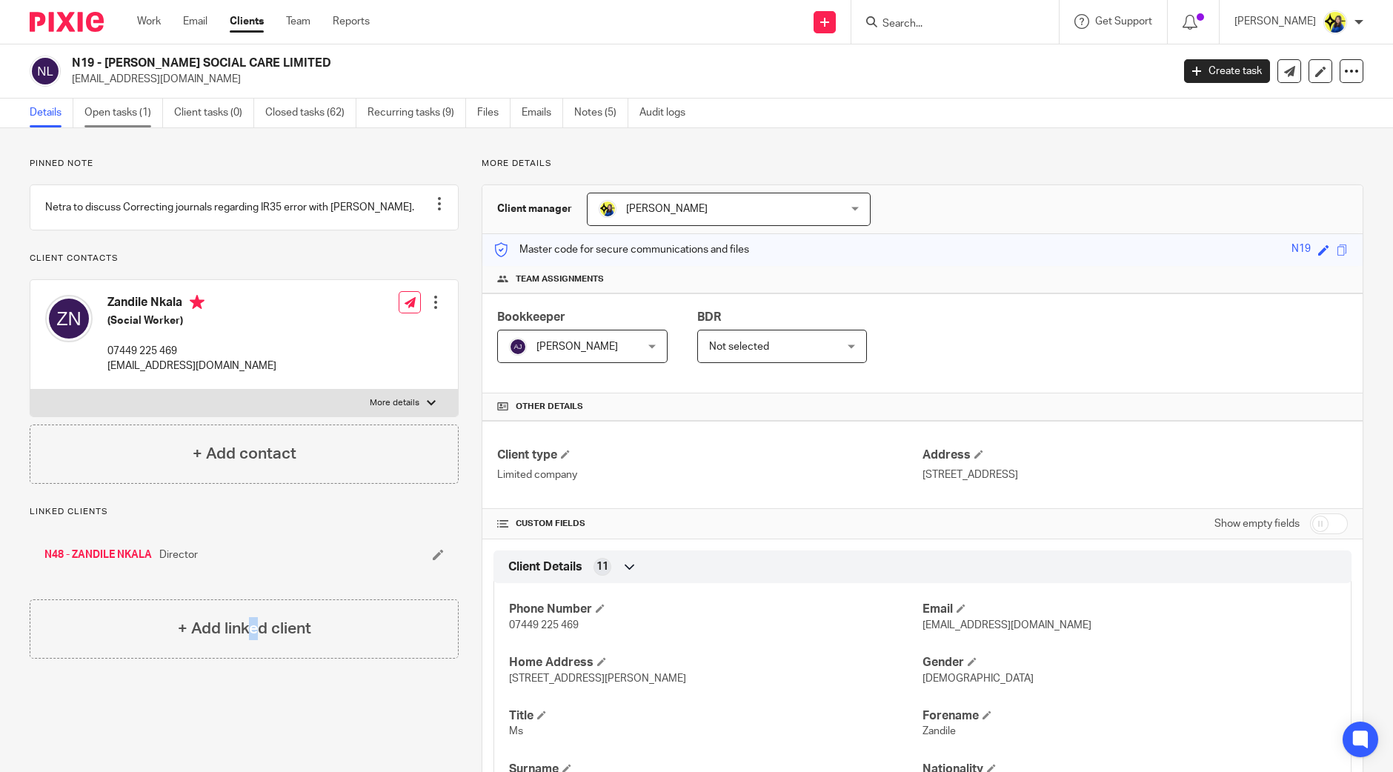
click at [134, 105] on link "Open tasks (1)" at bounding box center [123, 113] width 79 height 29
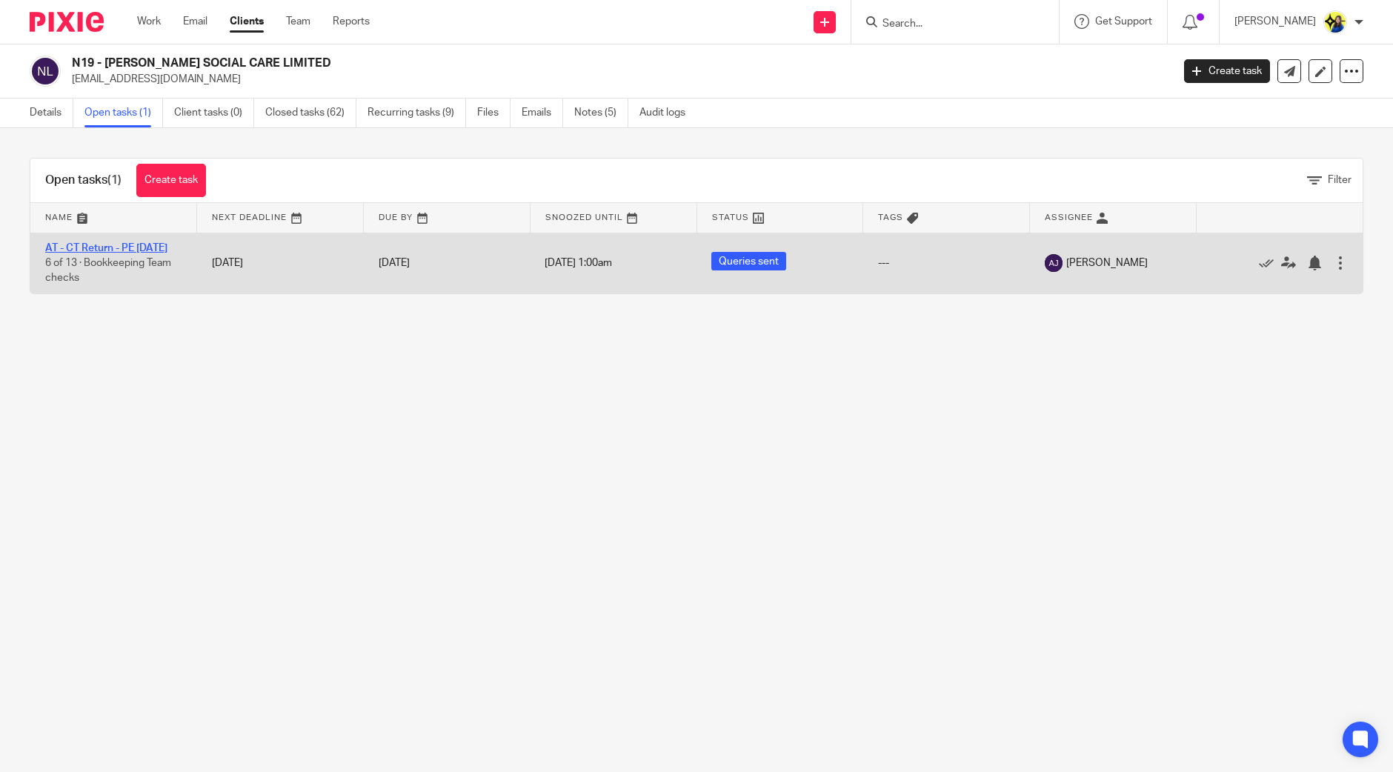
click at [144, 250] on link "AT - CT Return - PE [DATE]" at bounding box center [106, 248] width 122 height 10
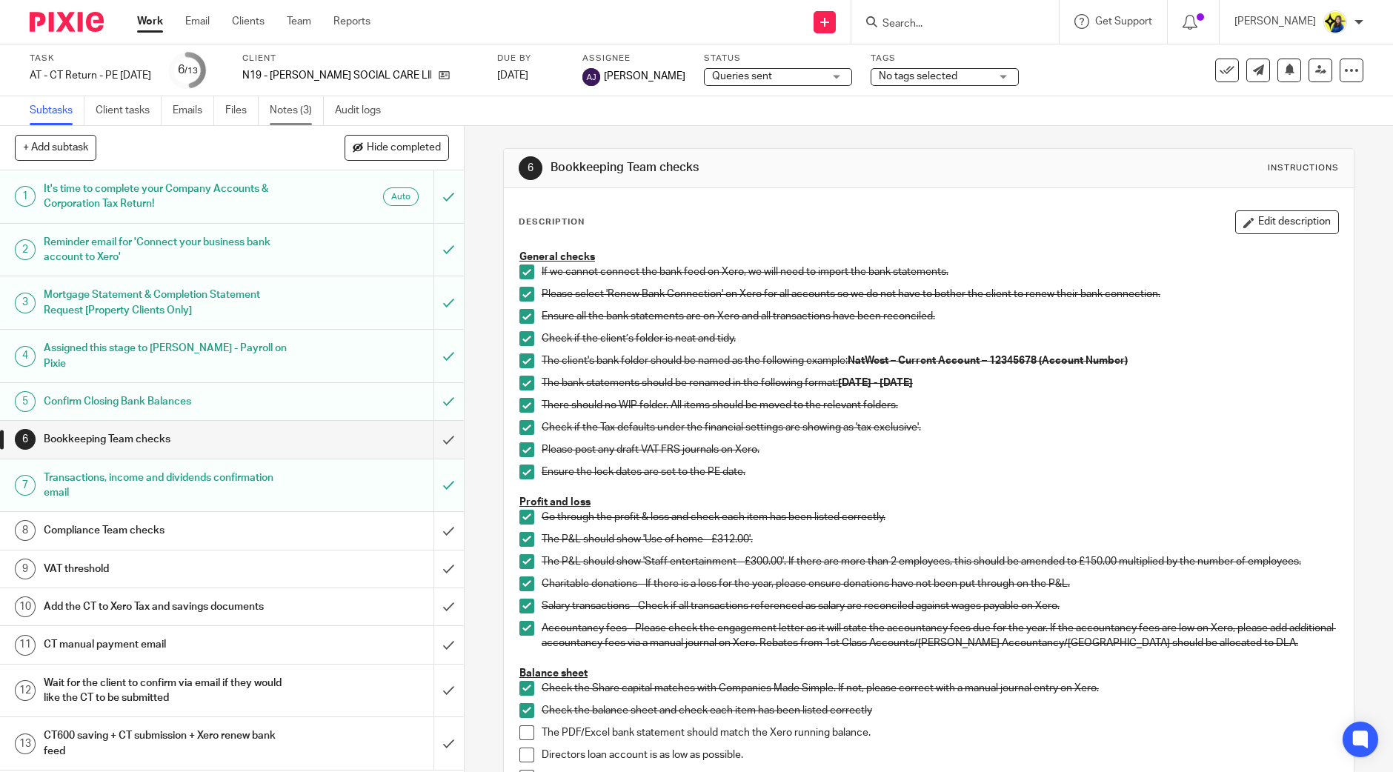
click at [306, 110] on link "Notes (3)" at bounding box center [297, 110] width 54 height 29
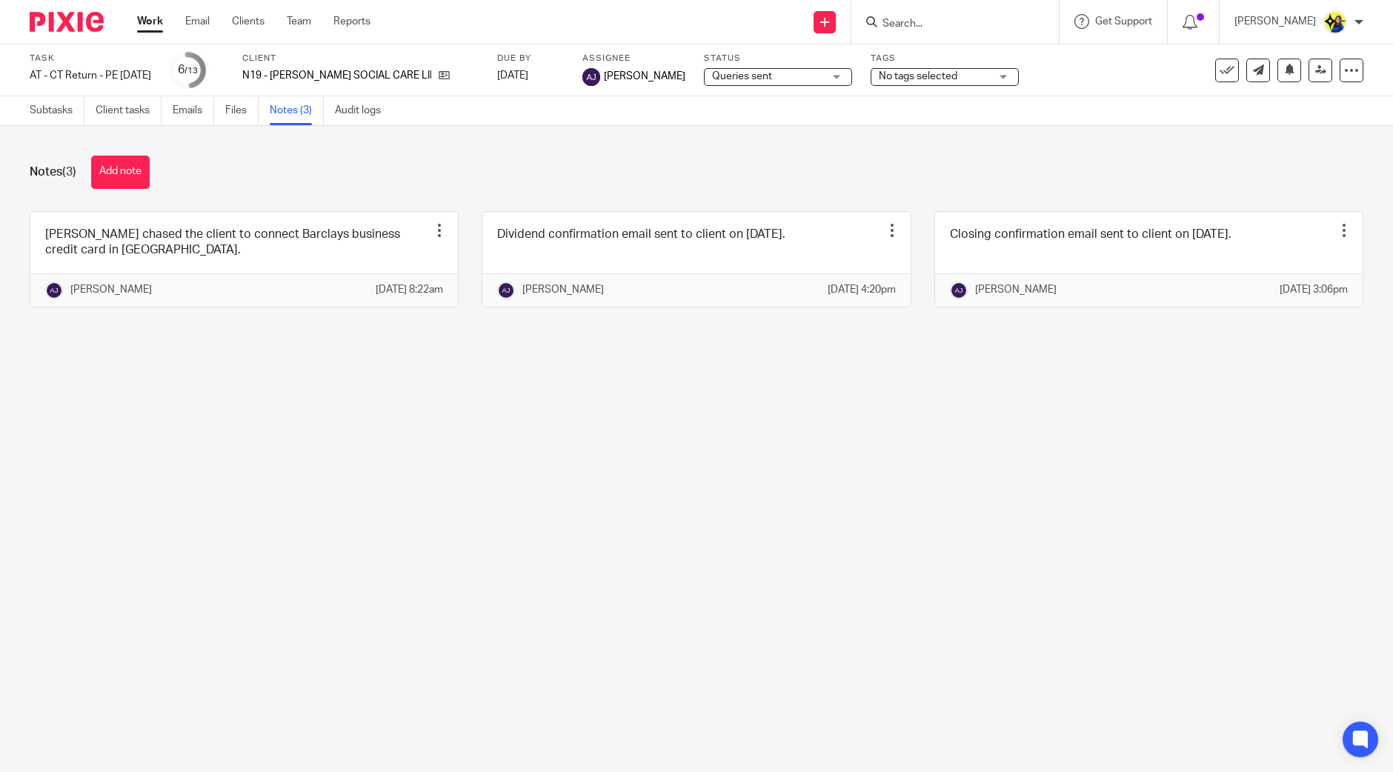
click at [356, 109] on link "Audit logs" at bounding box center [363, 110] width 57 height 29
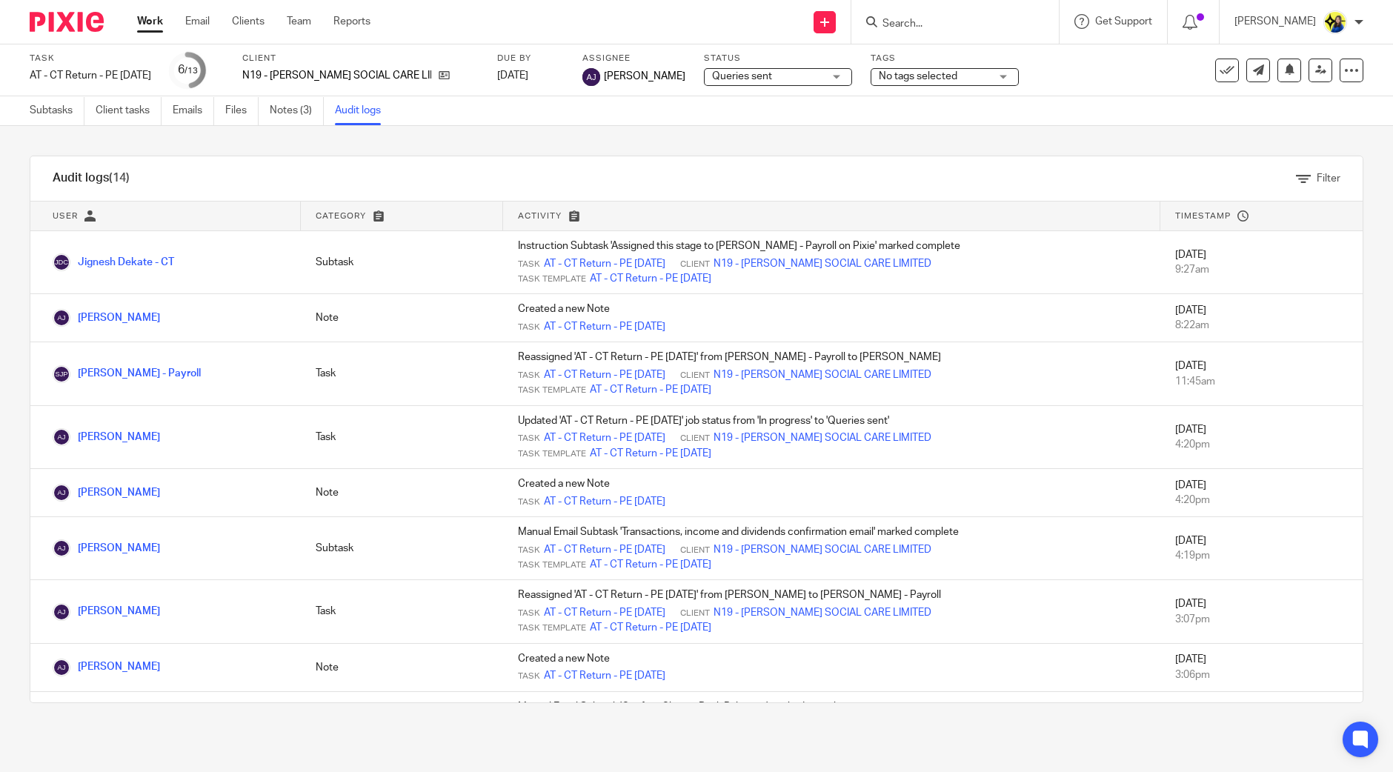
click at [956, 18] on input "Search" at bounding box center [947, 24] width 133 height 13
type input "p s ca"
click at [974, 49] on link at bounding box center [1003, 64] width 250 height 34
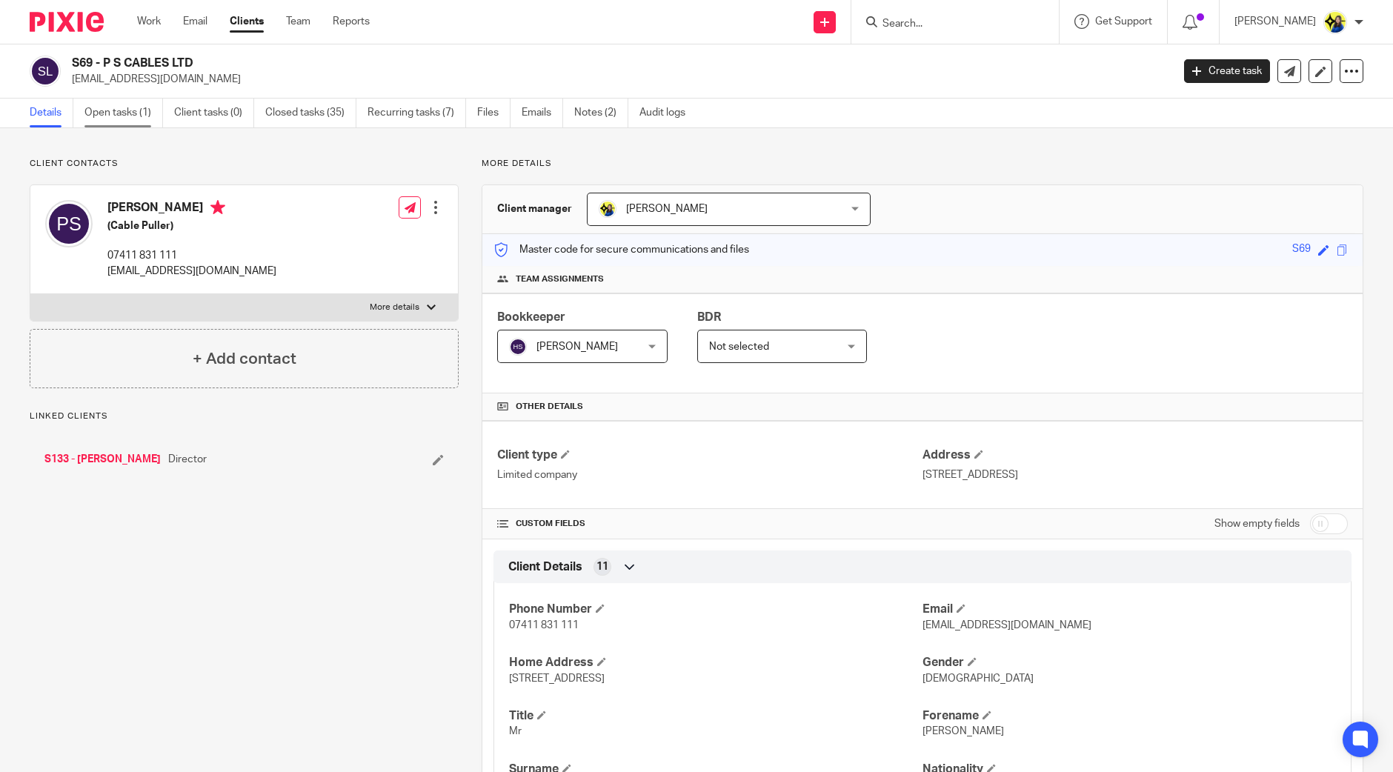
click at [144, 110] on link "Open tasks (1)" at bounding box center [123, 113] width 79 height 29
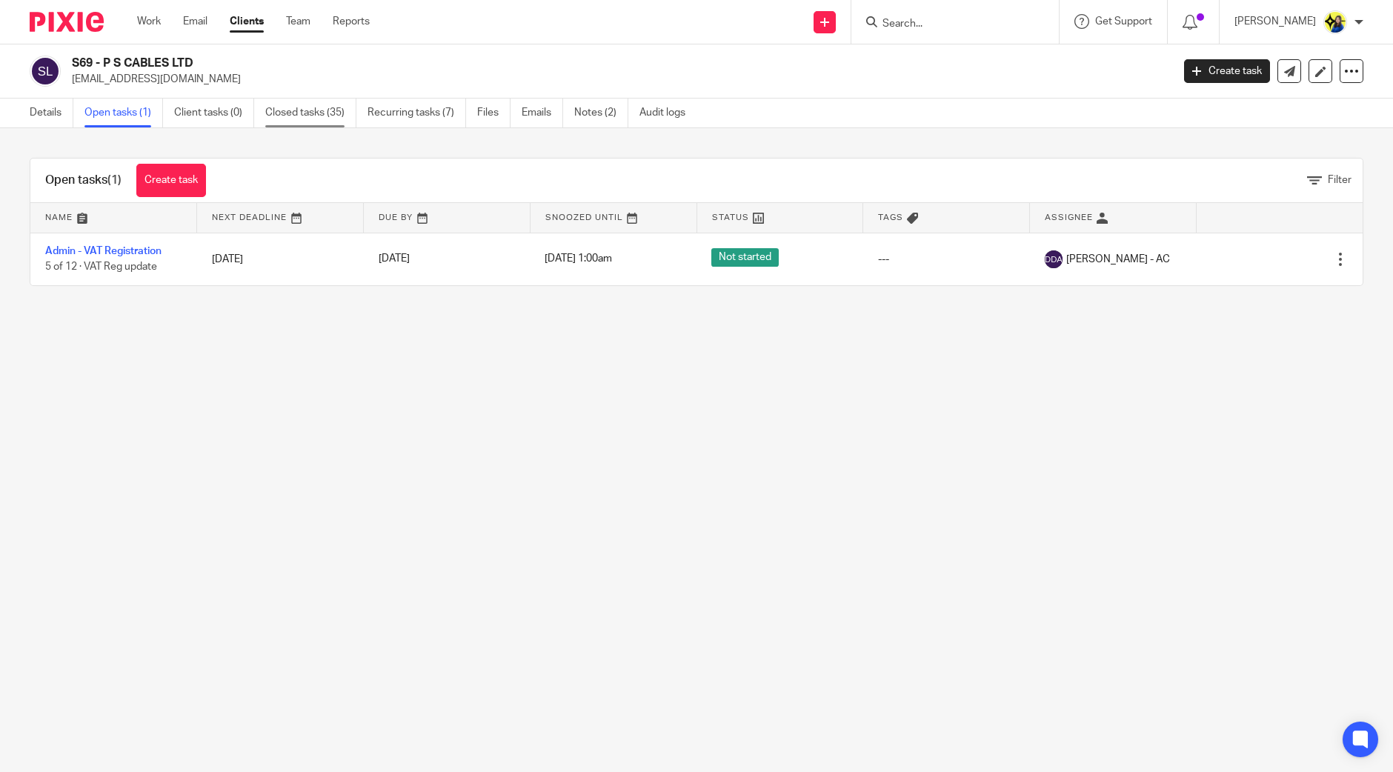
click at [292, 117] on link "Closed tasks (35)" at bounding box center [310, 113] width 91 height 29
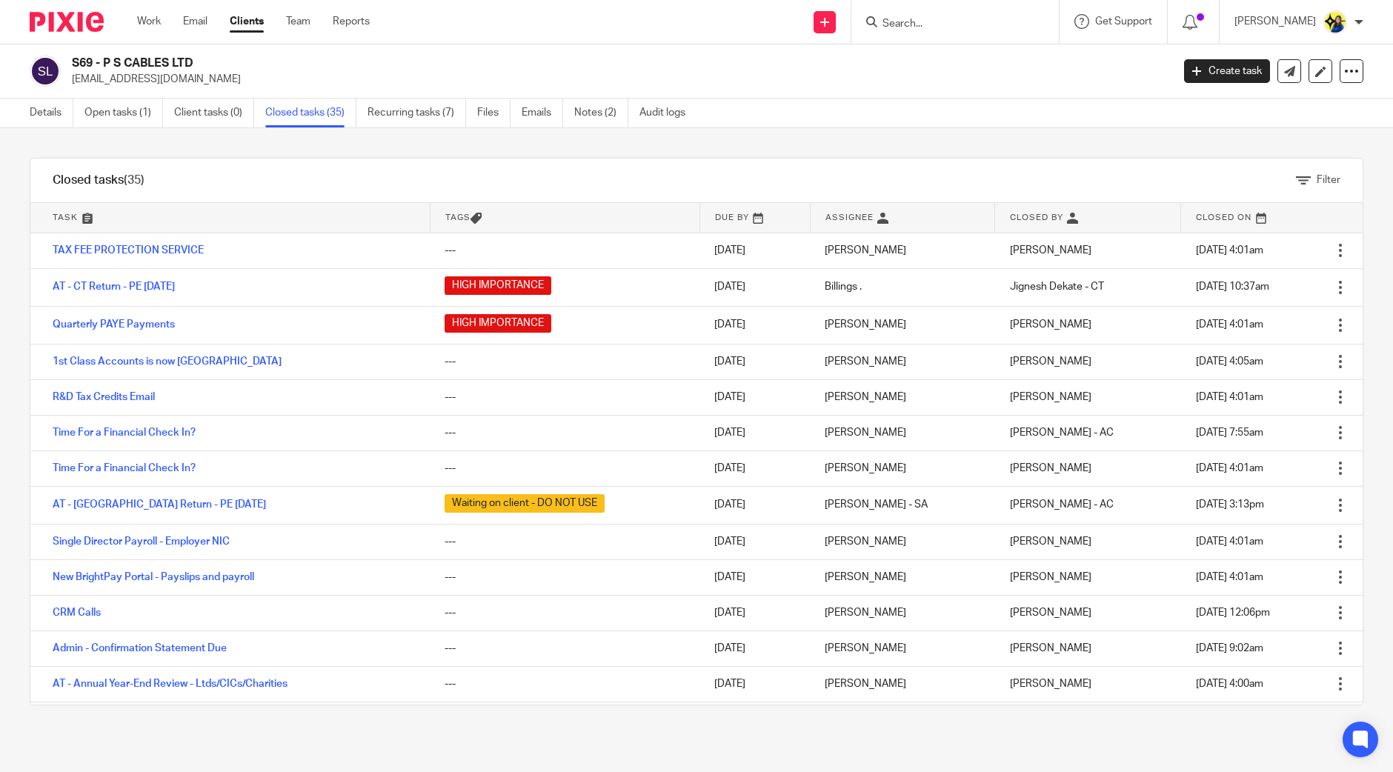
click at [978, 23] on input "Search" at bounding box center [947, 24] width 133 height 13
type input "sunner"
drag, startPoint x: 1059, startPoint y: 61, endPoint x: 1082, endPoint y: 11, distance: 55.4
click at [1059, 61] on link at bounding box center [1003, 64] width 250 height 34
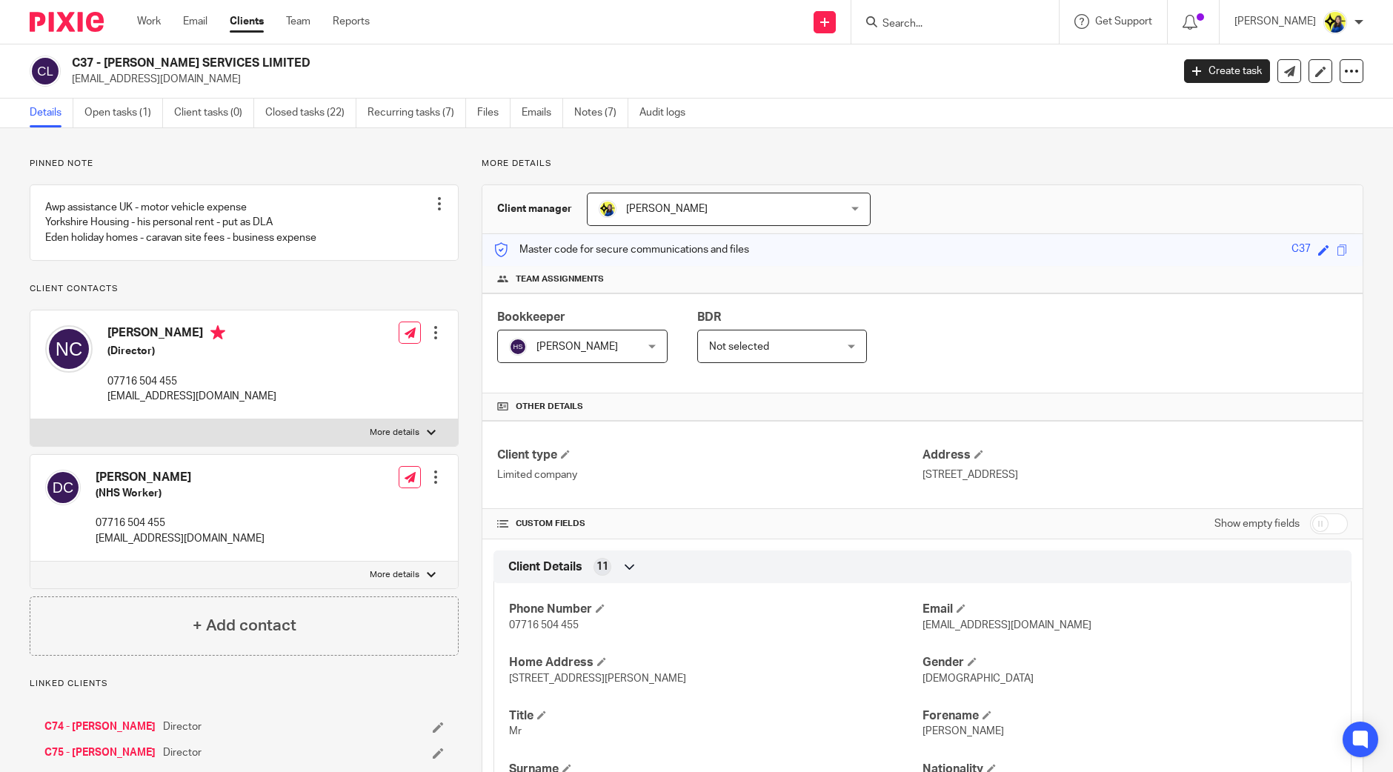
click at [955, 20] on input "Search" at bounding box center [947, 24] width 133 height 13
drag, startPoint x: 945, startPoint y: 19, endPoint x: 943, endPoint y: 11, distance: 8.4
click at [945, 19] on input "Search" at bounding box center [947, 24] width 133 height 13
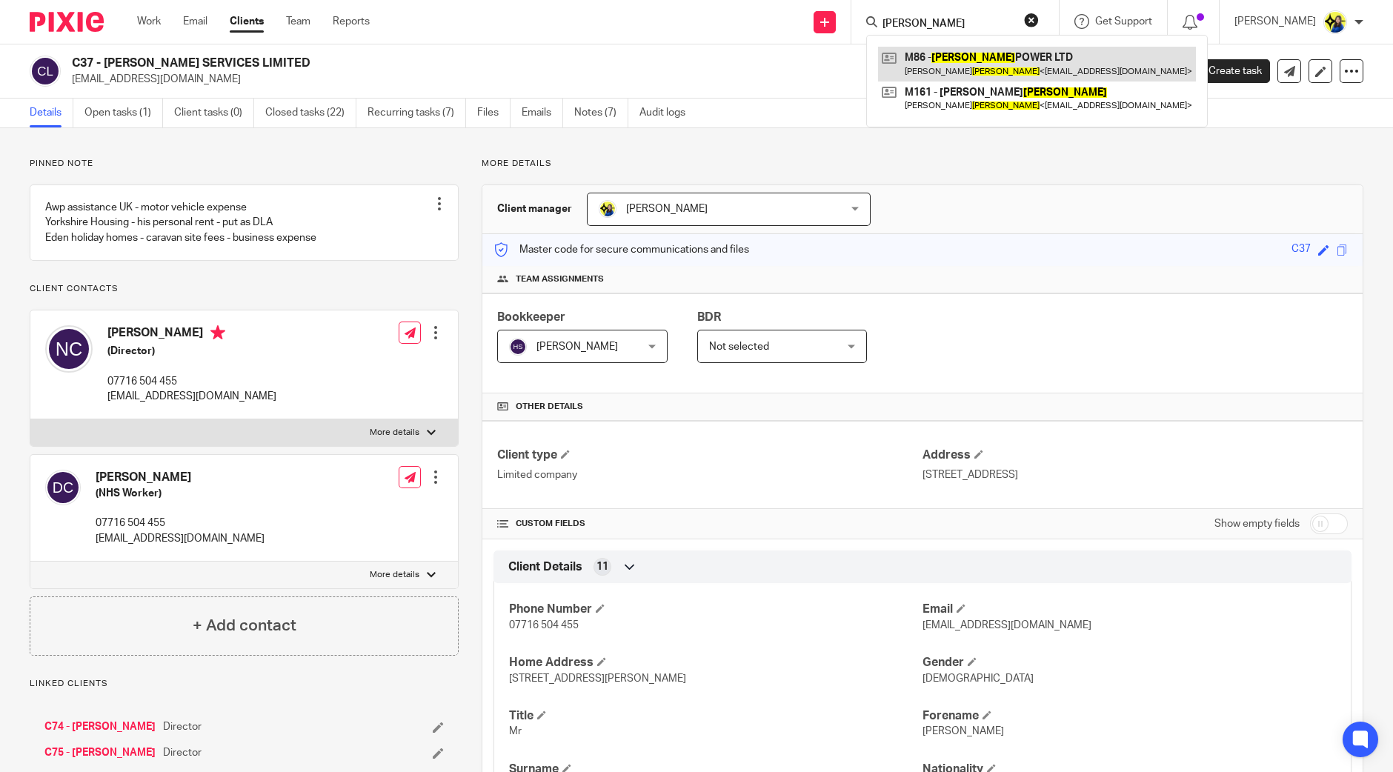
type input "mcmillan"
click at [1009, 61] on link at bounding box center [1037, 64] width 318 height 34
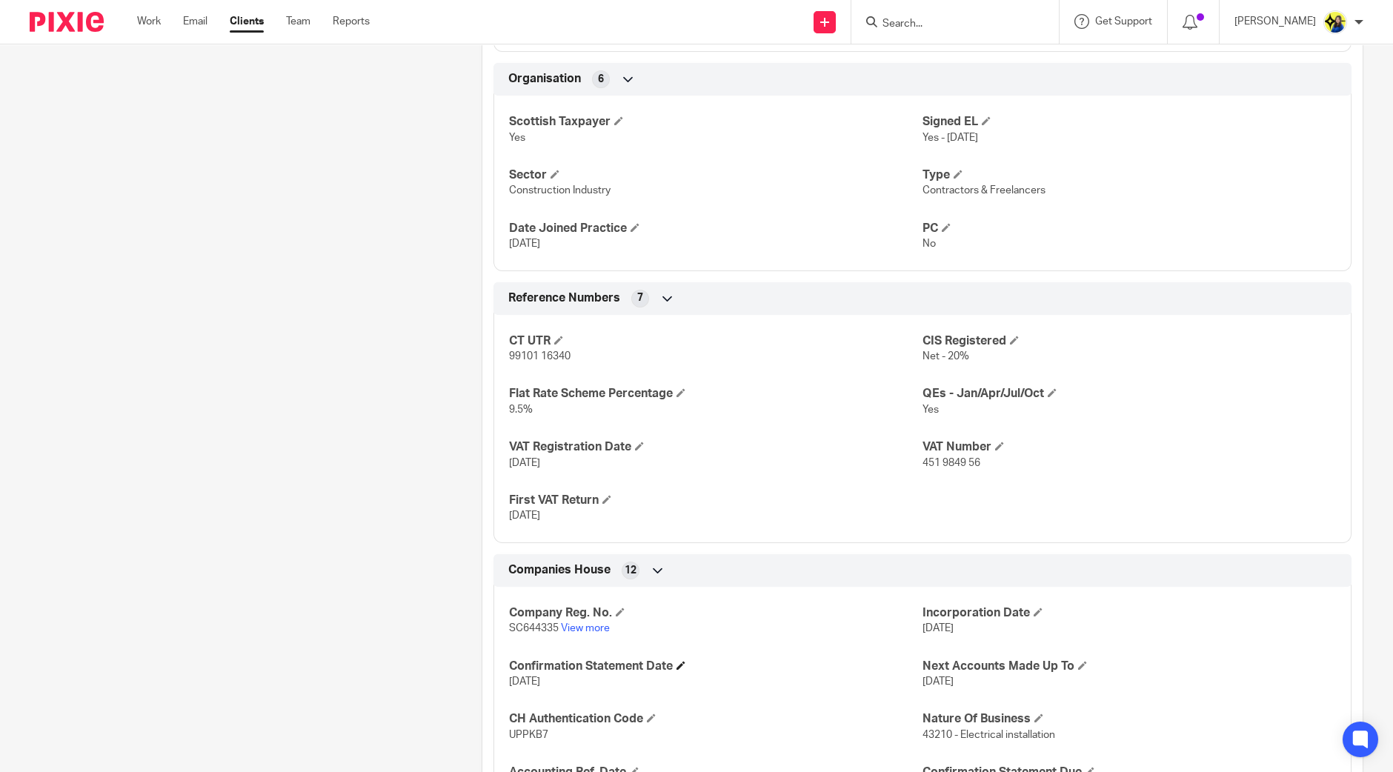
scroll to position [926, 0]
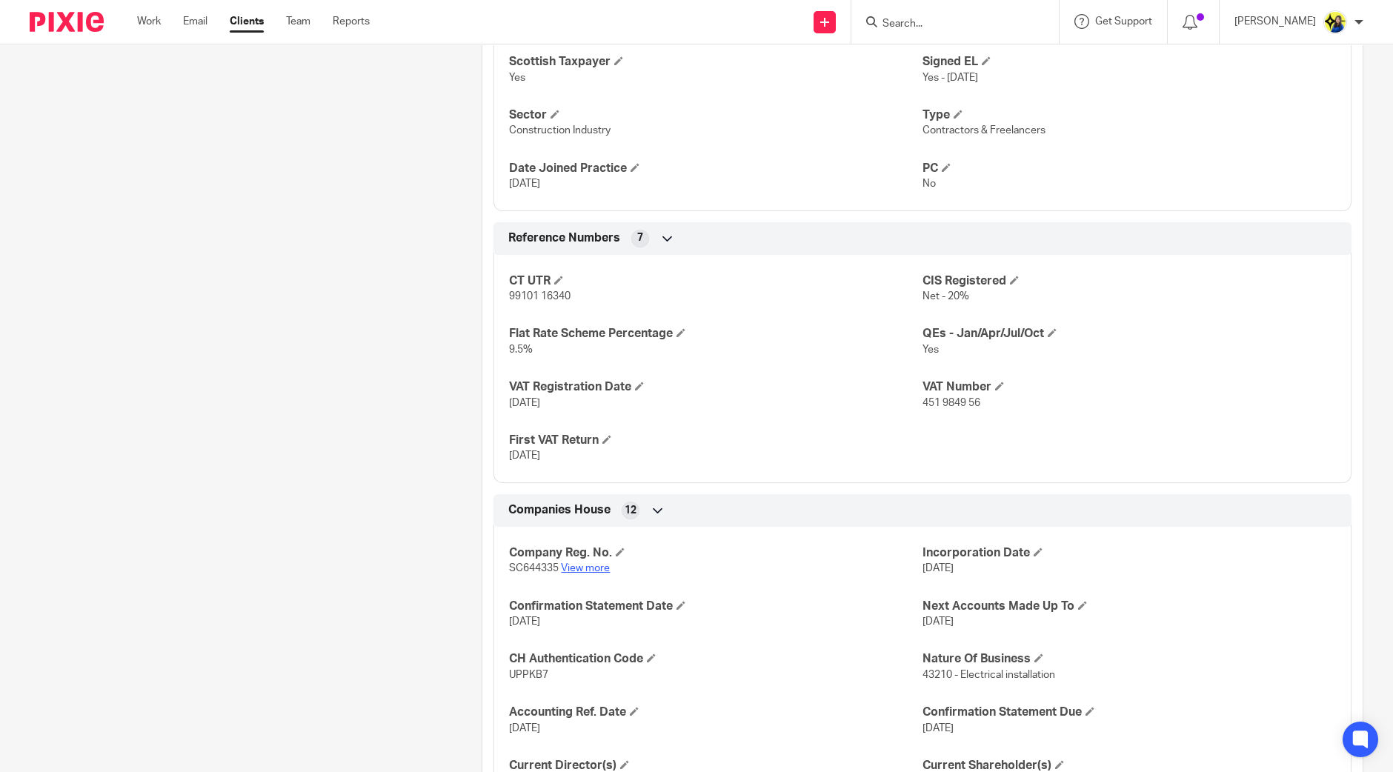
click at [568, 570] on link "View more" at bounding box center [585, 568] width 49 height 10
click at [979, 28] on input "Search" at bounding box center [947, 24] width 133 height 13
type input "[PERSON_NAME]"
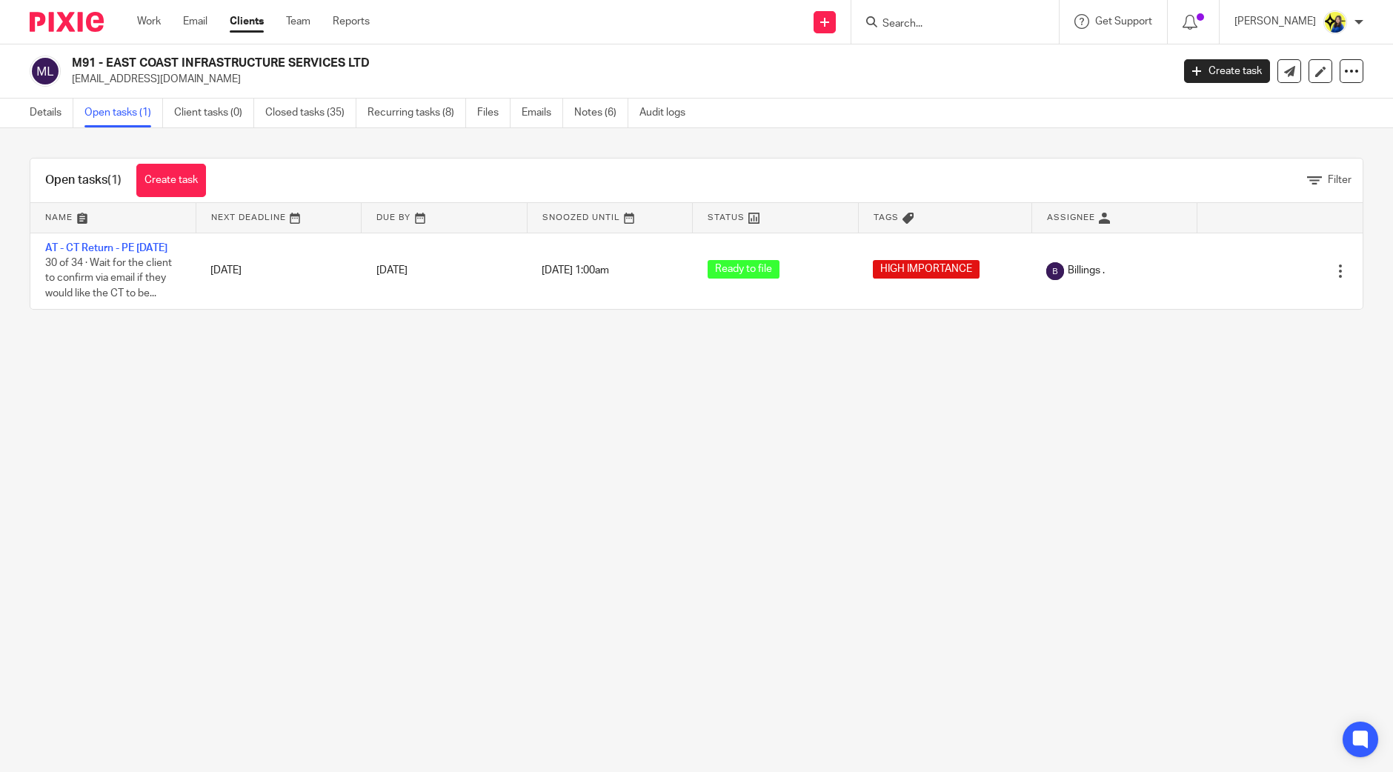
click at [833, 647] on main "M91 - EAST COAST INFRASTRUCTURE SERVICES LTD kieron@ecisinfra.com Create task U…" at bounding box center [696, 386] width 1393 height 772
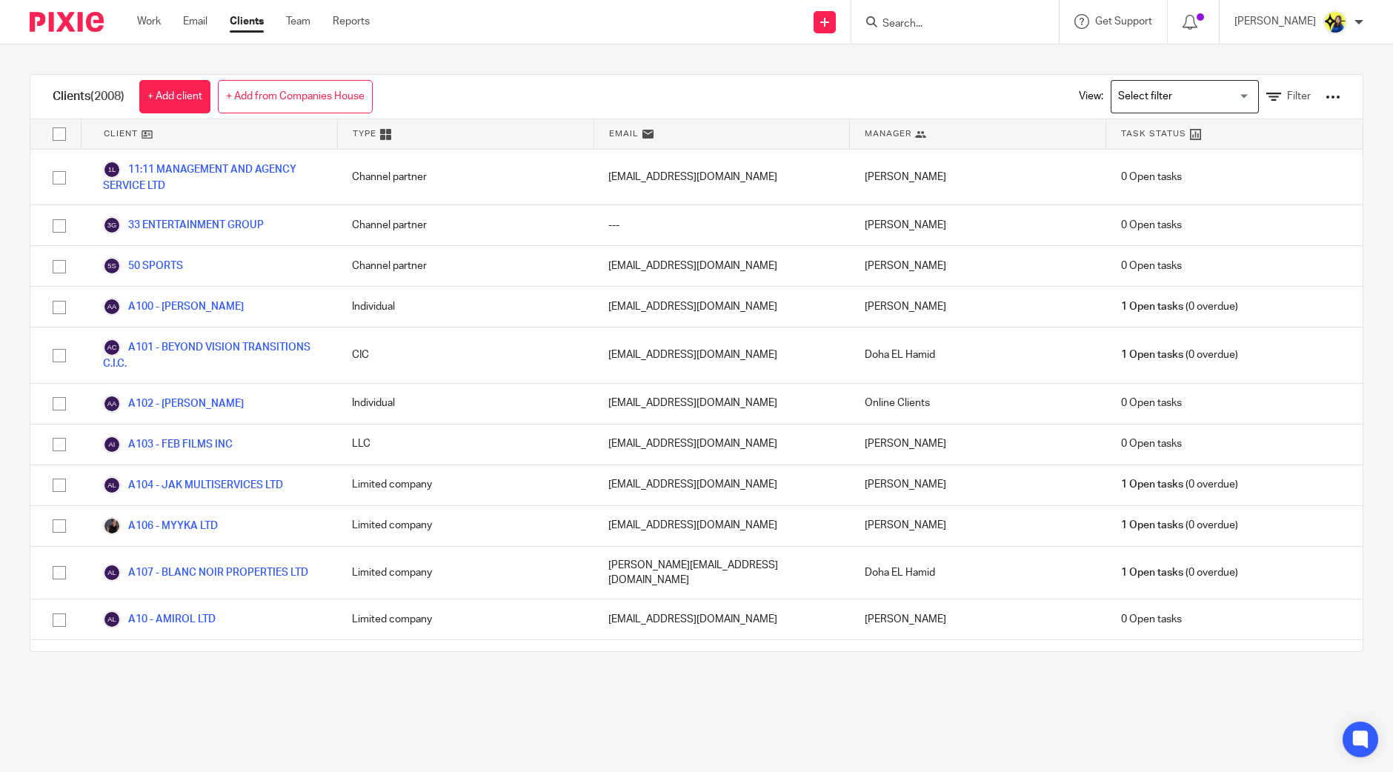
click at [984, 21] on input "Search" at bounding box center [947, 24] width 133 height 13
click at [976, 21] on input "Search" at bounding box center [947, 24] width 133 height 13
type input "rdt"
click at [770, 759] on main "Clients (2008) + Add client + Add from Companies House View: Loading... Filter …" at bounding box center [696, 386] width 1393 height 772
drag, startPoint x: 919, startPoint y: 752, endPoint x: 865, endPoint y: 768, distance: 56.3
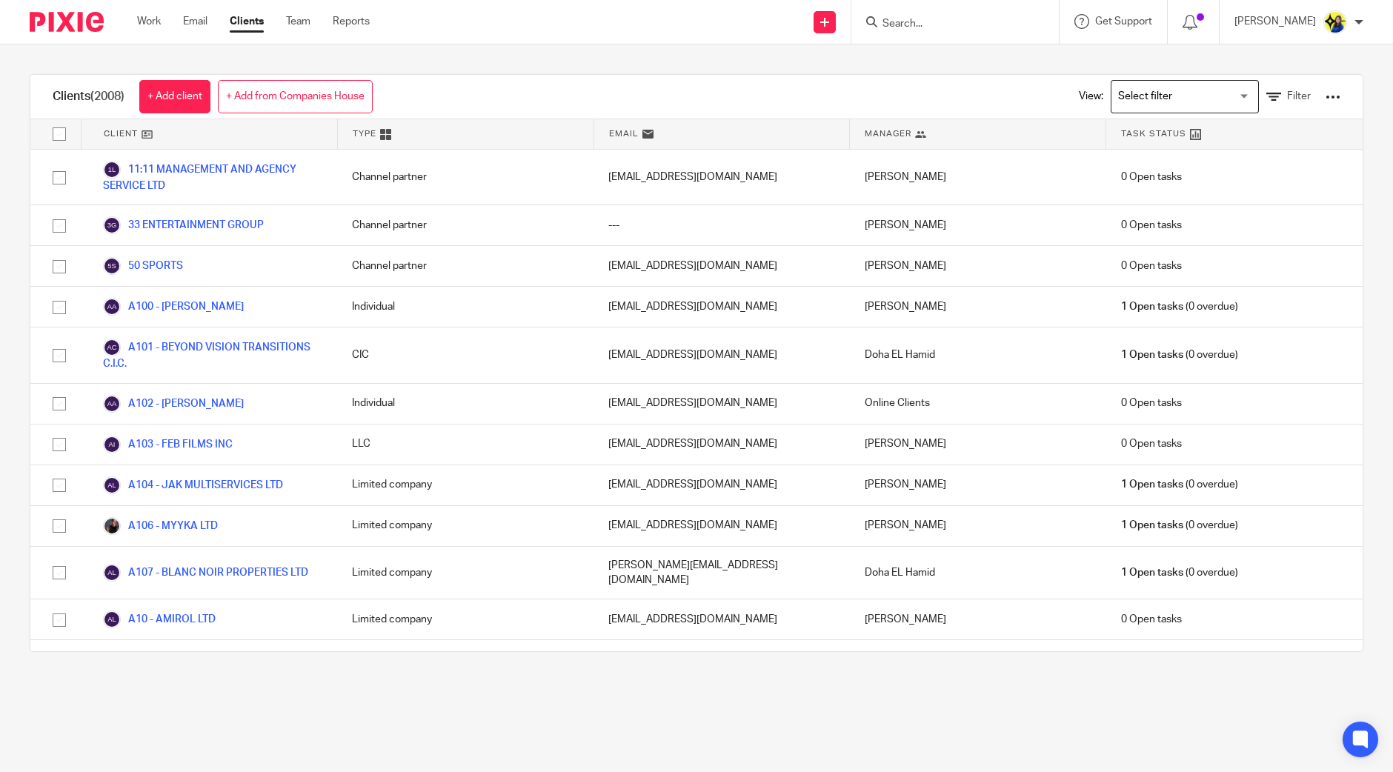
click at [912, 750] on main "Clients (2008) + Add client + Add from Companies House View: Loading... Filter …" at bounding box center [696, 386] width 1393 height 772
click at [953, 27] on input "Search" at bounding box center [947, 24] width 133 height 13
type input "rdt"
click at [960, 66] on link at bounding box center [1003, 64] width 250 height 34
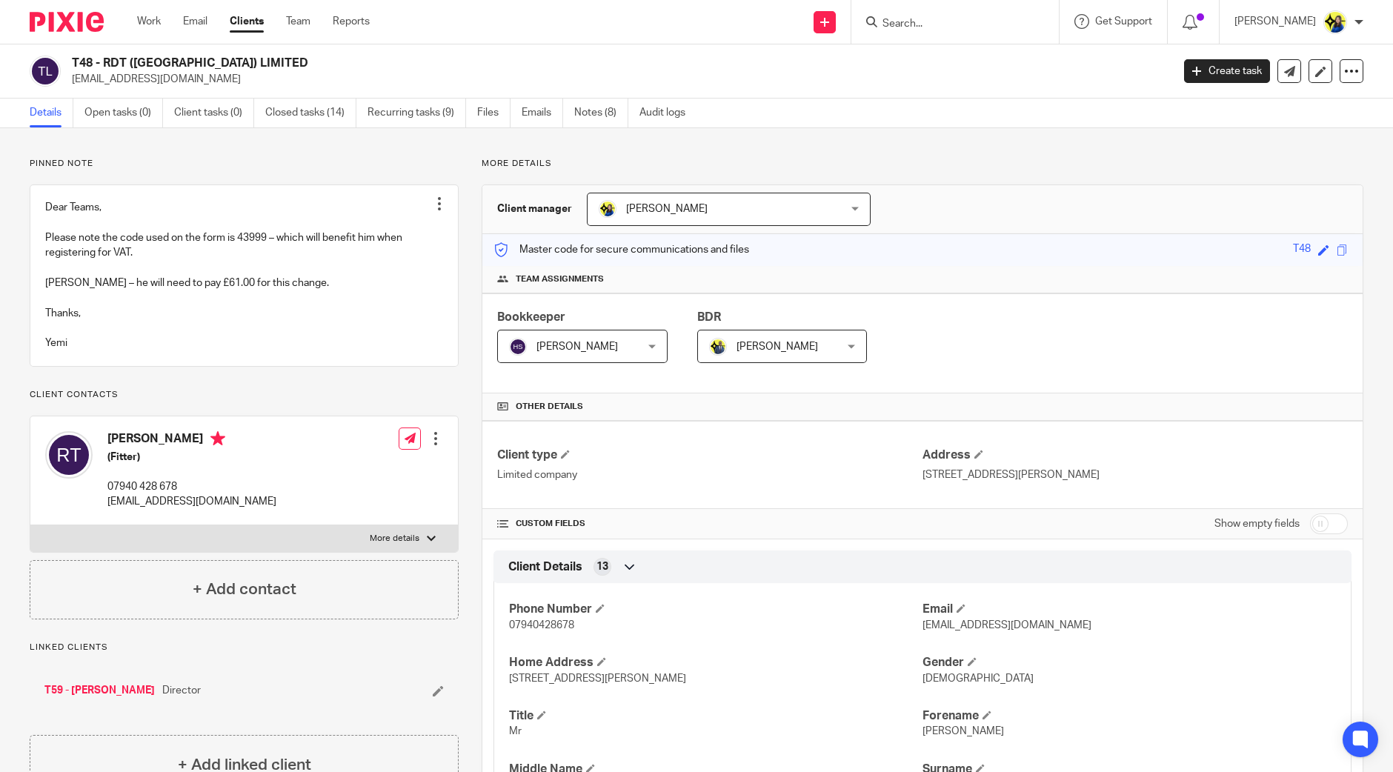
drag, startPoint x: 253, startPoint y: 60, endPoint x: 101, endPoint y: 61, distance: 151.1
click at [101, 61] on h2 "T48 - RDT ([GEOGRAPHIC_DATA]) LIMITED" at bounding box center [508, 64] width 872 height 16
copy h2 "RDT ([GEOGRAPHIC_DATA]) LIMITED"
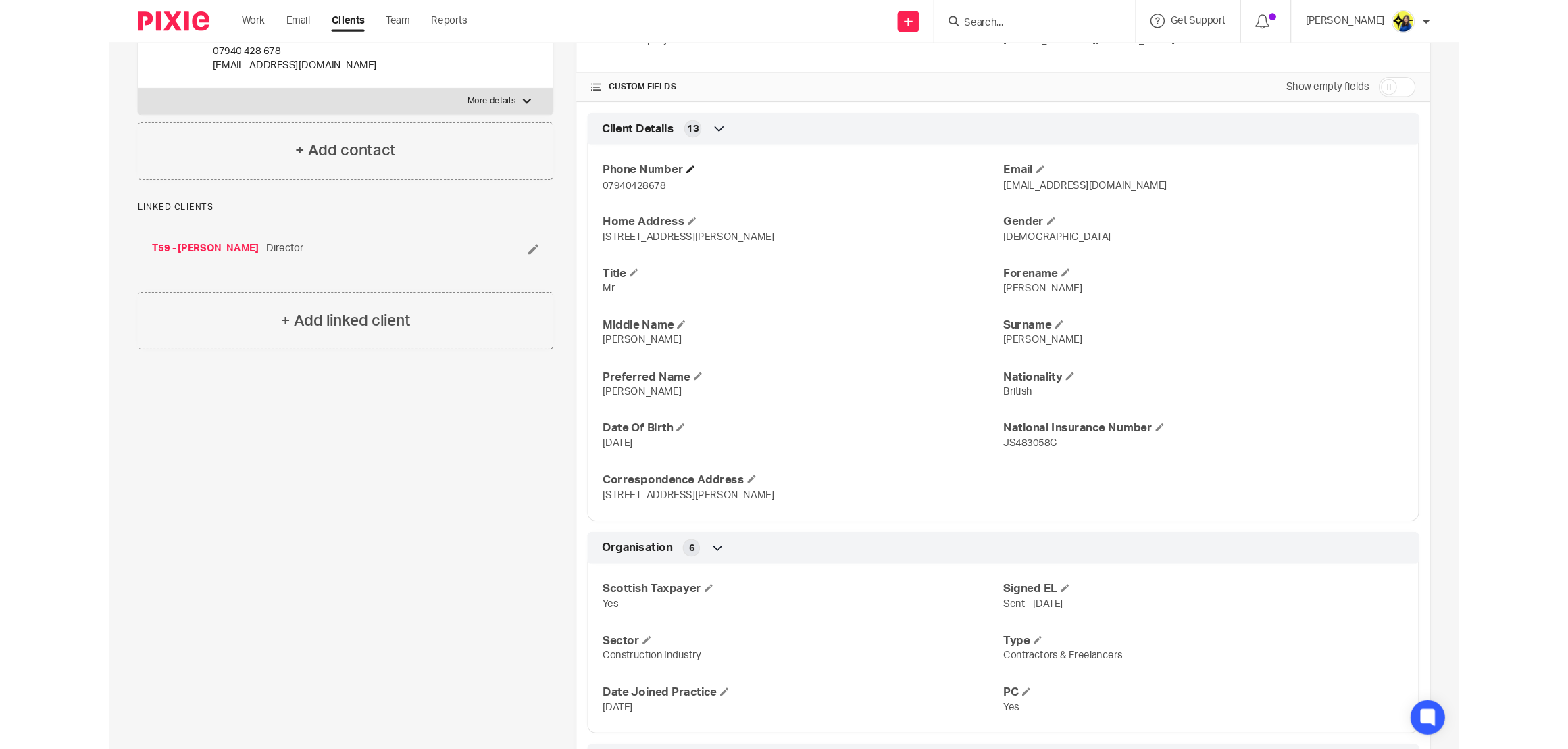
scroll to position [507, 0]
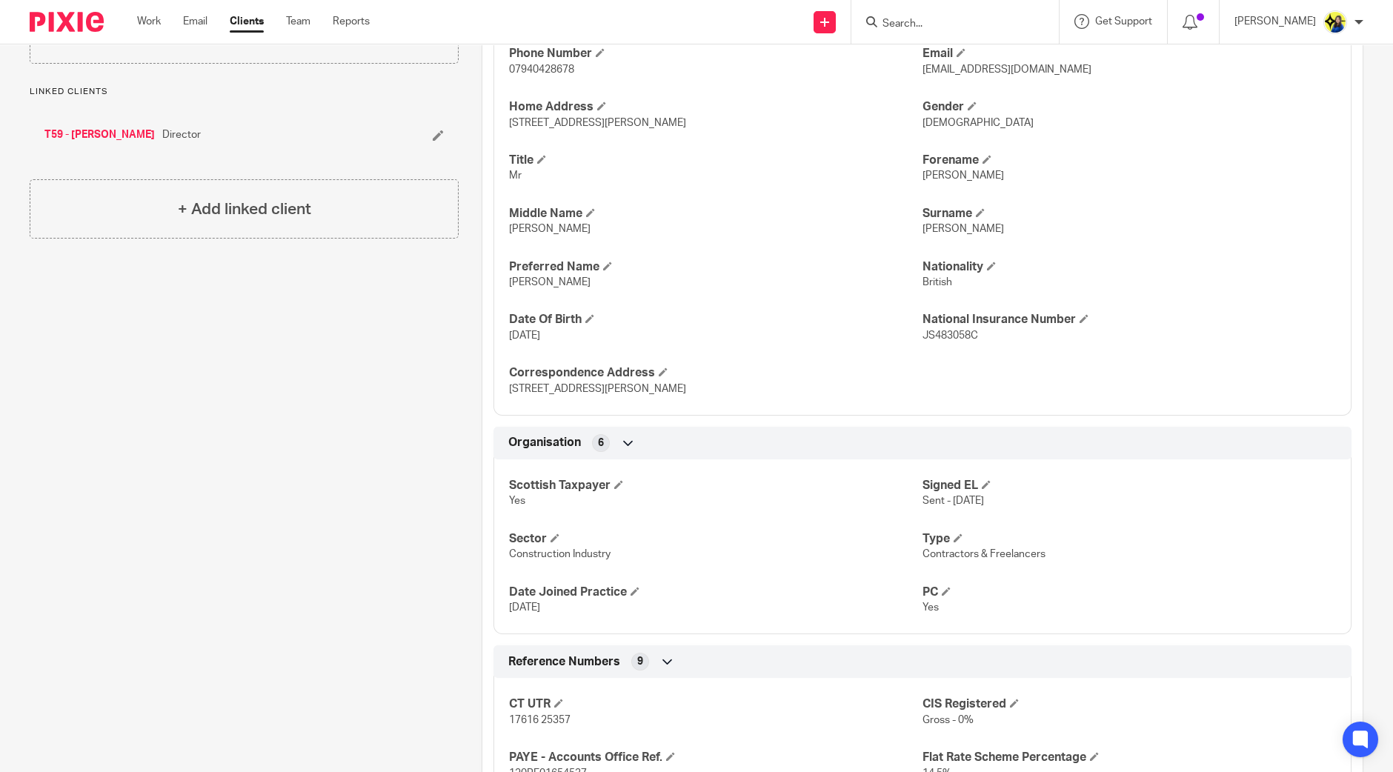
click at [433, 438] on div "Pinned note Dear Teams, Please note the code used on the form is 43999 – which …" at bounding box center [233, 519] width 452 height 1835
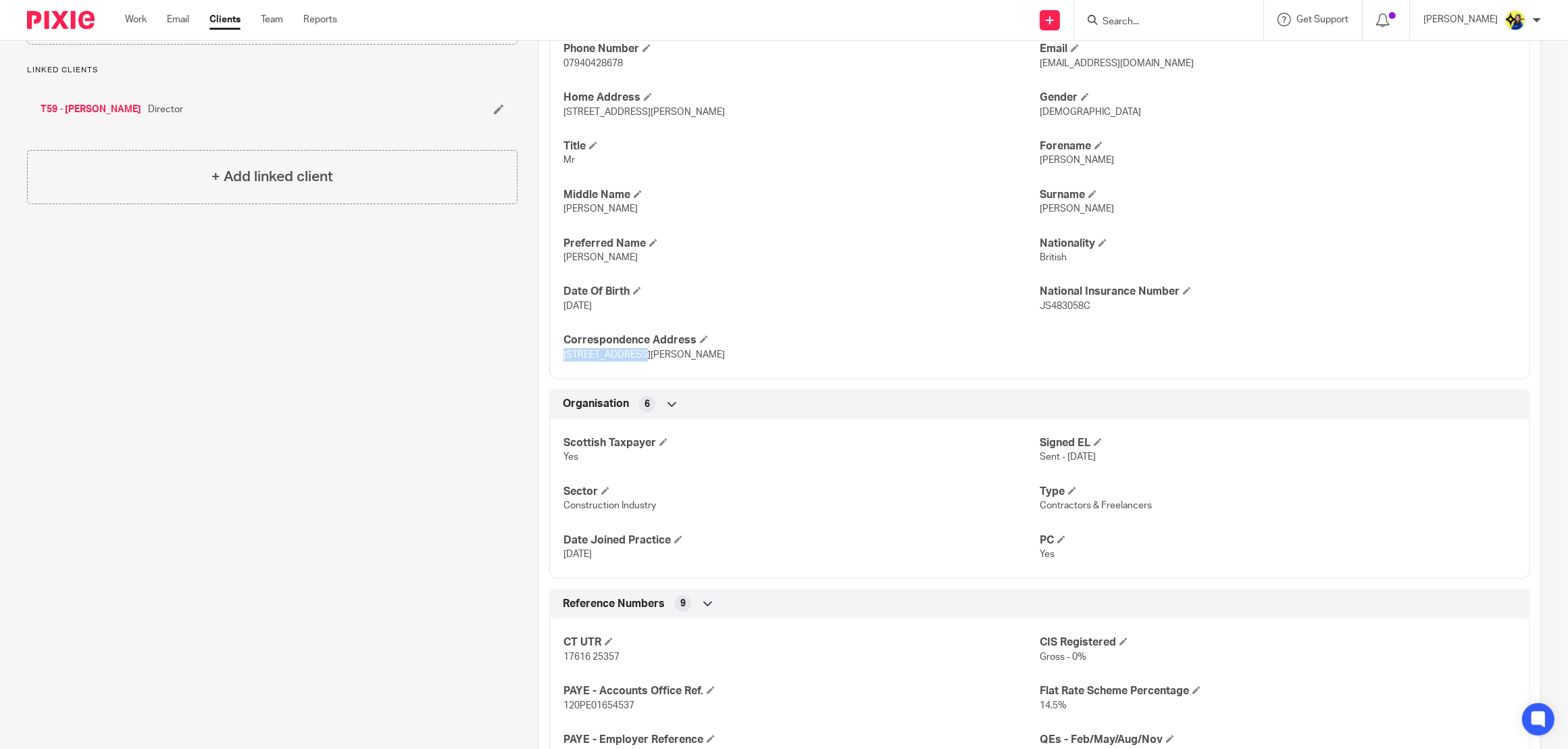
drag, startPoint x: 562, startPoint y: 356, endPoint x: 629, endPoint y: 359, distance: 67.1
click at [629, 359] on span "13 Auchter Road, Cambusnethan, Wishaw, North Lanarkshire, Scotland, ML2 8PJ" at bounding box center [644, 355] width 161 height 9
copy span "13 Auchter Road"
drag, startPoint x: 637, startPoint y: 359, endPoint x: 700, endPoint y: 365, distance: 63.3
click at [700, 365] on div "Phone Number 07940428678 Email russellthornton30@sky.com Home Address 13 Auchte…" at bounding box center [1040, 196] width 981 height 364
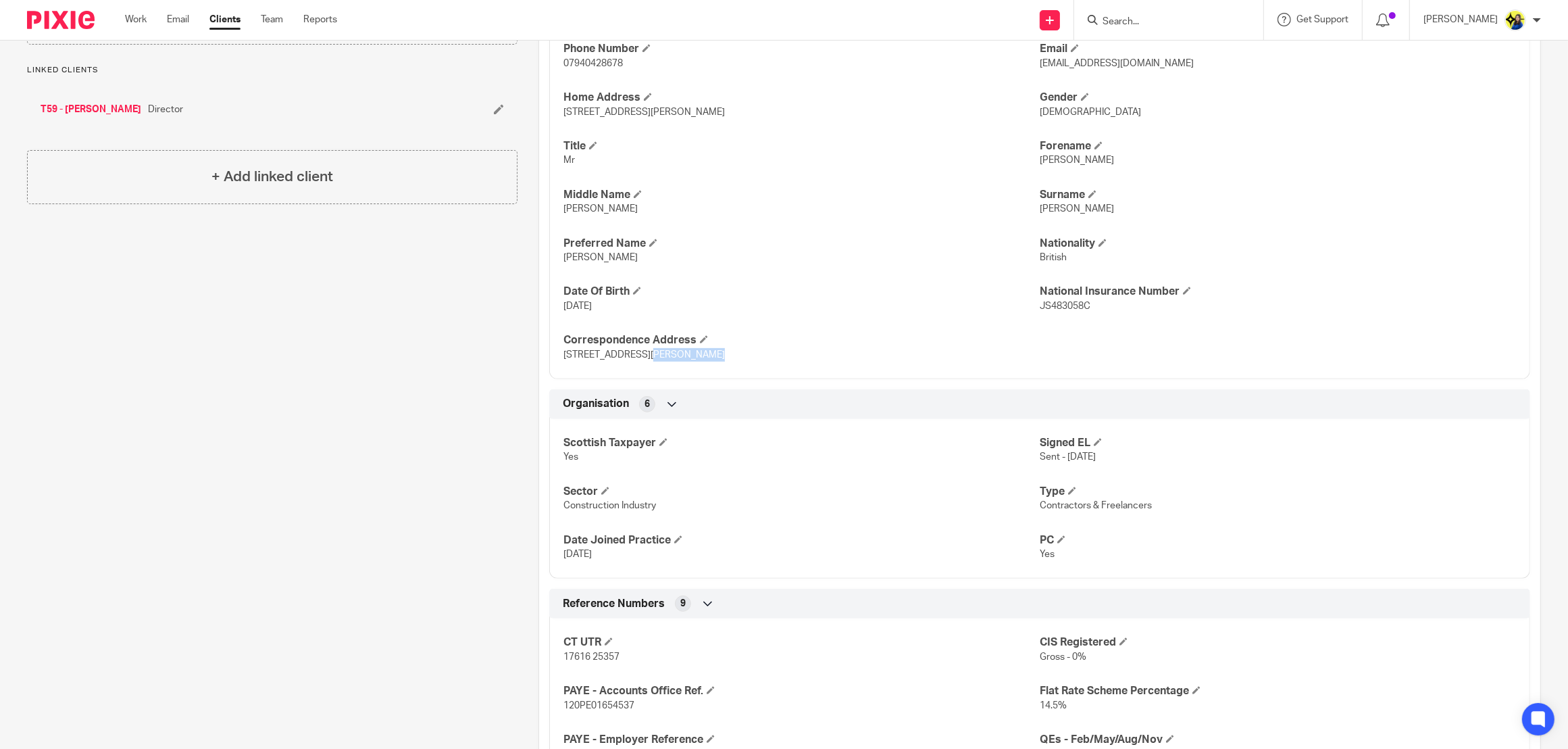
copy span "Cambusnethan"
drag, startPoint x: 708, startPoint y: 359, endPoint x: 734, endPoint y: 359, distance: 26.0
click at [725, 359] on span "13 Auchter Road, Cambusnethan, Wishaw, North Lanarkshire, Scotland, ML2 8PJ" at bounding box center [644, 355] width 161 height 9
copy span "Wishaw"
drag, startPoint x: 743, startPoint y: 360, endPoint x: 816, endPoint y: 369, distance: 73.6
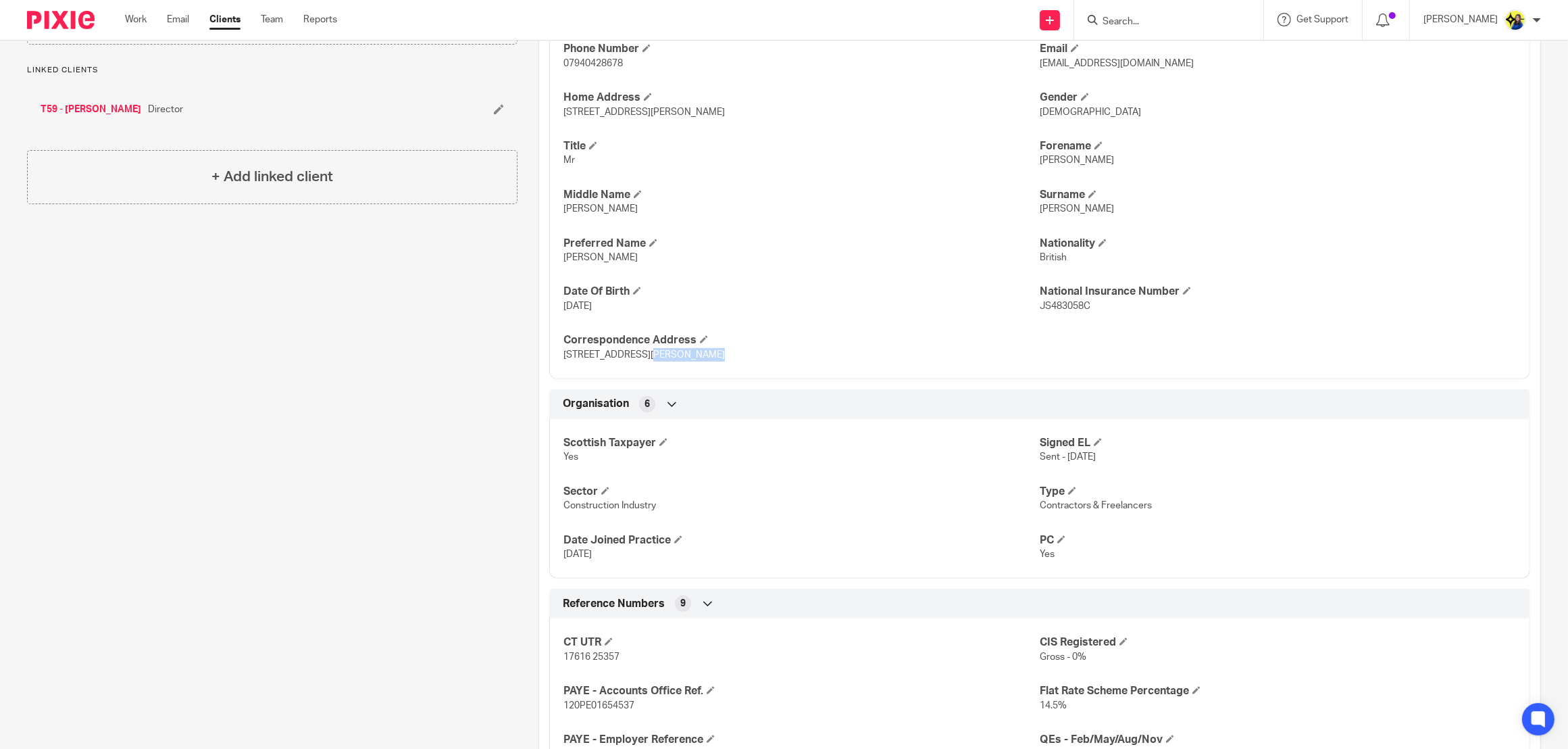
click at [816, 369] on div "Phone Number 07940428678 Email russellthornton30@sky.com Home Address 13 Auchte…" at bounding box center [1040, 196] width 981 height 364
copy span "North Lanarkshire"
drag, startPoint x: 823, startPoint y: 361, endPoint x: 858, endPoint y: 374, distance: 37.3
click at [858, 374] on div "Phone Number 07940428678 Email russellthornton30@sky.com Home Address 13 Auchte…" at bounding box center [1040, 196] width 981 height 364
copy span "Scotland"
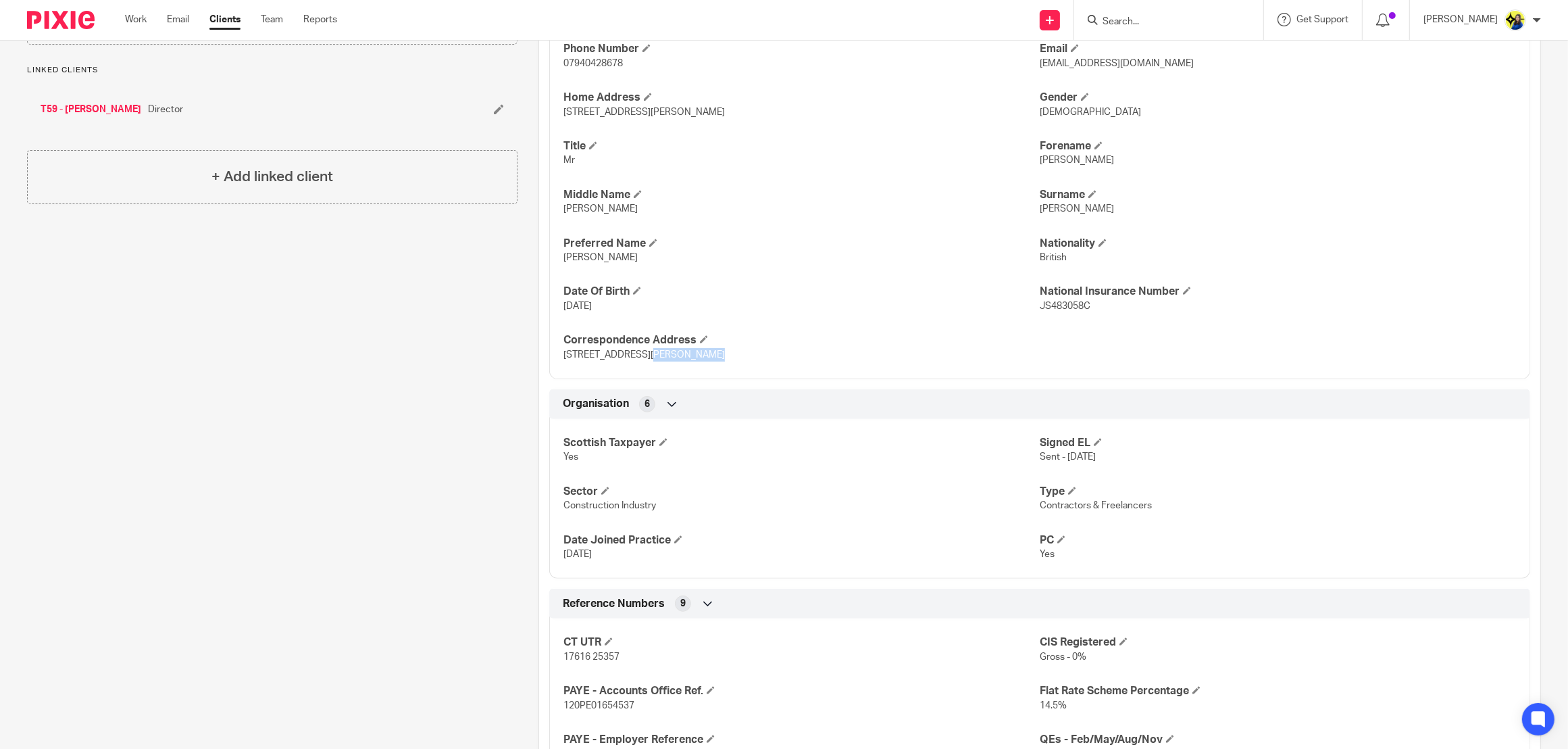
drag, startPoint x: 917, startPoint y: 361, endPoint x: 864, endPoint y: 366, distance: 53.2
click at [864, 366] on div "Phone Number 07940428678 Email russellthornton30@sky.com Home Address 13 Auchte…" at bounding box center [1040, 196] width 981 height 364
copy span "ML2 8PJ"
click at [412, 541] on div "Pinned note Dear Teams, Please note the code used on the form is 43999 – which …" at bounding box center [262, 473] width 512 height 1674
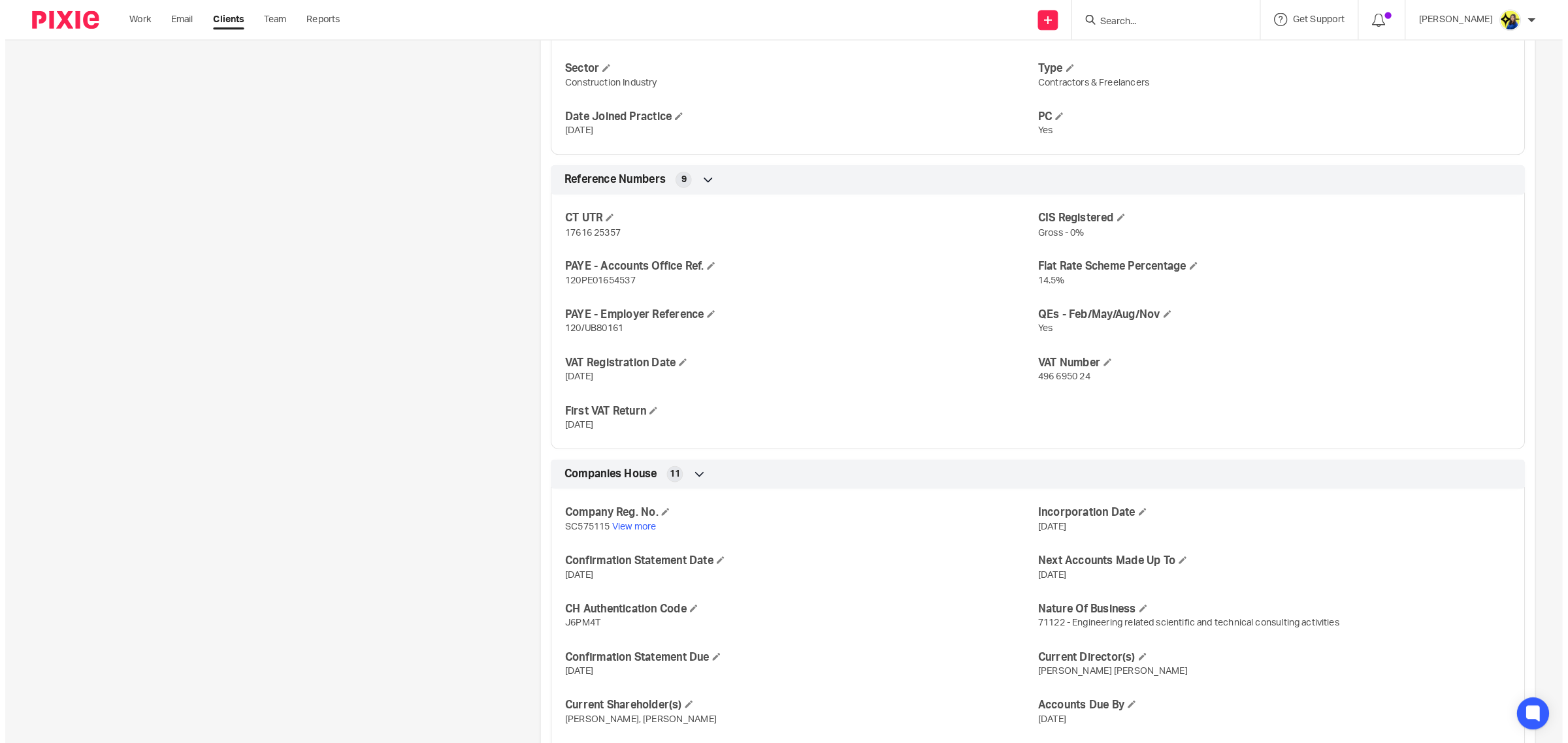
scroll to position [1061, 0]
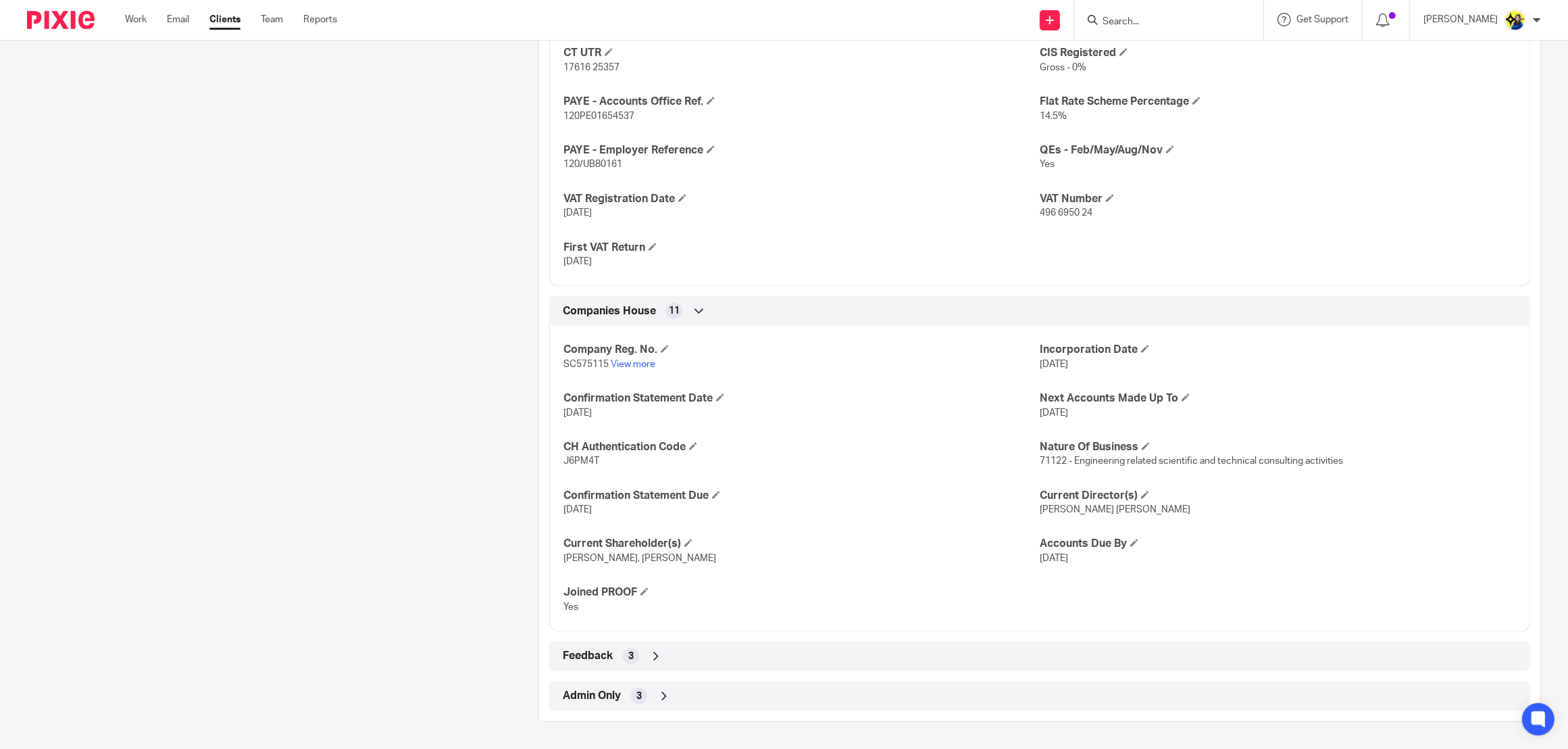
drag, startPoint x: 311, startPoint y: 213, endPoint x: 281, endPoint y: 25, distance: 190.4
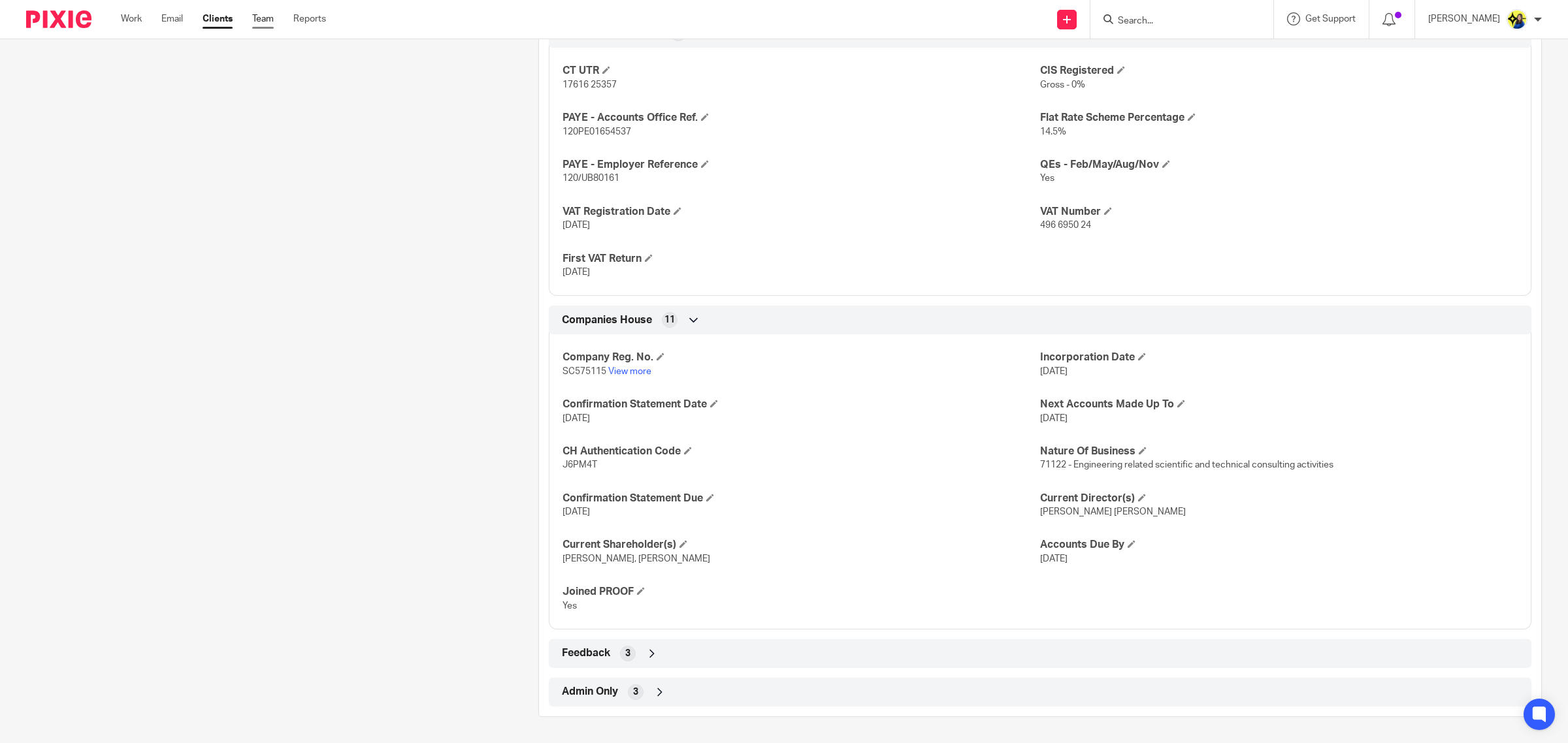
scroll to position [1042, 0]
drag, startPoint x: 549, startPoint y: 371, endPoint x: 602, endPoint y: 383, distance: 54.3
click at [602, 383] on div "Company Reg. No. SC575115 View more Incorporation Date 31 Aug 2017 Confirmation…" at bounding box center [1040, 477] width 982 height 305
copy span "SC575115"
drag, startPoint x: 1098, startPoint y: 226, endPoint x: 1031, endPoint y: 235, distance: 67.6
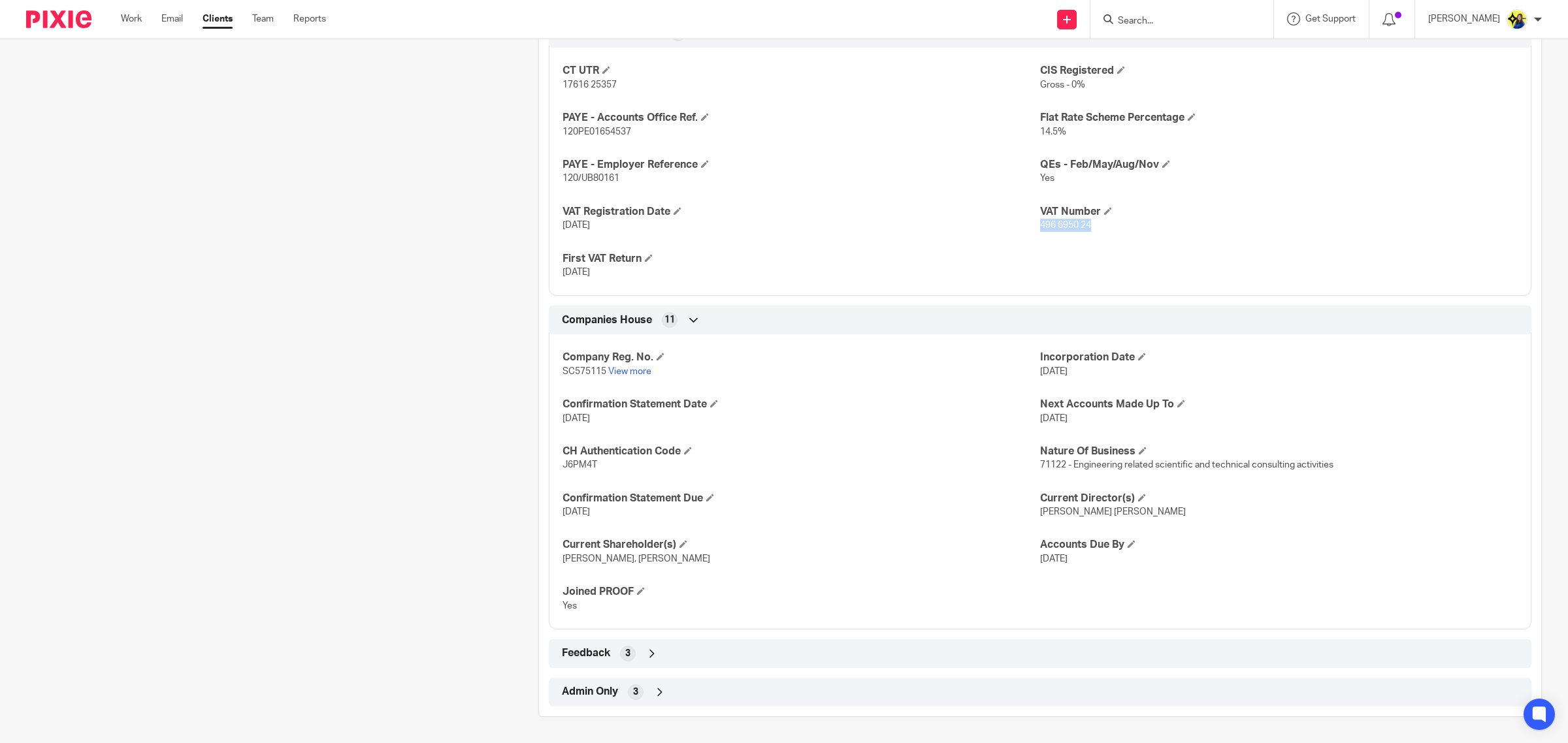
click at [1031, 235] on div "CT UTR 17616 25357 CIS Registered Gross - 0% PAYE - Accounts Office Ref. 120PE0…" at bounding box center [1040, 167] width 982 height 258
copy span "496 6950 24"
drag, startPoint x: 337, startPoint y: 147, endPoint x: 274, endPoint y: 9, distance: 151.7
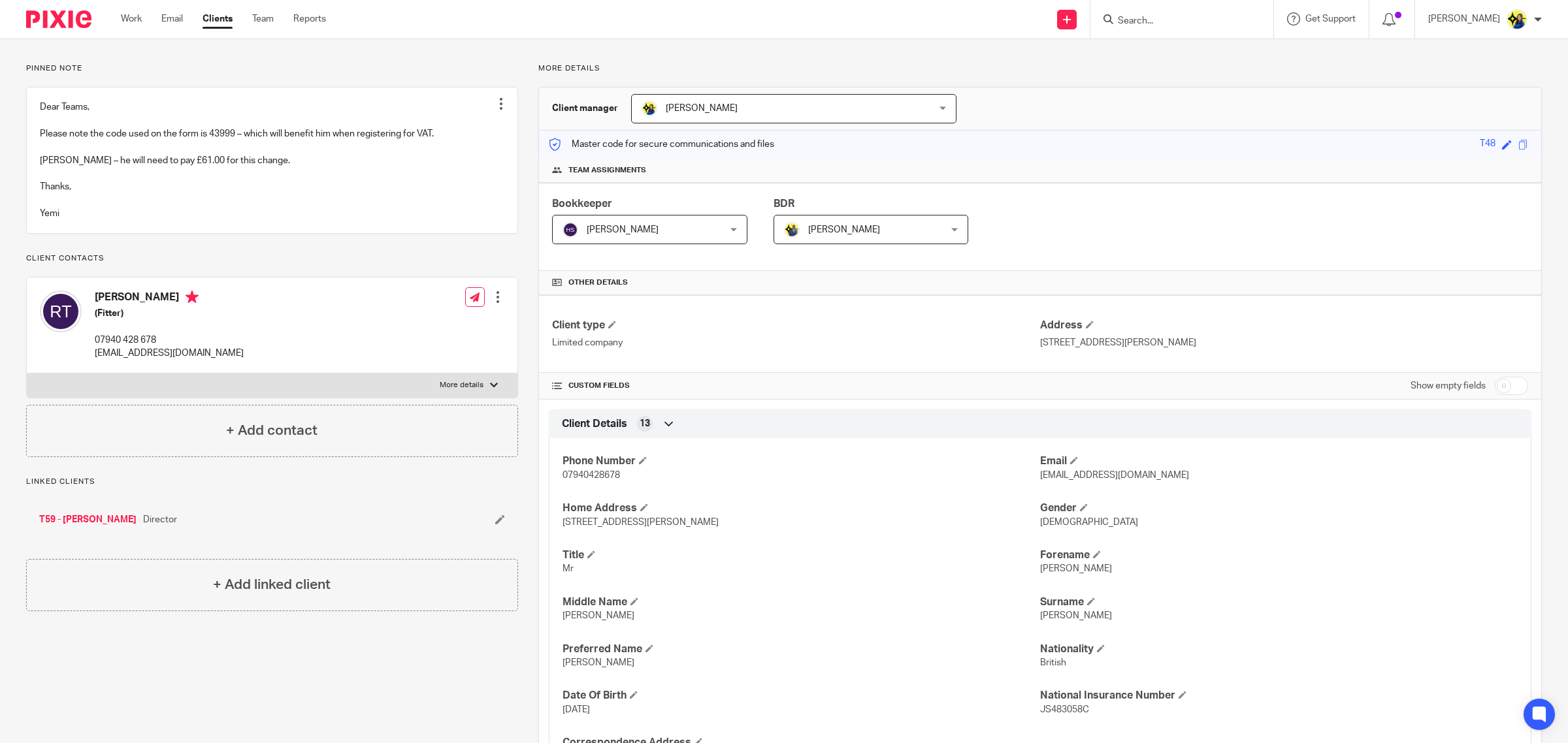
scroll to position [0, 0]
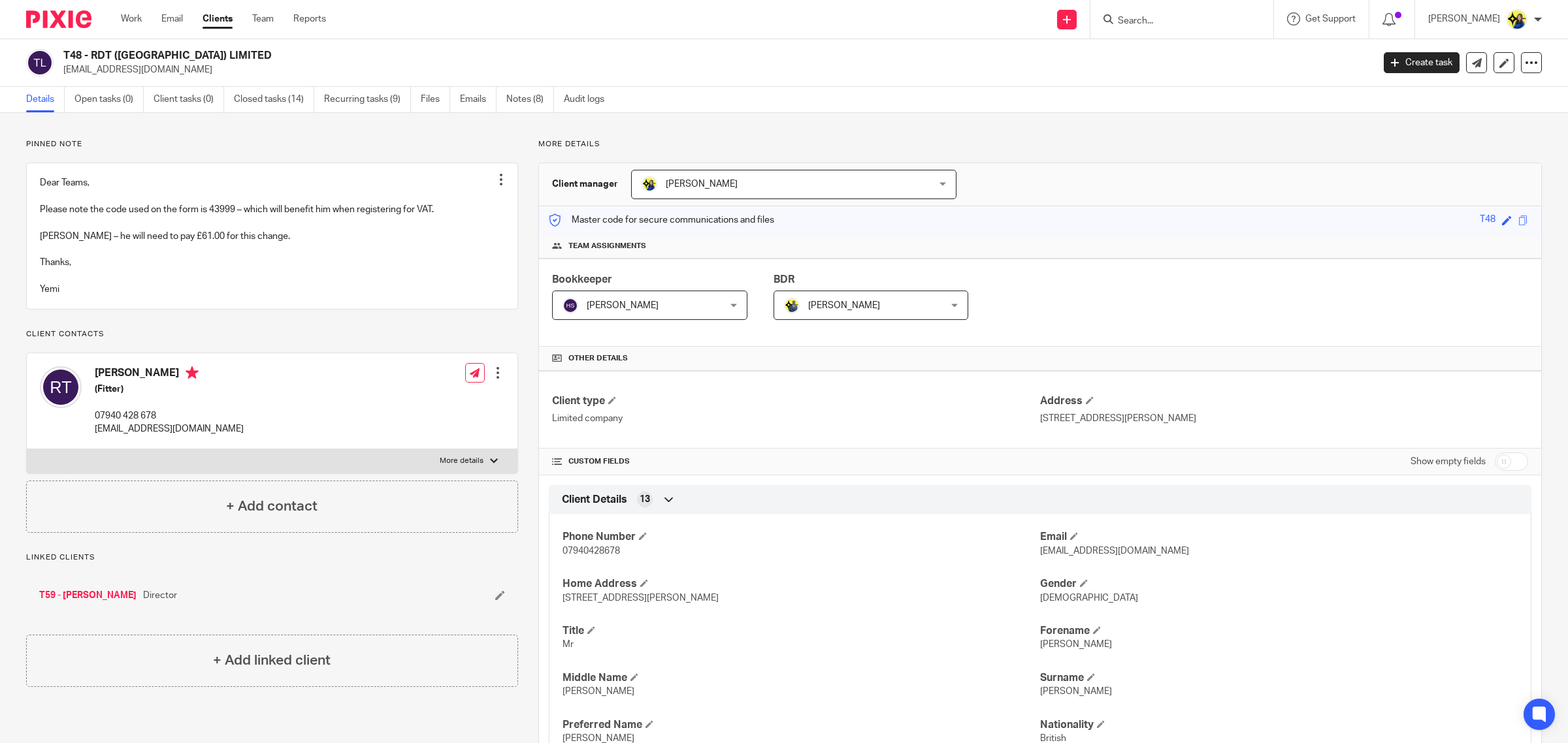
drag, startPoint x: 228, startPoint y: 49, endPoint x: 93, endPoint y: 52, distance: 135.0
click at [93, 52] on h2 "T48 - RDT ([GEOGRAPHIC_DATA]) LIMITED" at bounding box center [584, 56] width 1041 height 14
copy h2 "RDT (SCOTLAND) LIMITED"
